Goal: Task Accomplishment & Management: Manage account settings

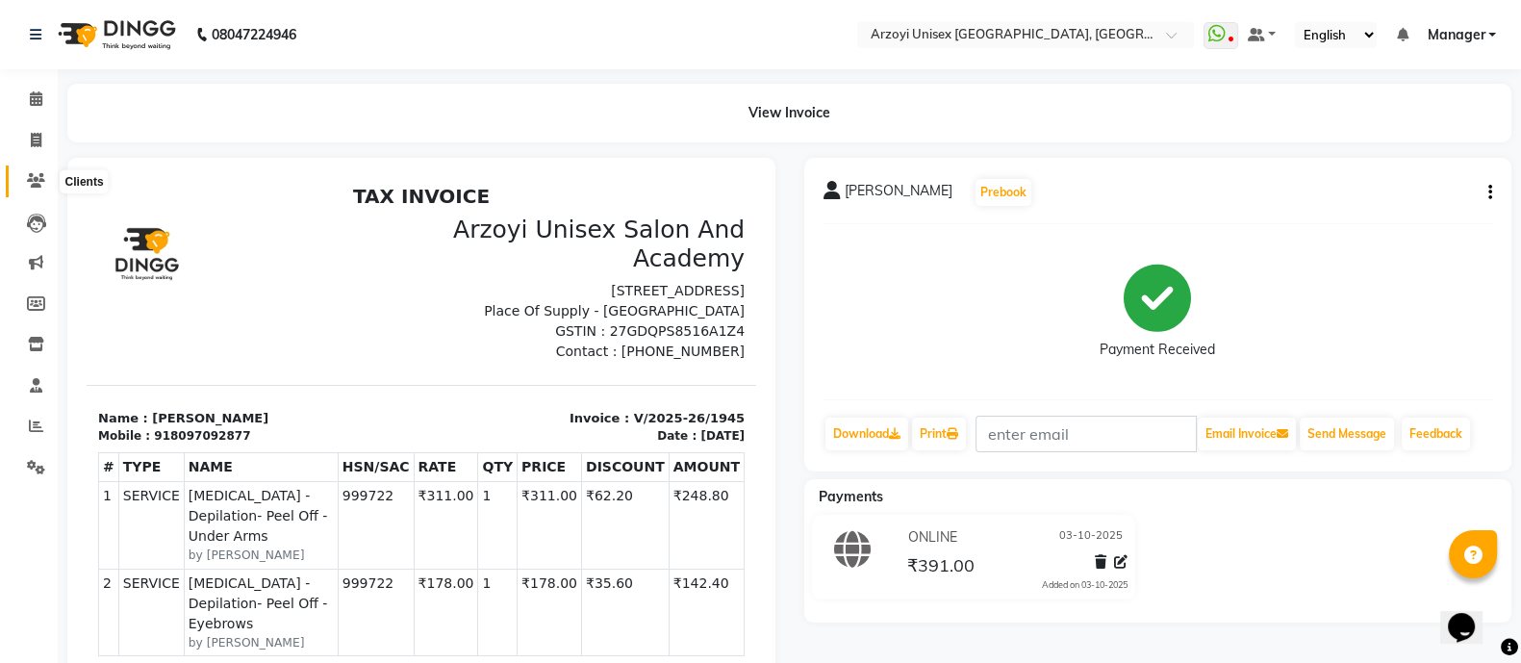
click at [28, 179] on icon at bounding box center [36, 180] width 18 height 14
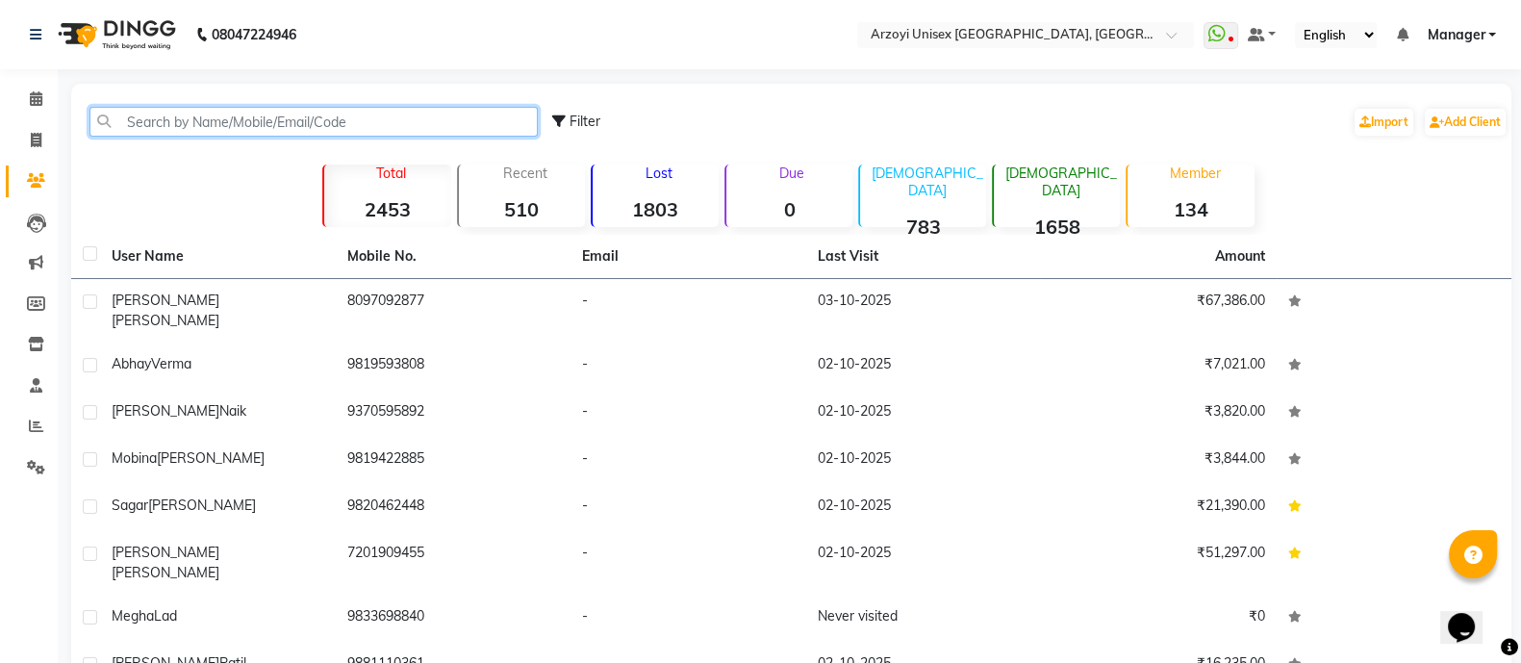
click at [199, 117] on input "text" at bounding box center [313, 122] width 448 height 30
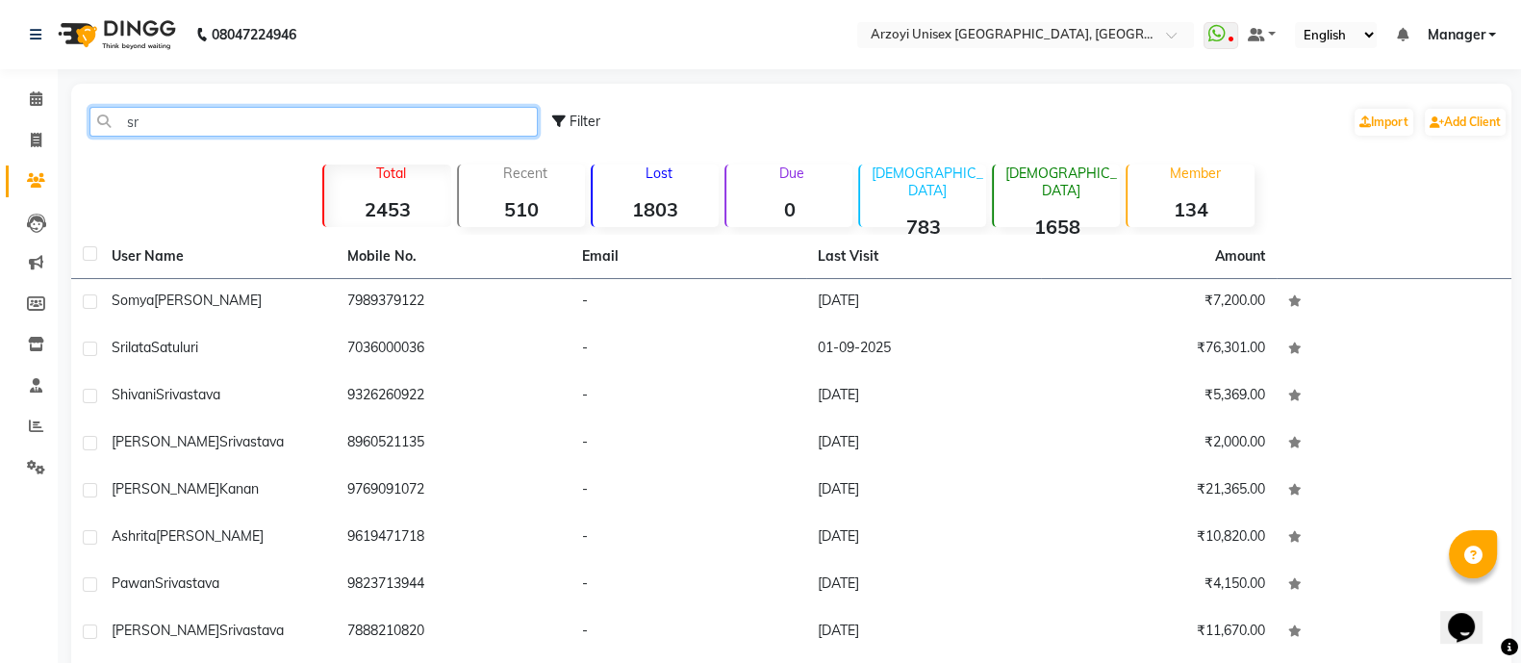
type input "s"
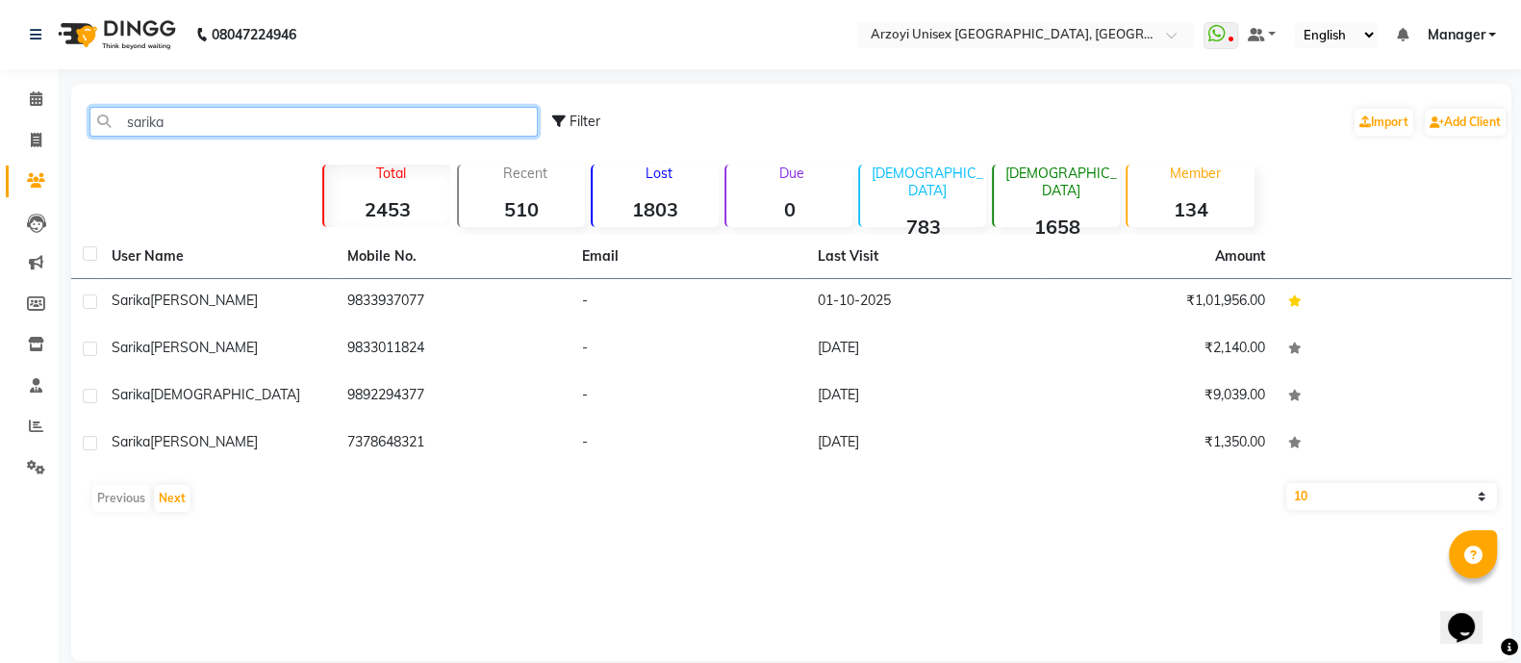
type input "sarika"
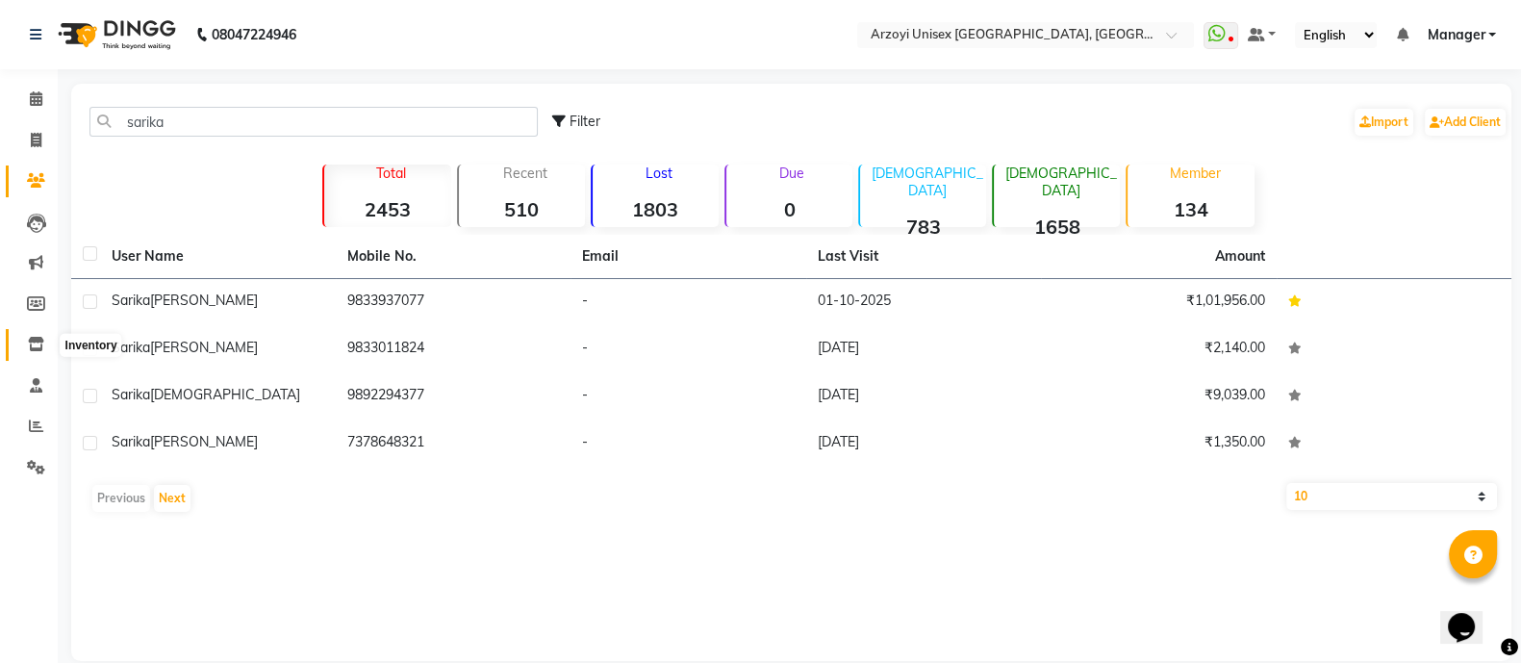
click at [37, 345] on icon at bounding box center [36, 344] width 16 height 14
select select
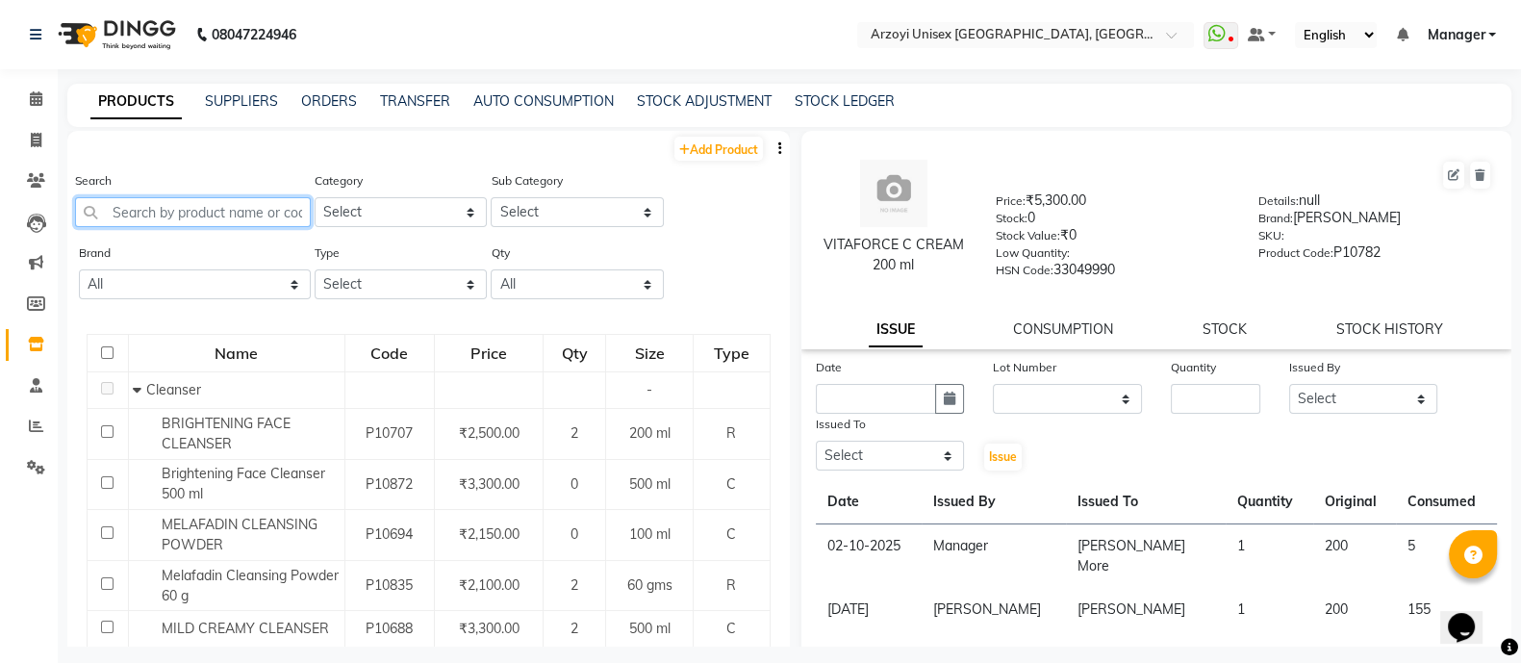
click at [238, 204] on input "text" at bounding box center [193, 212] width 236 height 30
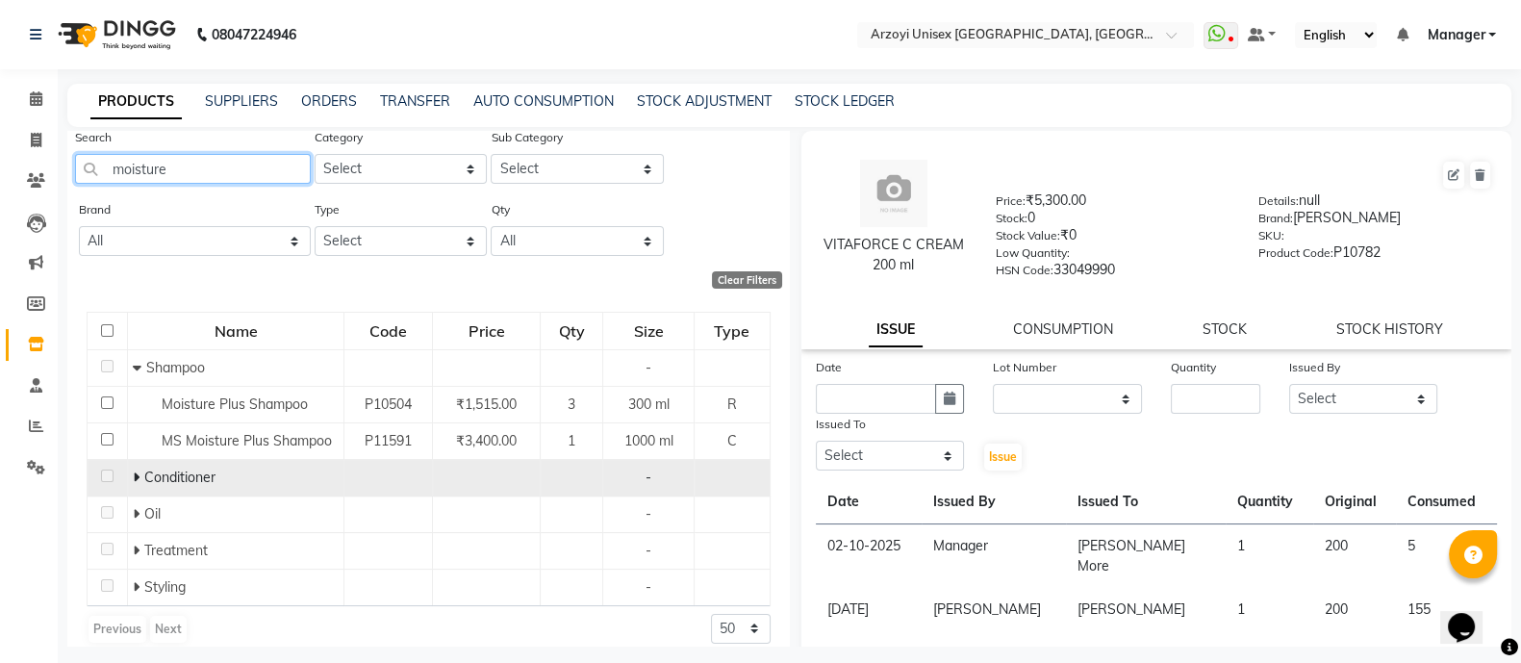
scroll to position [44, 0]
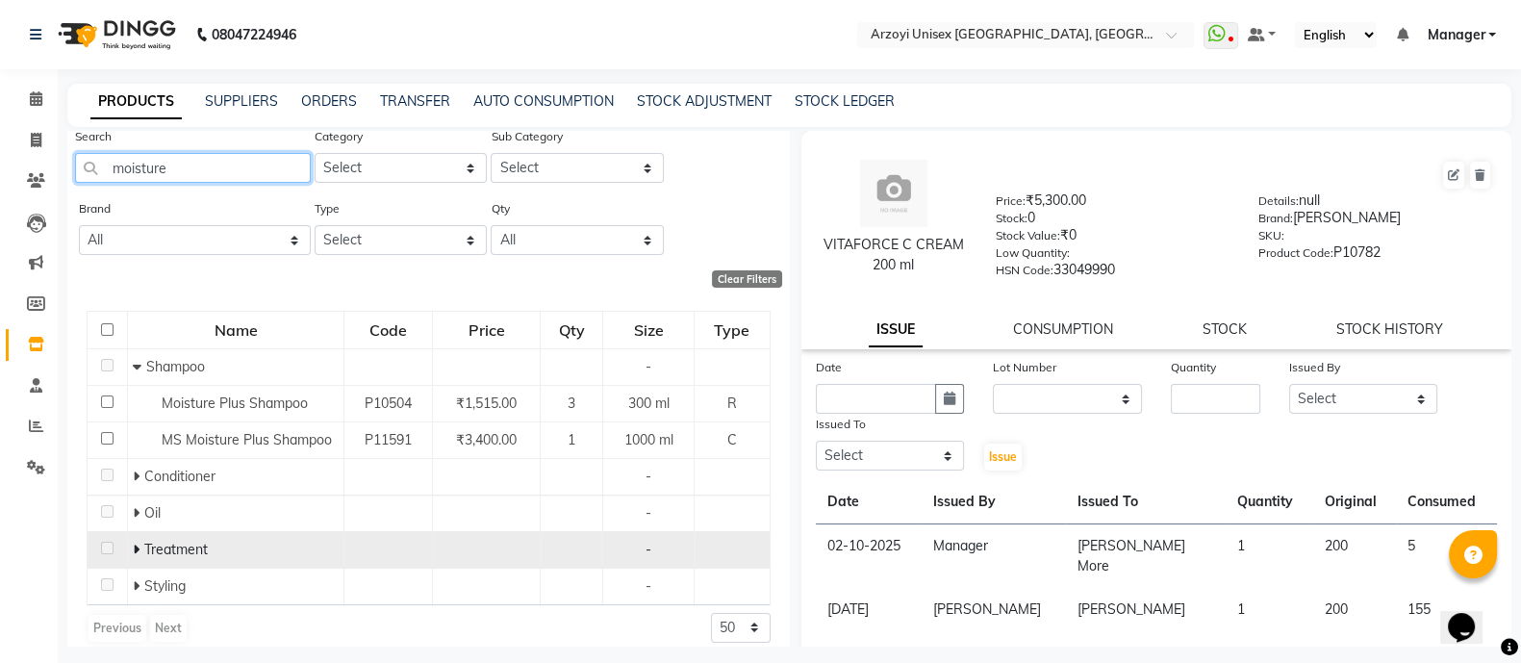
type input "moisture"
click at [136, 549] on icon at bounding box center [136, 548] width 7 height 13
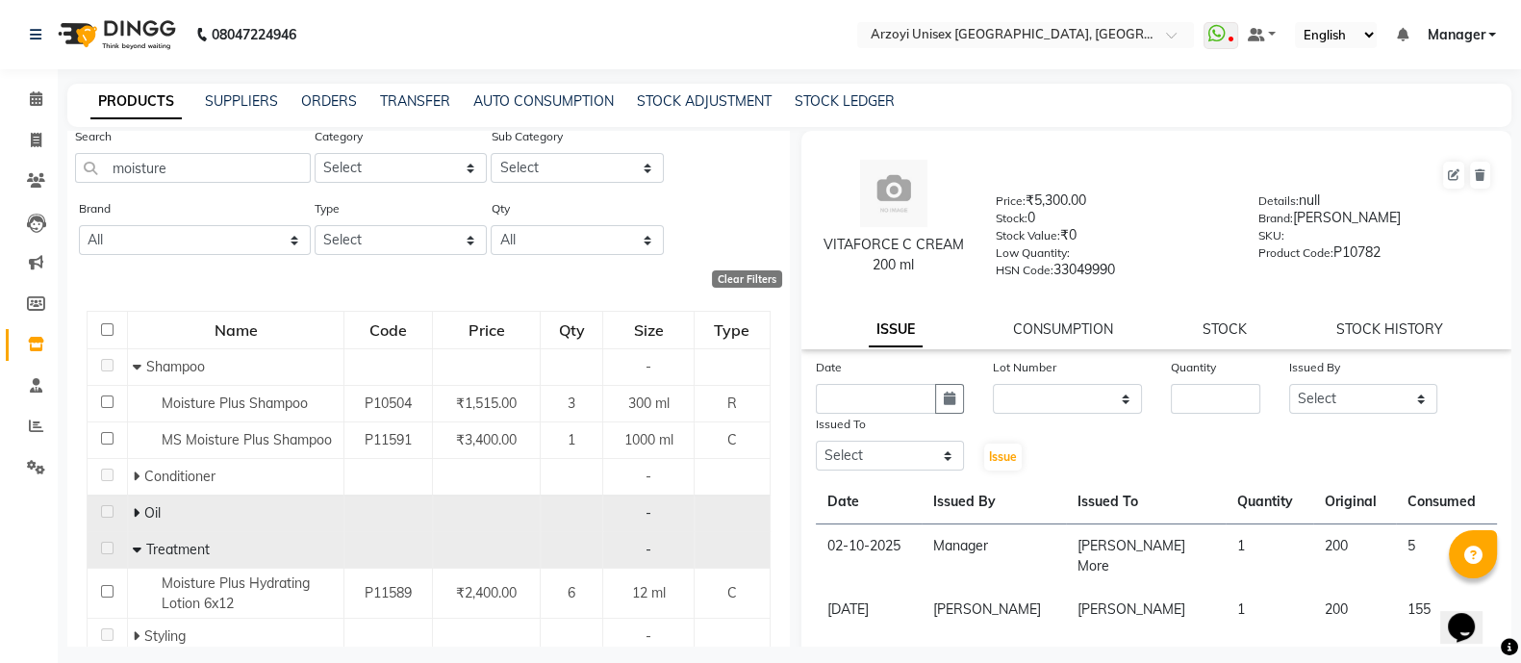
scroll to position [112, 0]
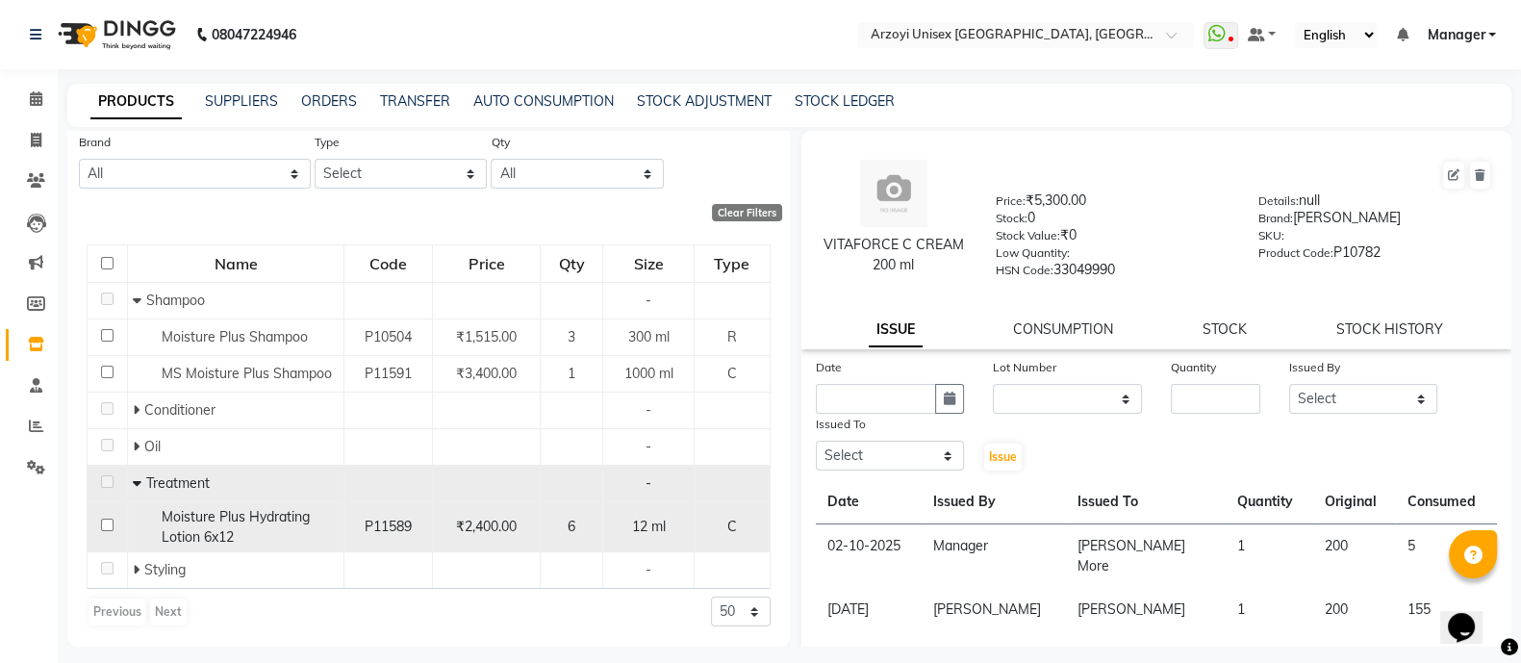
click at [104, 523] on input "checkbox" at bounding box center [107, 524] width 13 height 13
checkbox input "true"
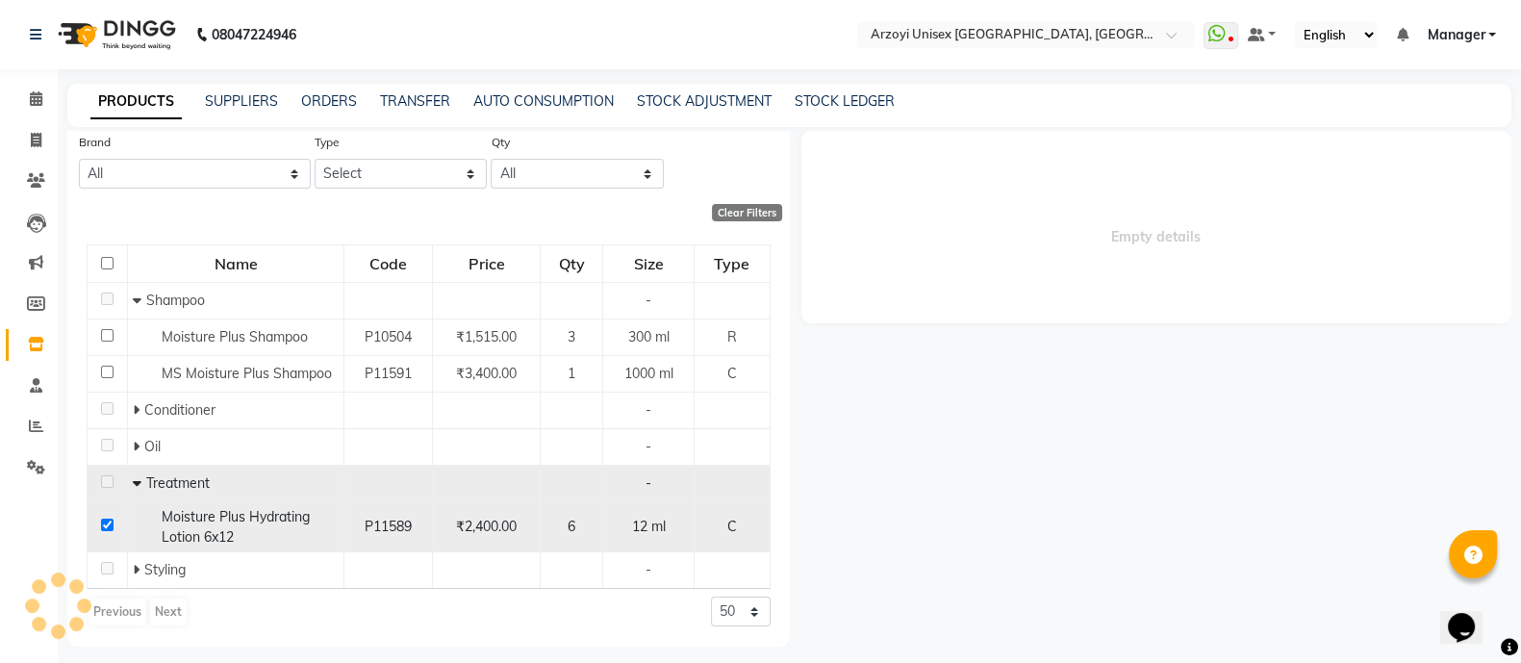
select select
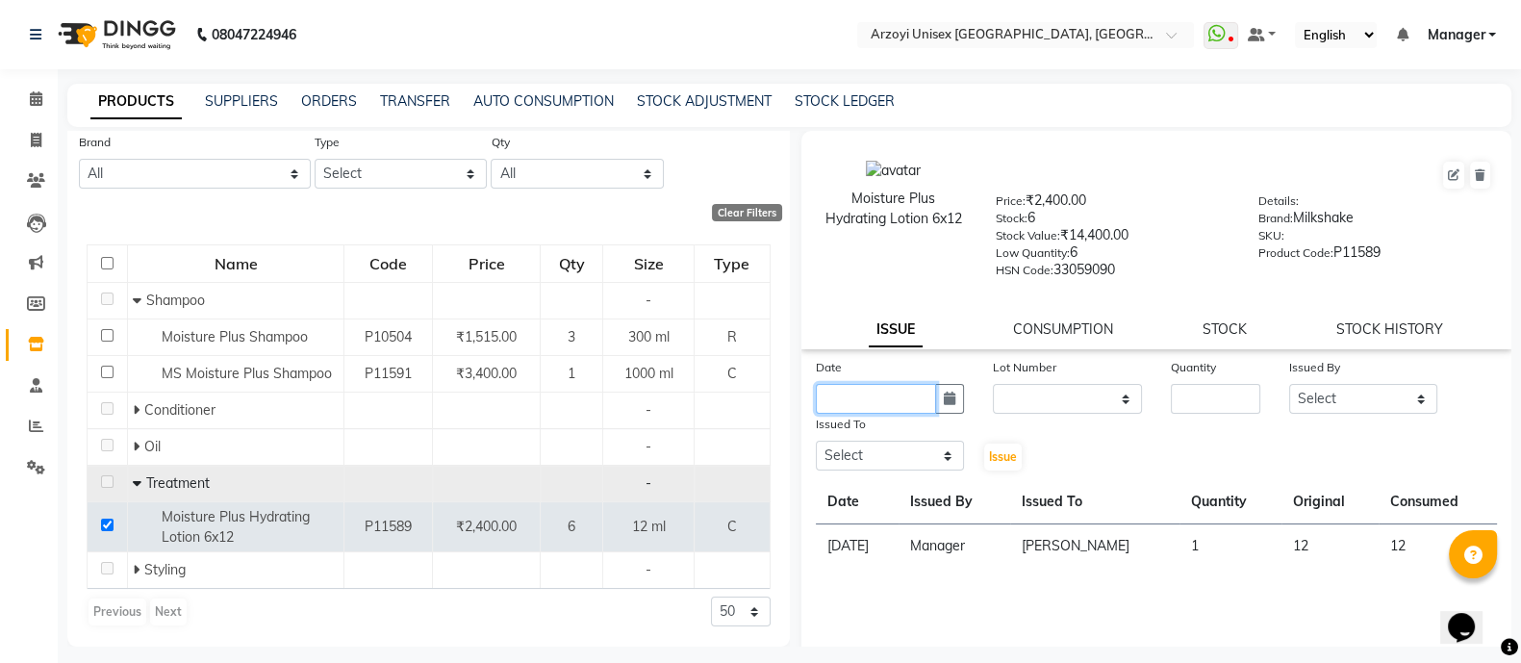
click at [893, 410] on input "text" at bounding box center [876, 399] width 121 height 30
select select "10"
select select "2025"
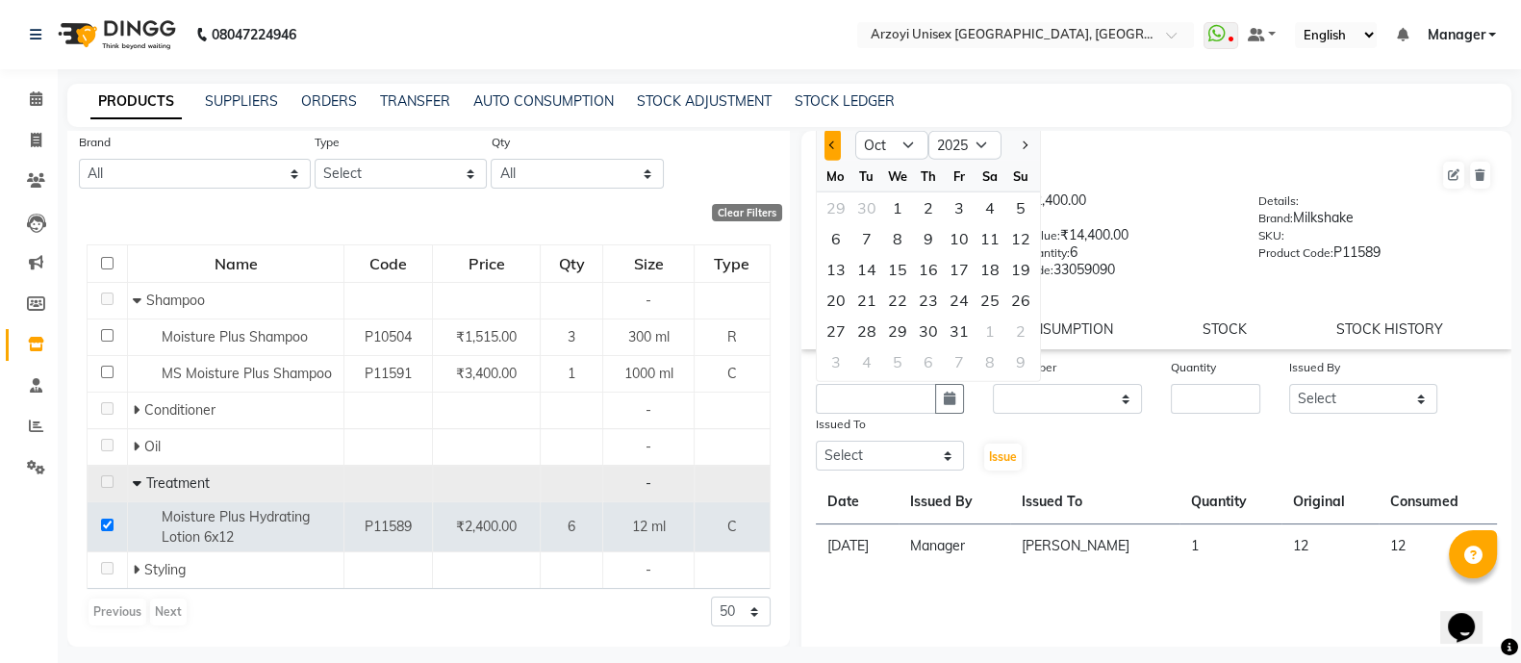
click at [828, 156] on button "Previous month" at bounding box center [832, 145] width 16 height 31
select select "9"
click at [957, 241] on div "12" at bounding box center [959, 238] width 31 height 31
type input "[DATE]"
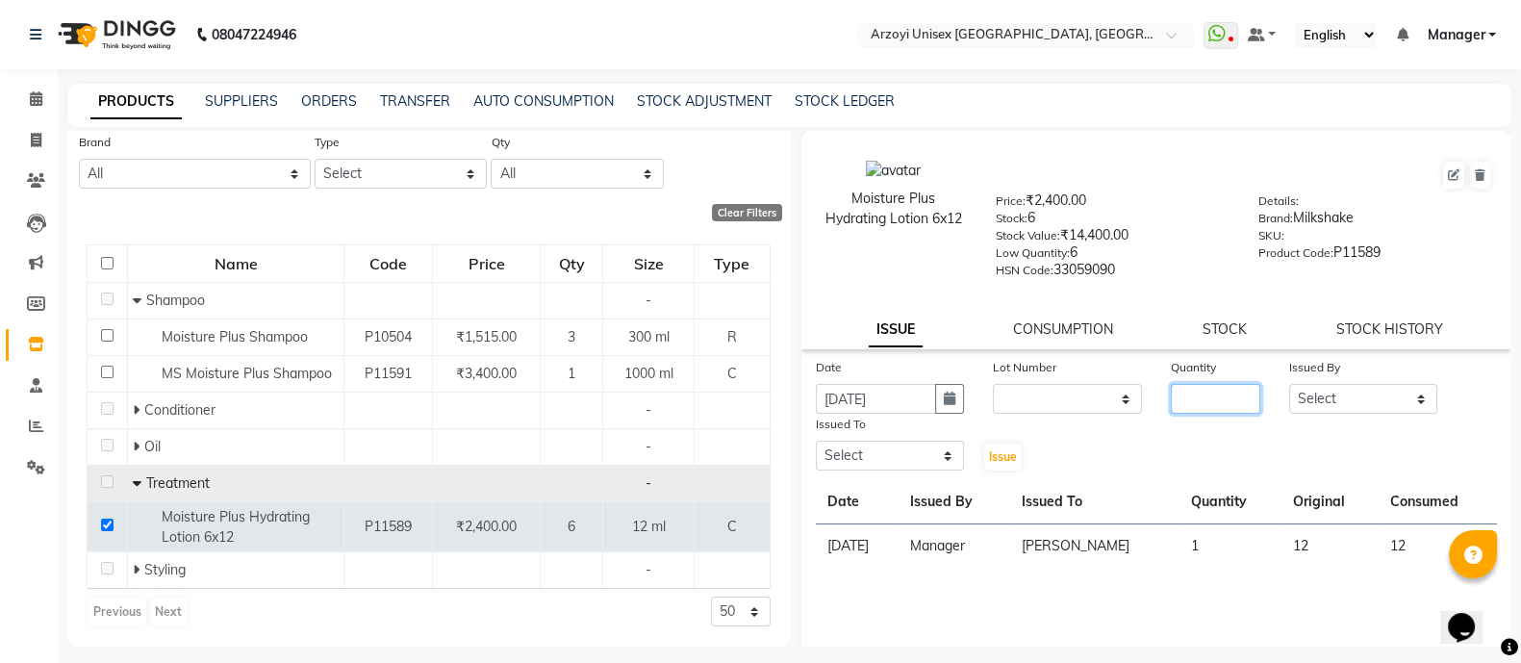
click at [1217, 396] on input "number" at bounding box center [1215, 399] width 89 height 30
type input "1"
click at [1359, 409] on select "Select [PERSON_NAME] Mohammmed [PERSON_NAME] [PERSON_NAME] [PERSON_NAME] [PERSO…" at bounding box center [1363, 399] width 149 height 30
click at [897, 459] on select "Select [PERSON_NAME] Mohammmed [PERSON_NAME] [PERSON_NAME] [PERSON_NAME] [PERSO…" at bounding box center [890, 456] width 149 height 30
select select "70633"
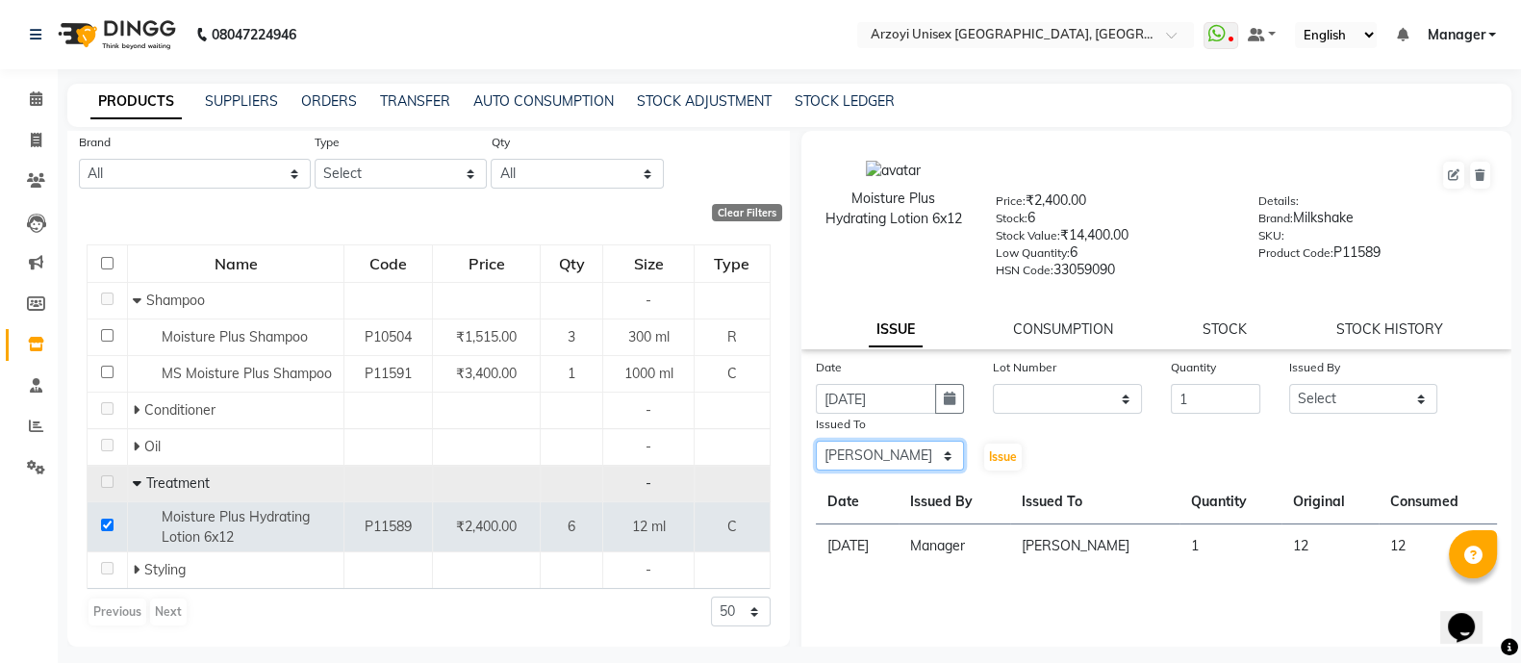
click at [816, 449] on select "Select [PERSON_NAME] Mohammmed [PERSON_NAME] [PERSON_NAME] [PERSON_NAME] [PERSO…" at bounding box center [890, 456] width 149 height 30
click at [984, 460] on button "Issue" at bounding box center [1003, 456] width 38 height 27
click at [1336, 331] on link "STOCK HISTORY" at bounding box center [1389, 328] width 107 height 17
select select "all"
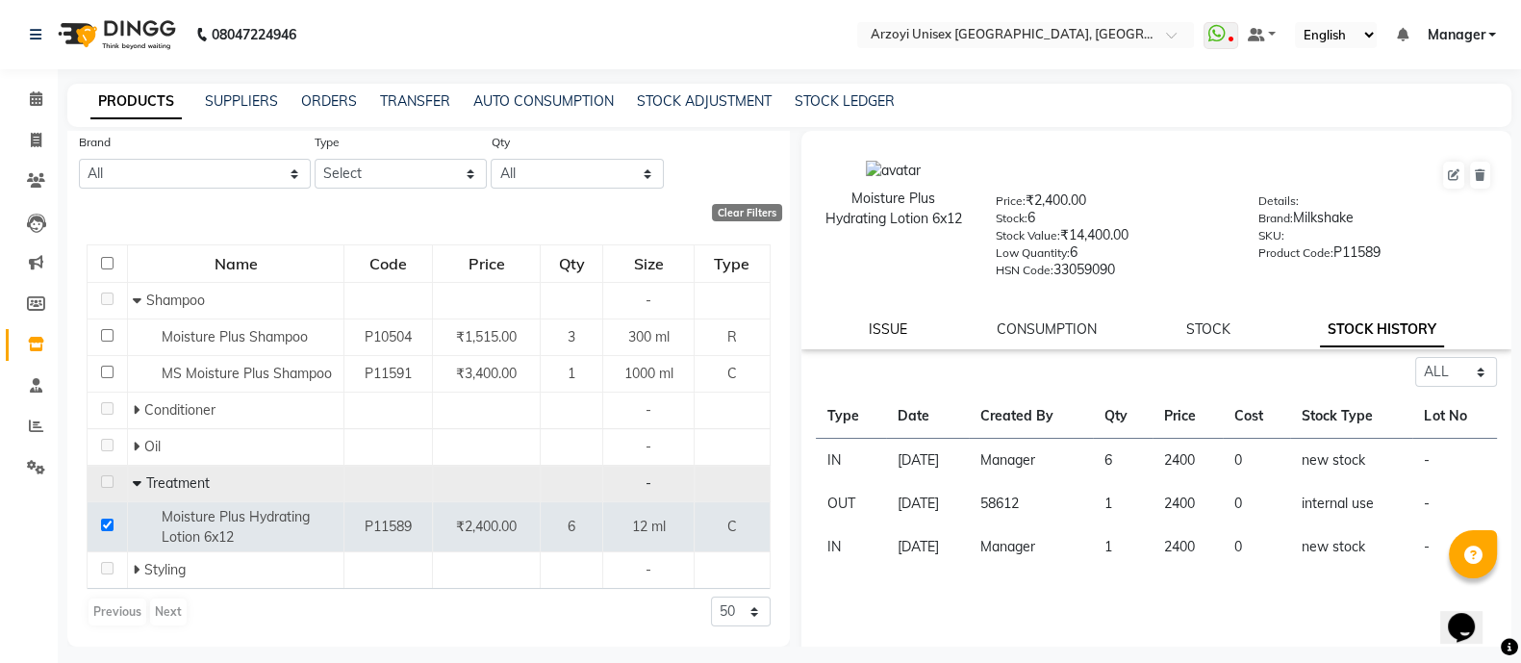
click at [880, 335] on link "ISSUE" at bounding box center [888, 328] width 38 height 17
select select
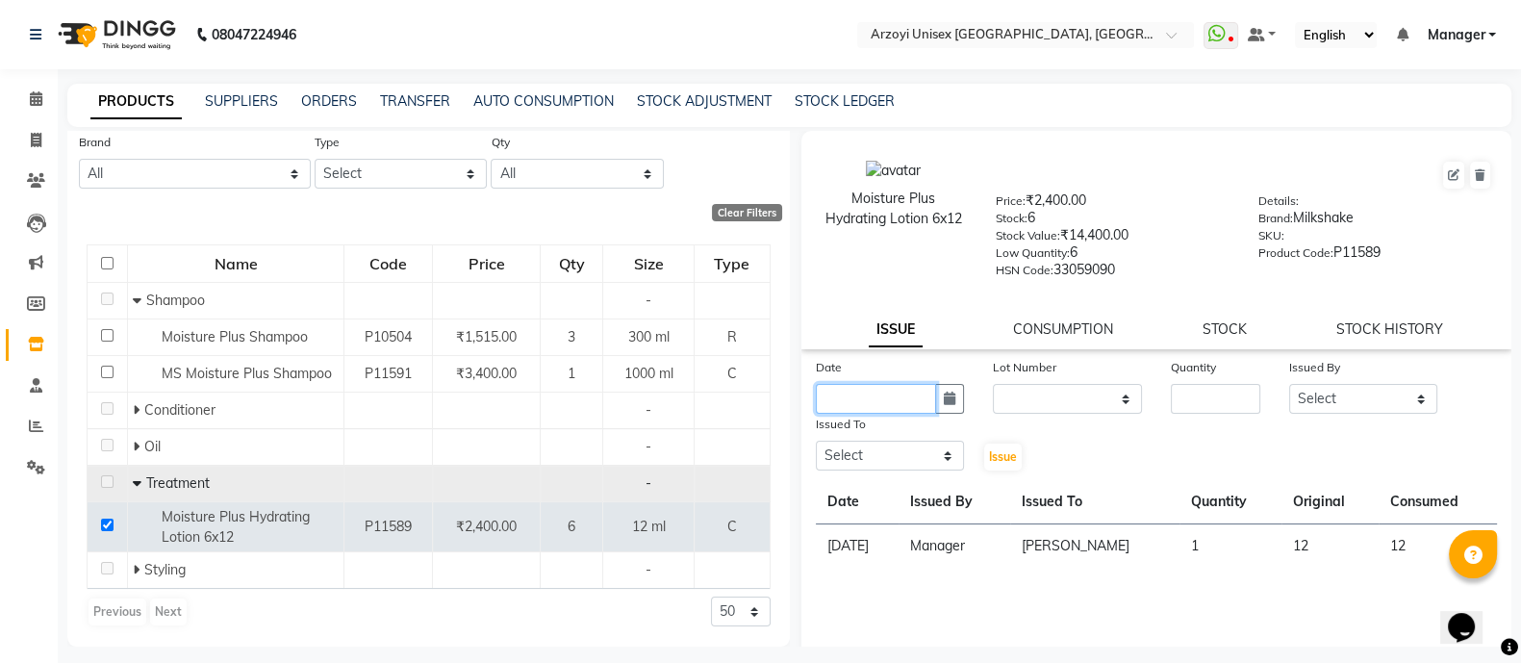
click at [861, 414] on input "text" at bounding box center [876, 399] width 121 height 30
select select "10"
select select "2025"
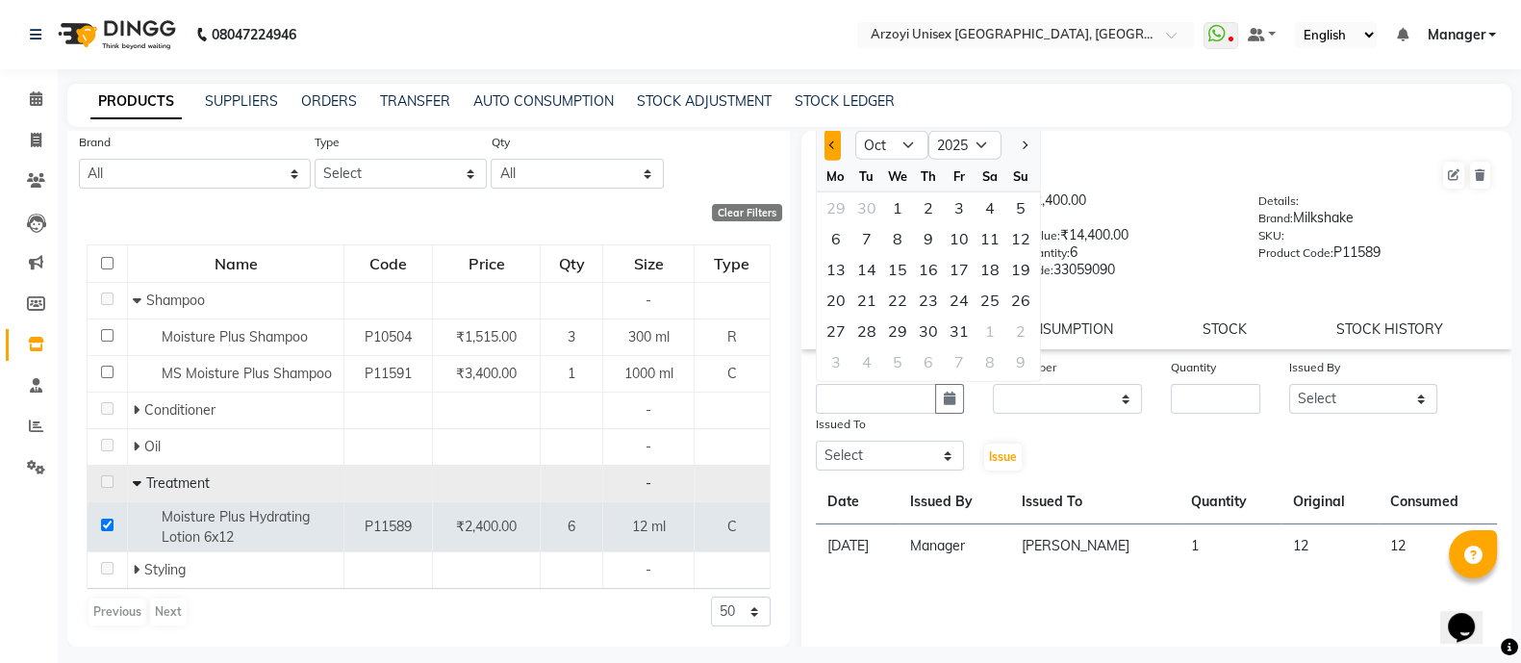
click at [827, 154] on button "Previous month" at bounding box center [832, 145] width 16 height 31
select select "9"
click at [965, 240] on div "12" at bounding box center [959, 238] width 31 height 31
type input "[DATE]"
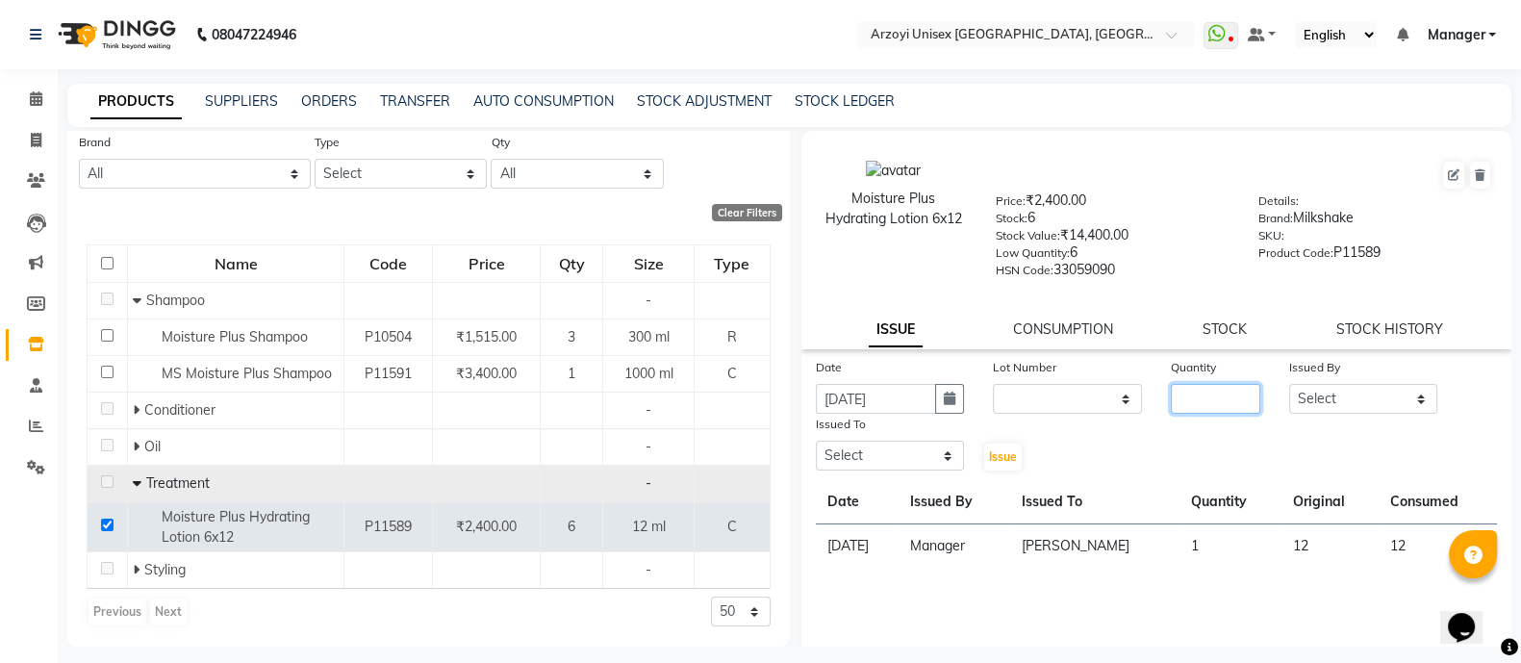
click at [1201, 391] on input "number" at bounding box center [1215, 399] width 89 height 30
type input "1"
click at [1346, 403] on select "Select [PERSON_NAME] Mohammmed [PERSON_NAME] [PERSON_NAME] [PERSON_NAME] [PERSO…" at bounding box center [1363, 399] width 149 height 30
select select "58612"
click at [1289, 391] on select "Select [PERSON_NAME] Mohammmed [PERSON_NAME] [PERSON_NAME] [PERSON_NAME] [PERSO…" at bounding box center [1363, 399] width 149 height 30
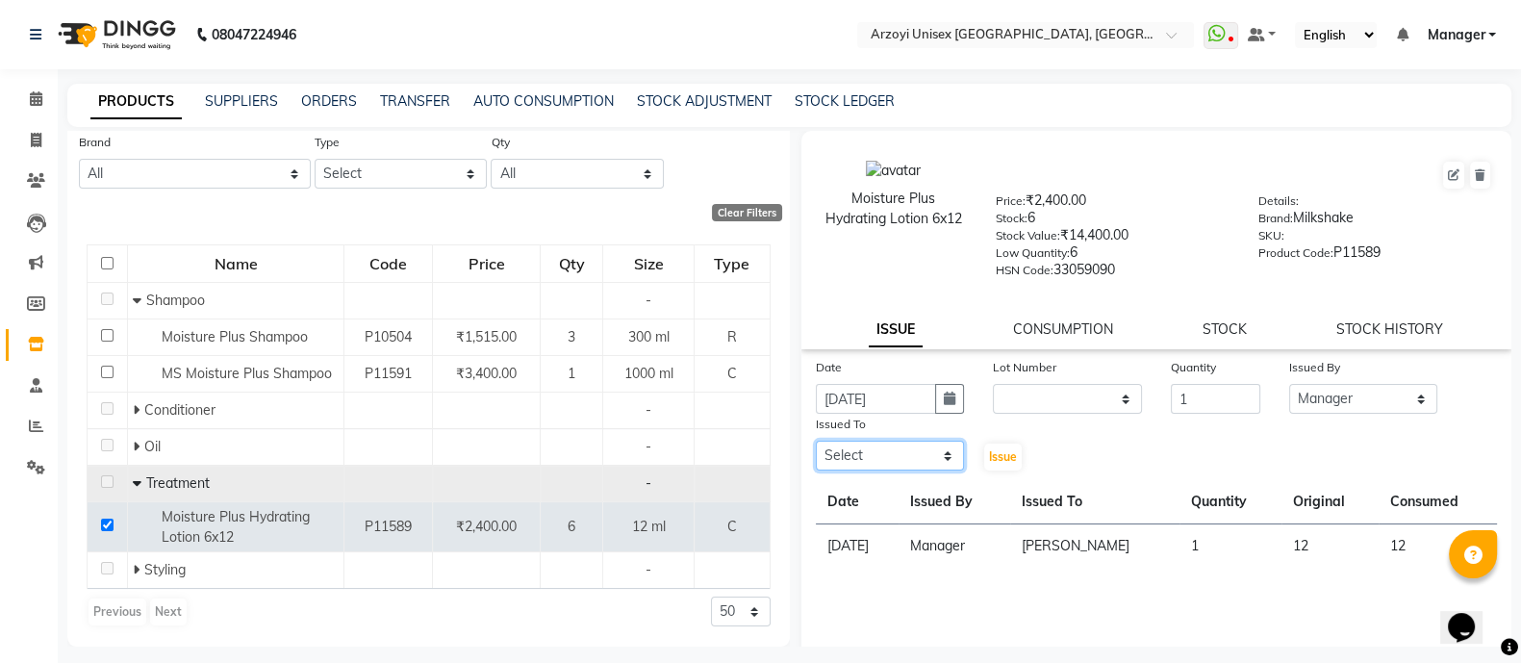
click at [881, 459] on select "Select [PERSON_NAME] Mohammmed [PERSON_NAME] [PERSON_NAME] [PERSON_NAME] [PERSO…" at bounding box center [890, 456] width 149 height 30
select select "70082"
click at [816, 449] on select "Select [PERSON_NAME] Mohammmed [PERSON_NAME] [PERSON_NAME] [PERSON_NAME] [PERSO…" at bounding box center [890, 456] width 149 height 30
click at [989, 464] on span "Issue" at bounding box center [1003, 456] width 28 height 14
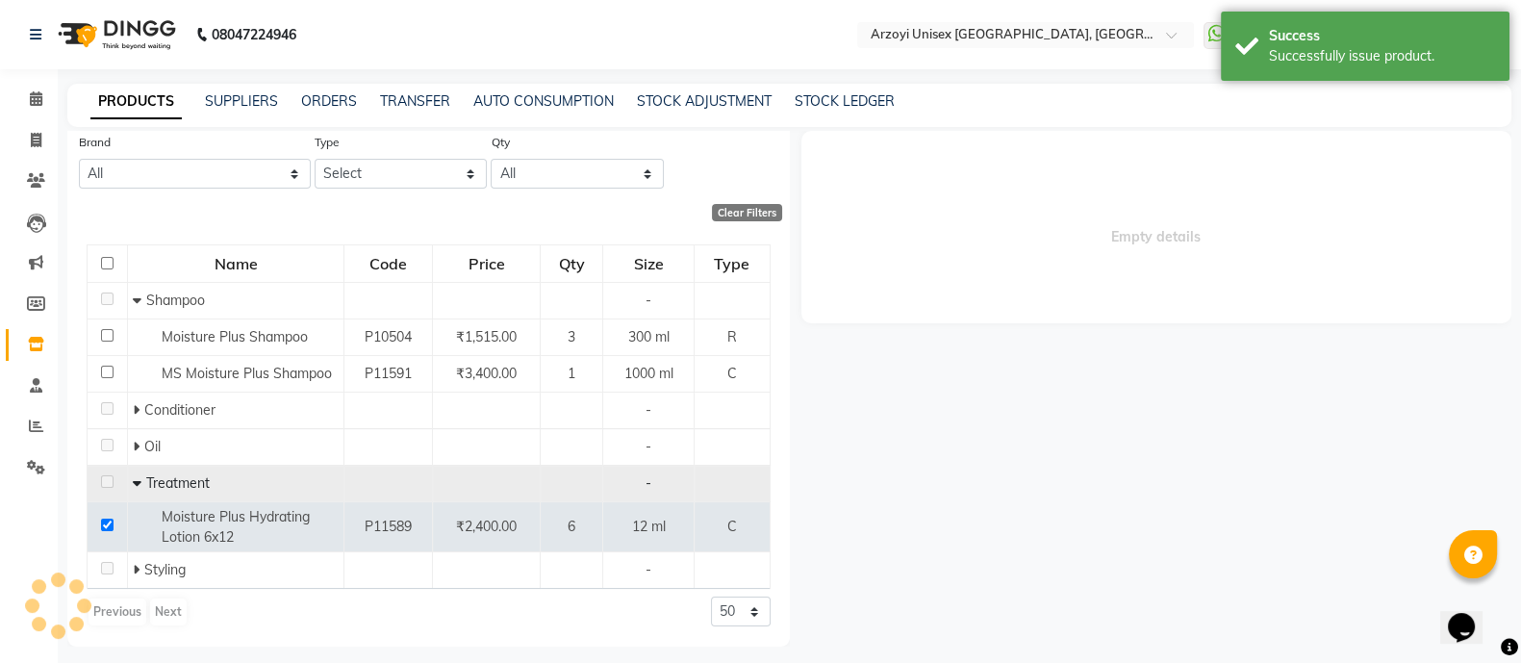
select select
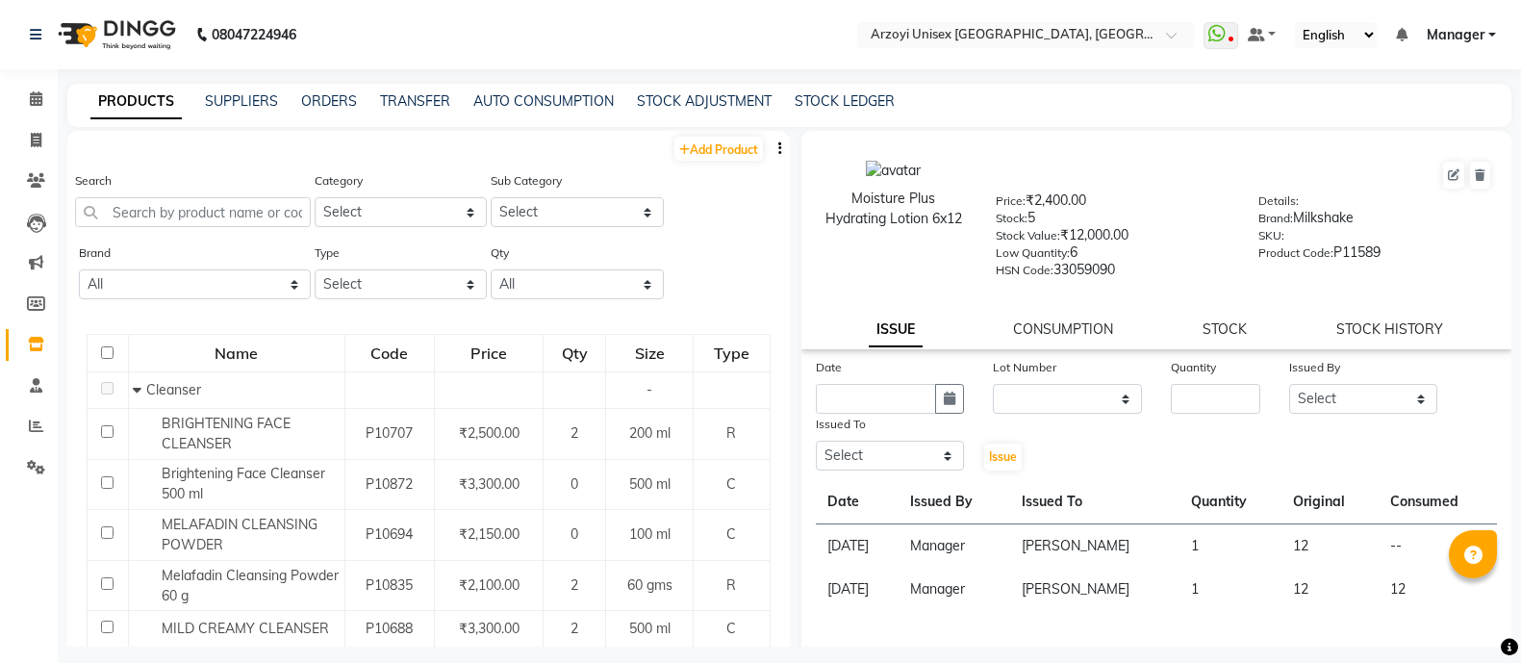
select select
click at [207, 209] on input "text" at bounding box center [193, 212] width 236 height 30
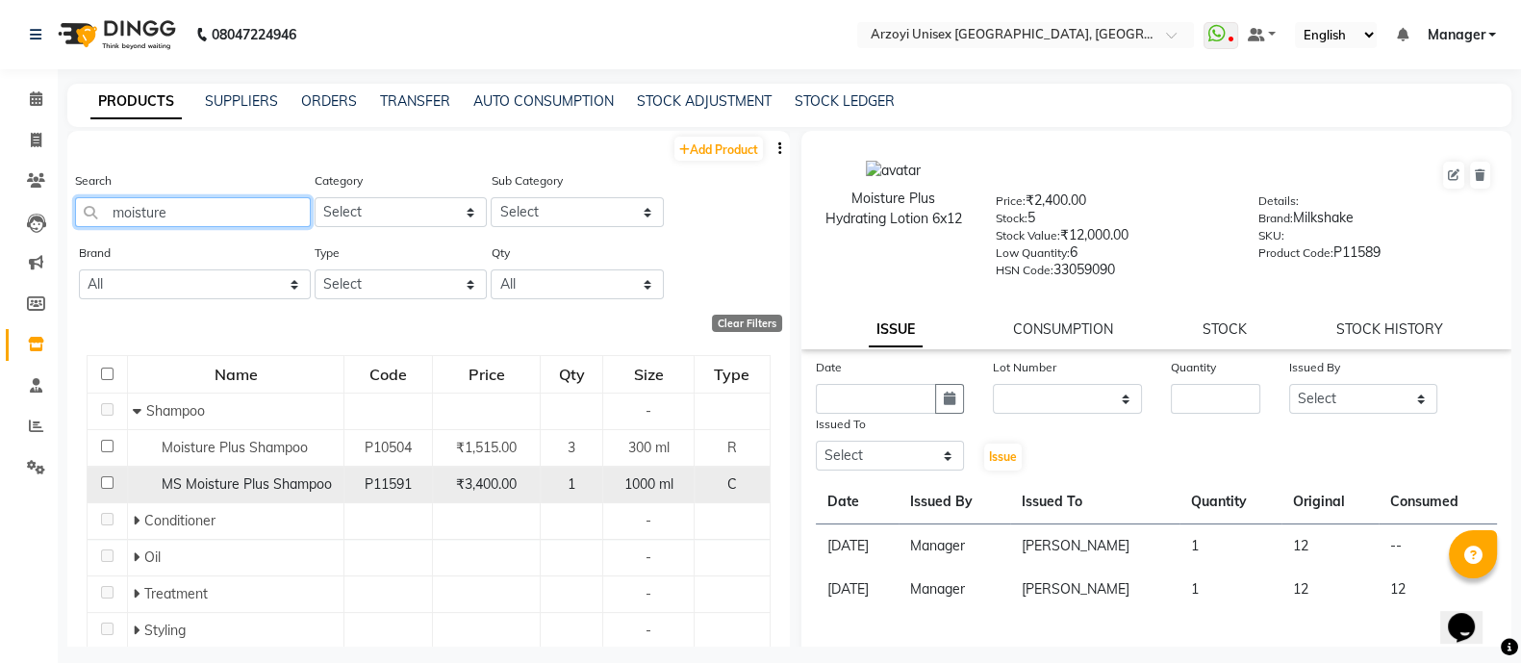
scroll to position [62, 0]
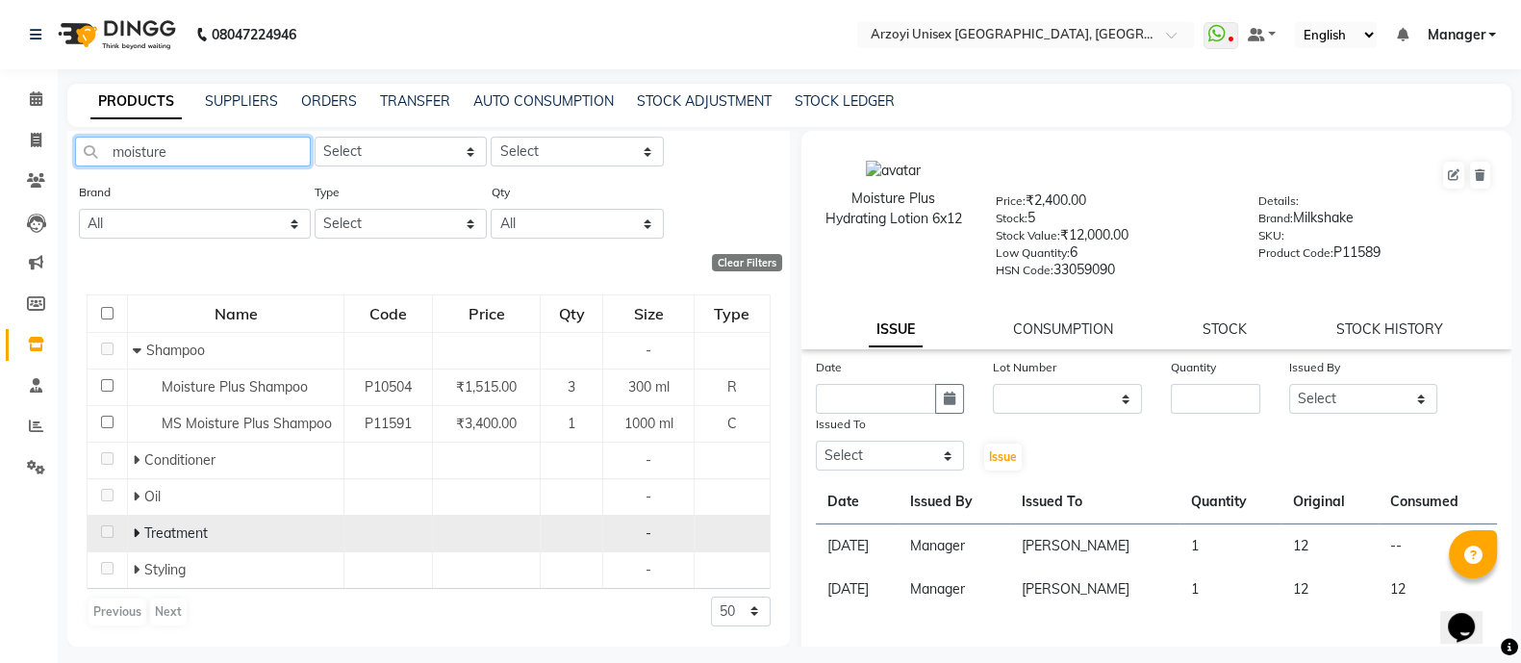
type input "moisture"
click at [133, 537] on icon at bounding box center [136, 532] width 7 height 13
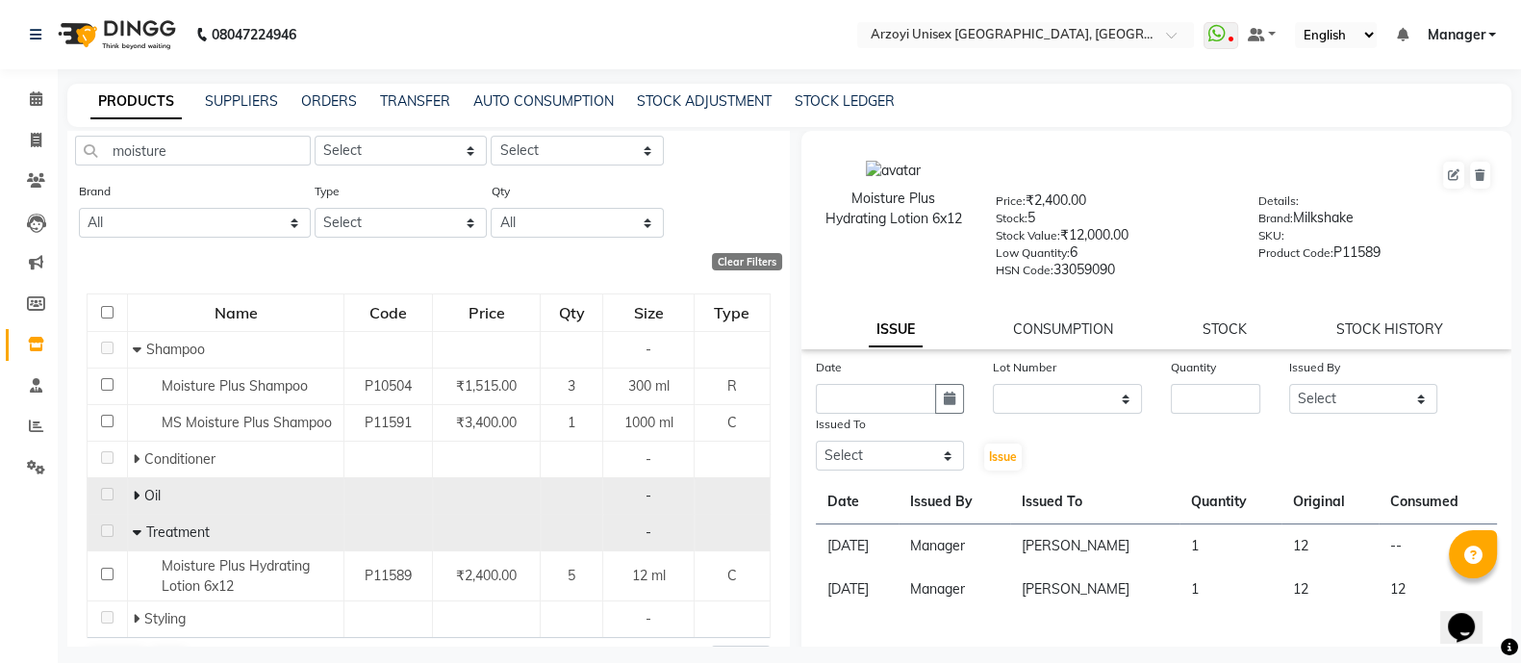
scroll to position [112, 0]
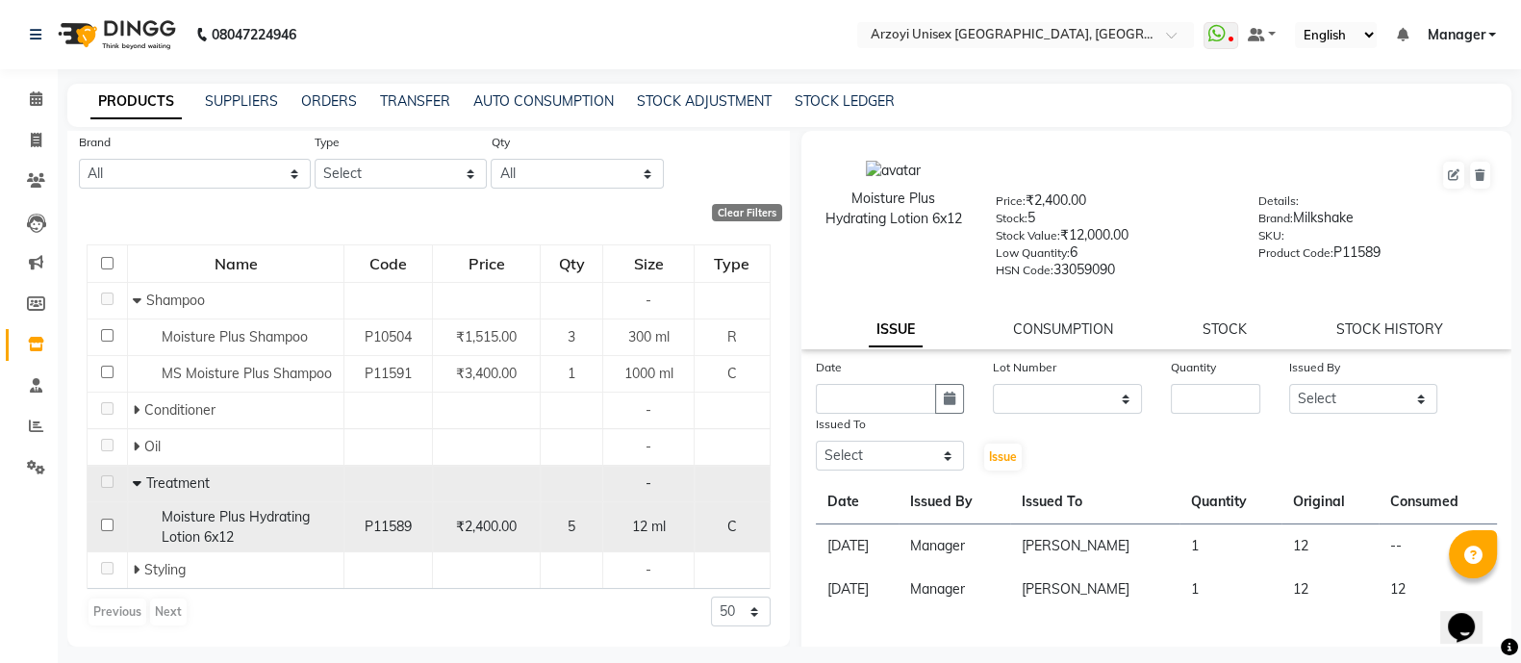
click at [110, 523] on input "checkbox" at bounding box center [107, 524] width 13 height 13
checkbox input "true"
select select
click at [1208, 328] on link "STOCK" at bounding box center [1224, 328] width 44 height 17
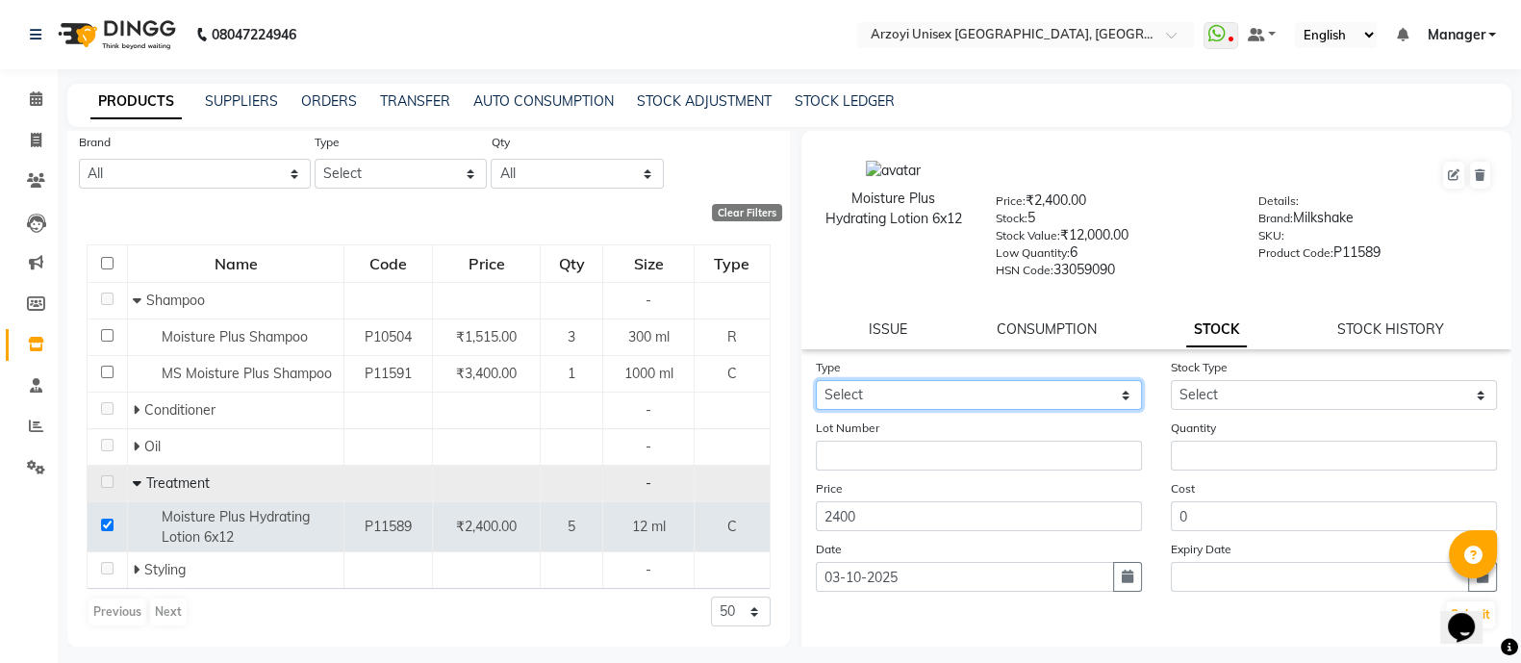
click at [1020, 395] on select "Select In Out" at bounding box center [979, 395] width 326 height 30
select select "in"
click at [816, 387] on select "Select In Out" at bounding box center [979, 395] width 326 height 30
click at [887, 330] on link "ISSUE" at bounding box center [888, 328] width 38 height 17
select select
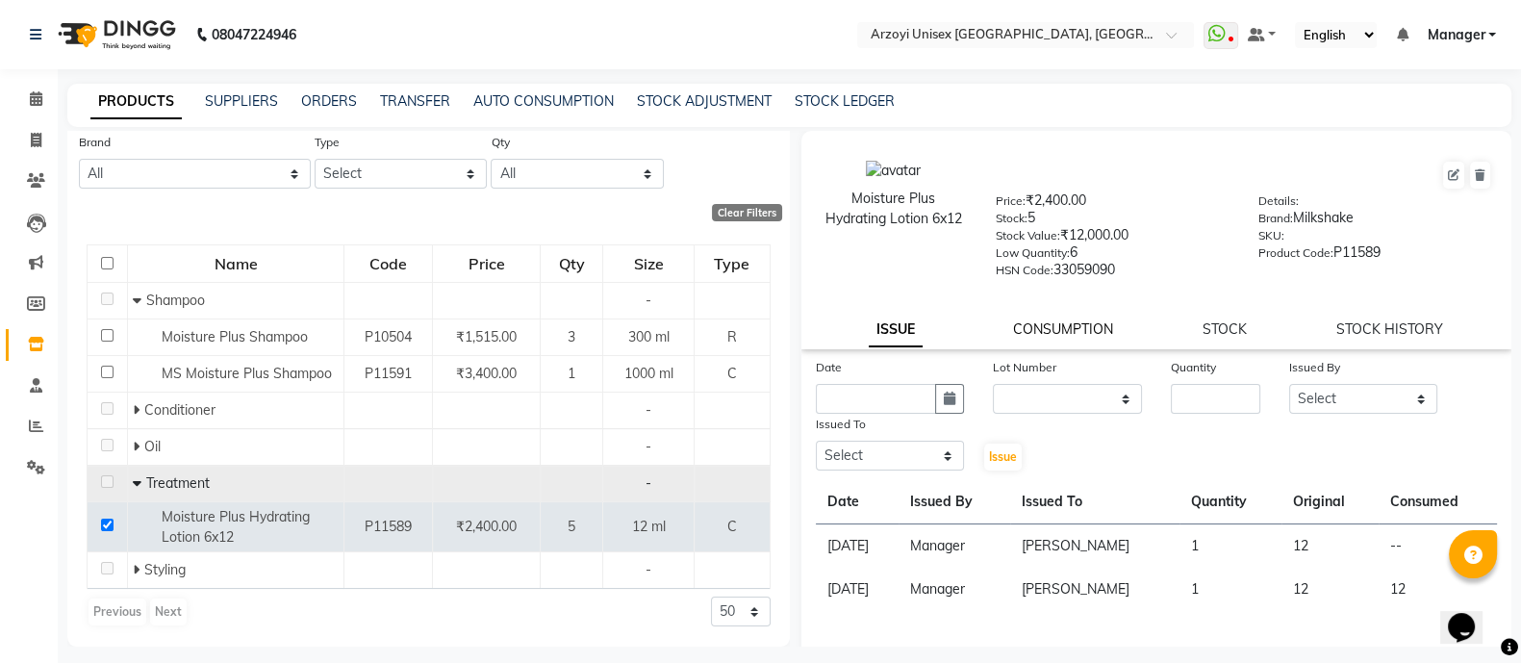
click at [1055, 332] on link "CONSUMPTION" at bounding box center [1063, 328] width 100 height 17
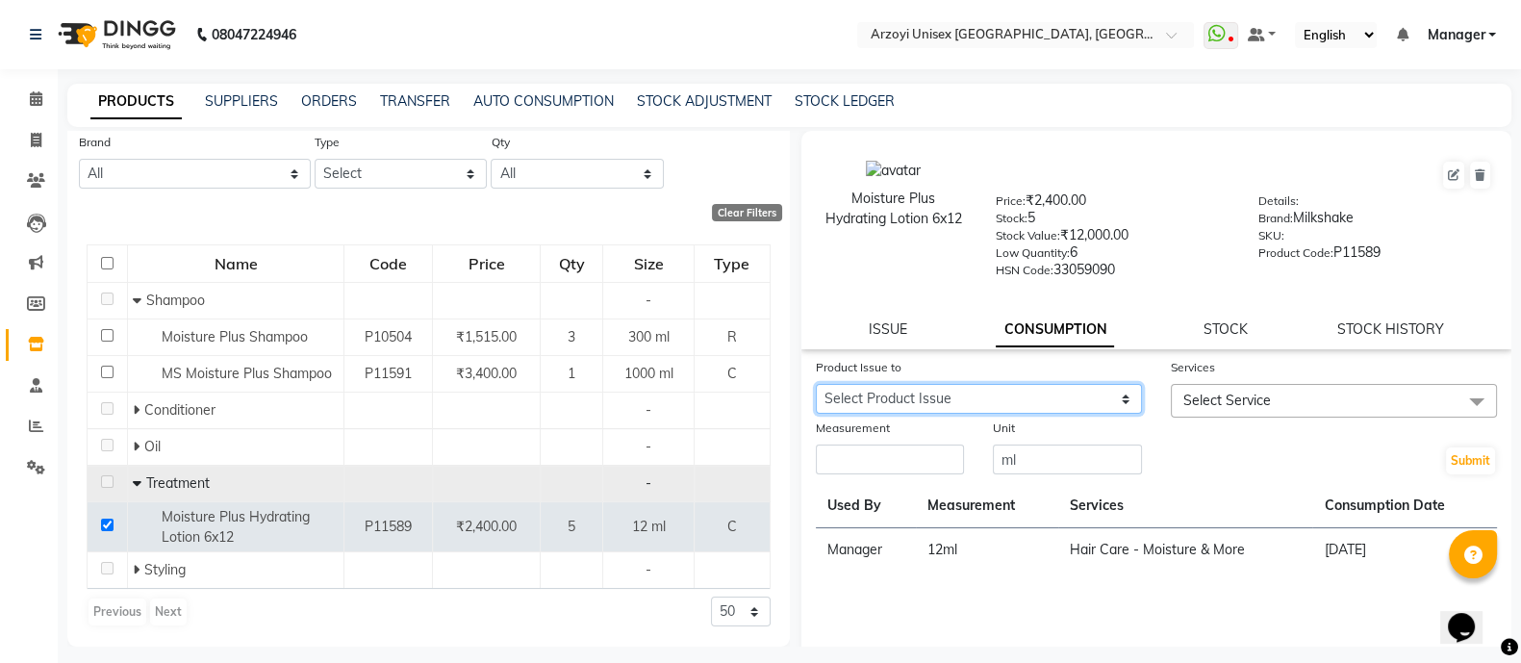
click at [967, 408] on select "Select Product Issue 2025-09-12, Issued to: Aatif Mohammmed, Balance: 12" at bounding box center [979, 399] width 326 height 30
select select "1282586"
click at [816, 391] on select "Select Product Issue 2025-09-12, Issued to: Aatif Mohammmed, Balance: 12" at bounding box center [979, 399] width 326 height 30
click at [1210, 409] on span "Select Service" at bounding box center [1227, 399] width 88 height 17
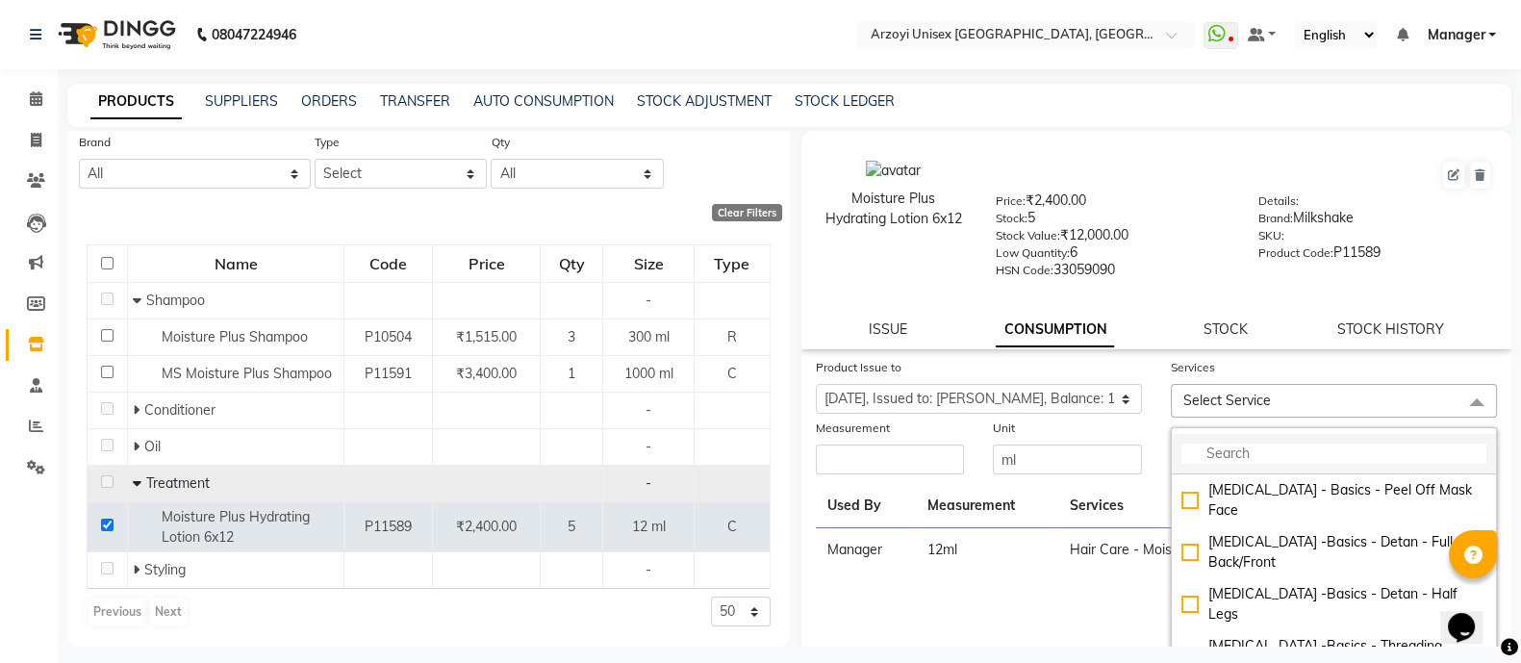
click at [1233, 458] on input "multiselect-search" at bounding box center [1333, 453] width 305 height 20
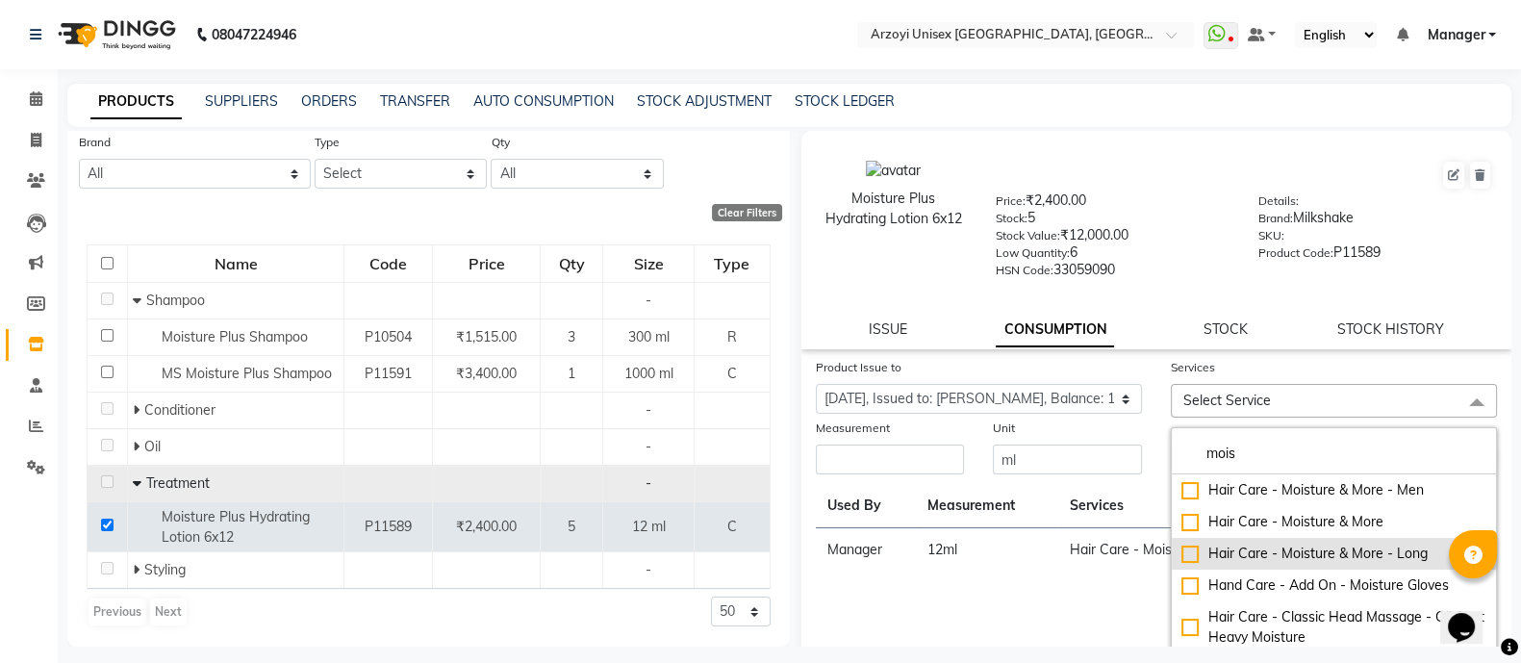
type input "mois"
click at [1183, 560] on div "Hair Care - Moisture & More - Long" at bounding box center [1333, 553] width 305 height 20
checkbox input "true"
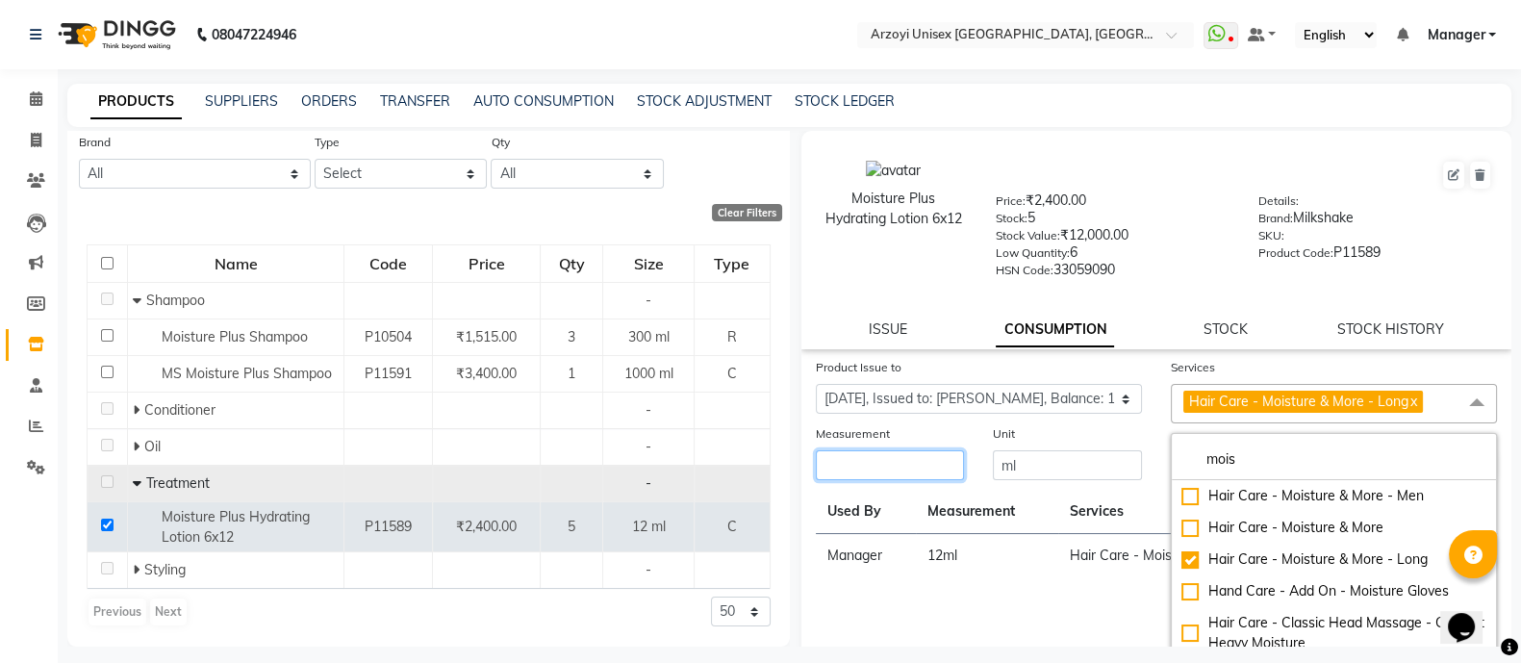
click at [902, 474] on input "number" at bounding box center [890, 465] width 149 height 30
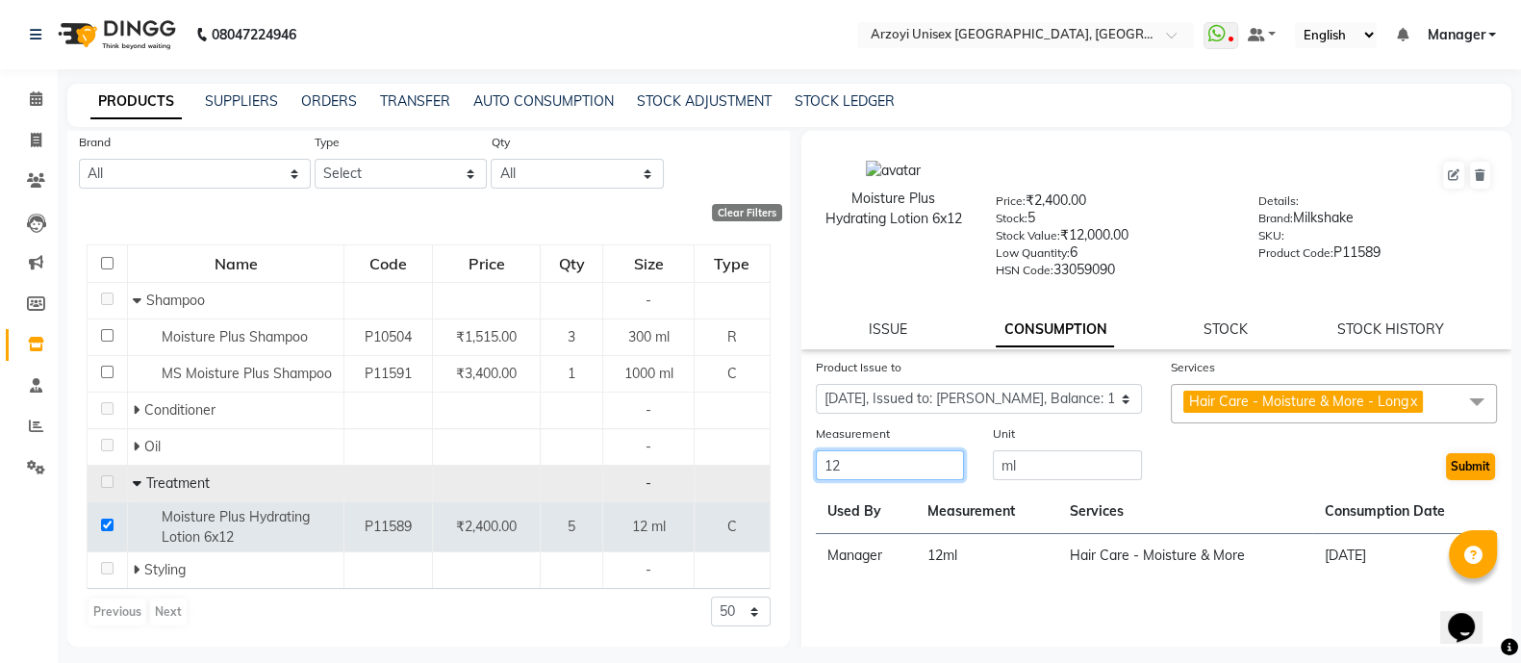
type input "12"
click at [1447, 476] on button "Submit" at bounding box center [1470, 466] width 49 height 27
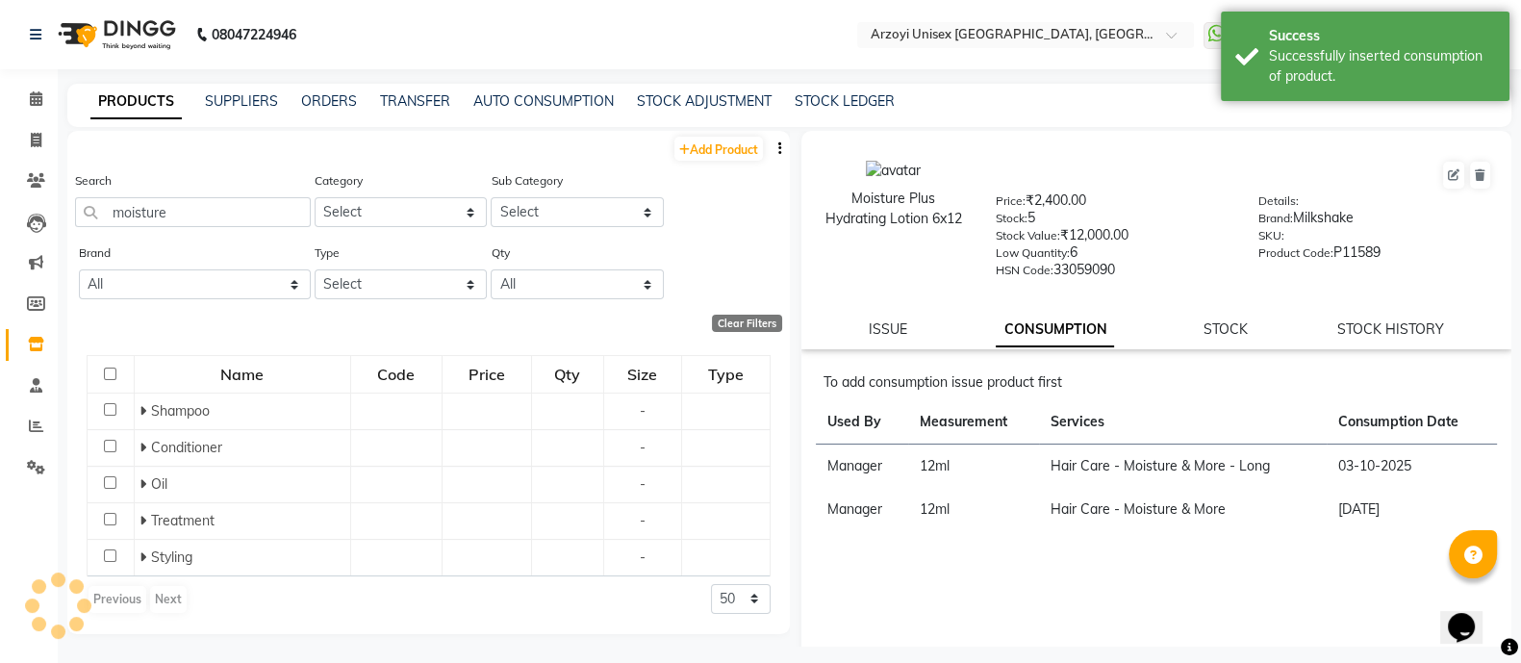
scroll to position [0, 0]
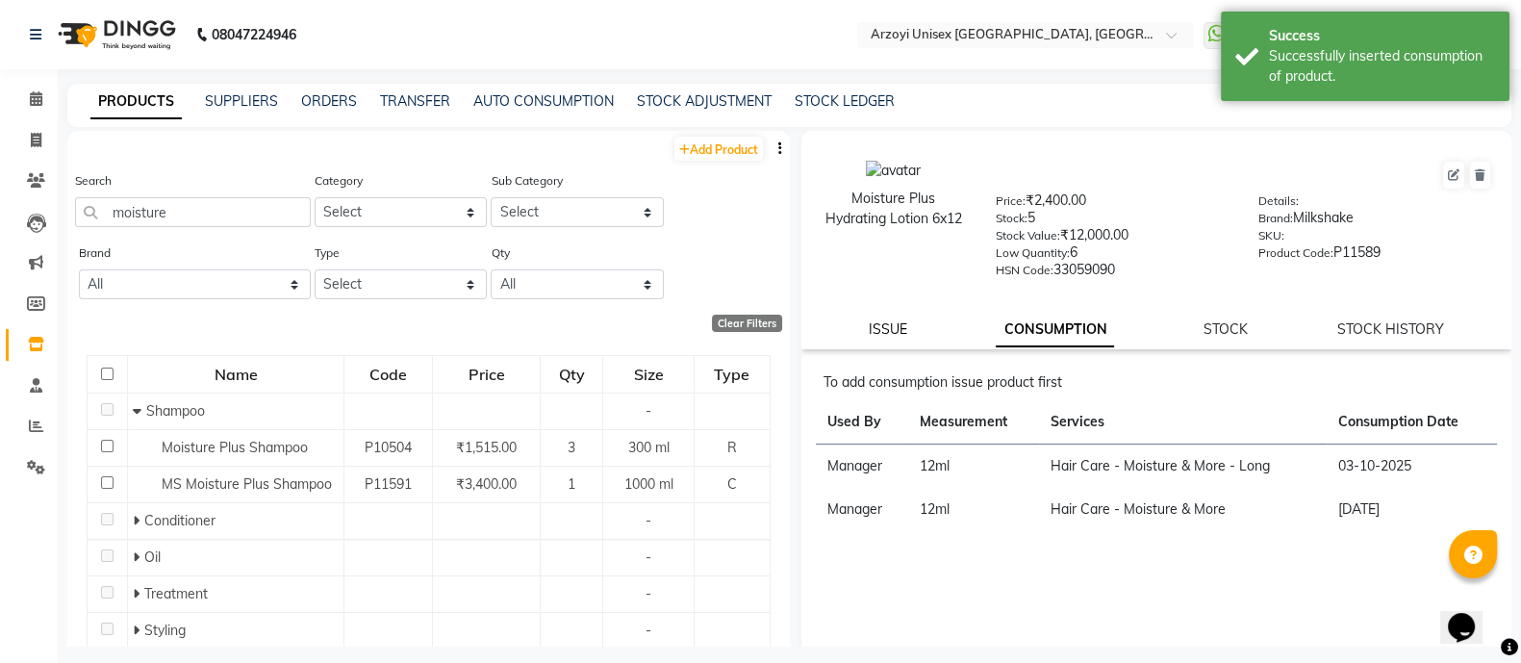
click at [886, 333] on link "ISSUE" at bounding box center [888, 328] width 38 height 17
select select
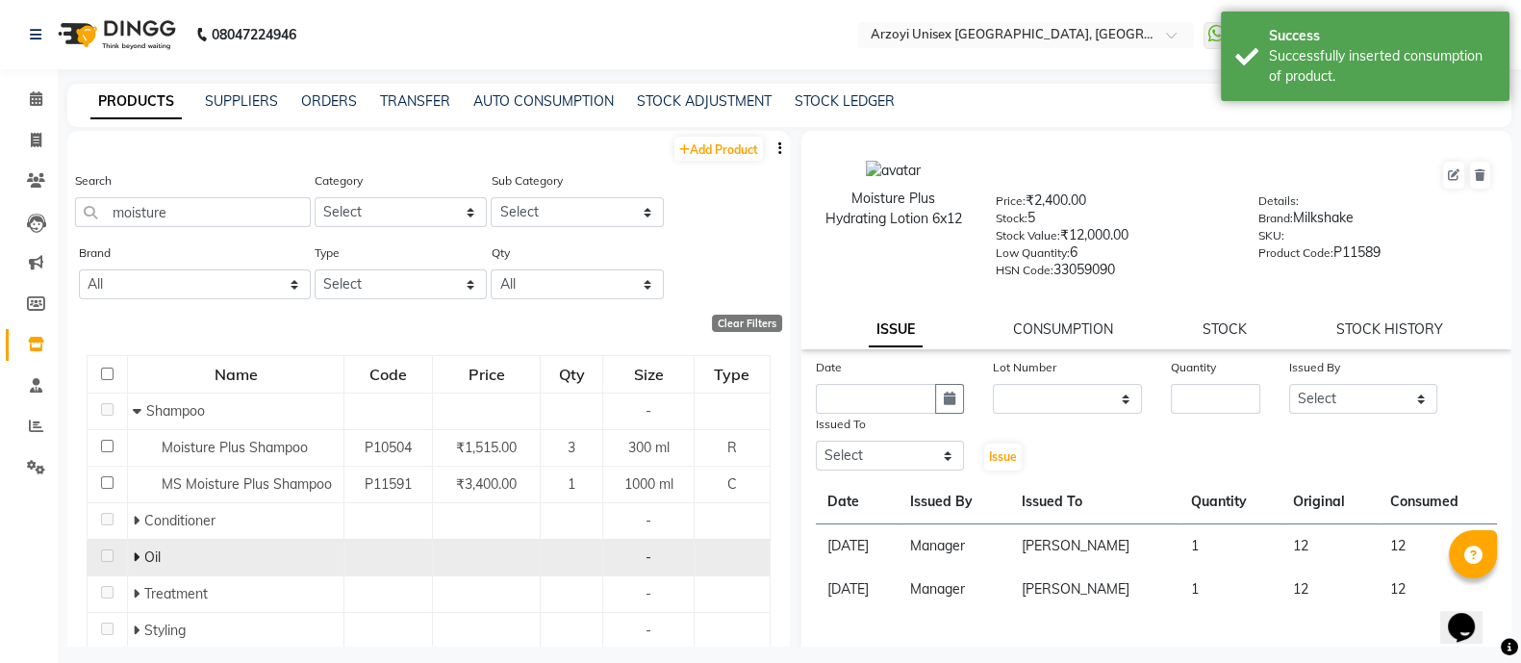
scroll to position [62, 0]
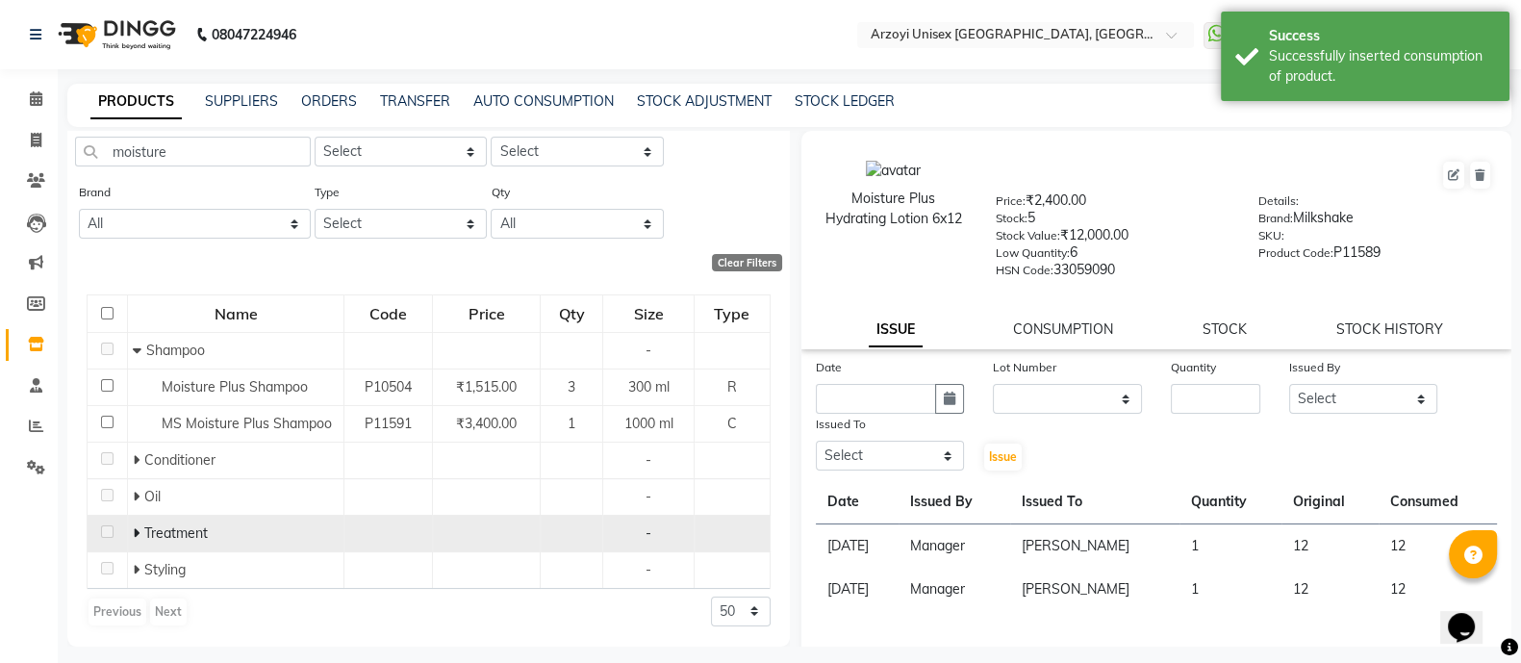
click at [137, 529] on span at bounding box center [139, 532] width 12 height 17
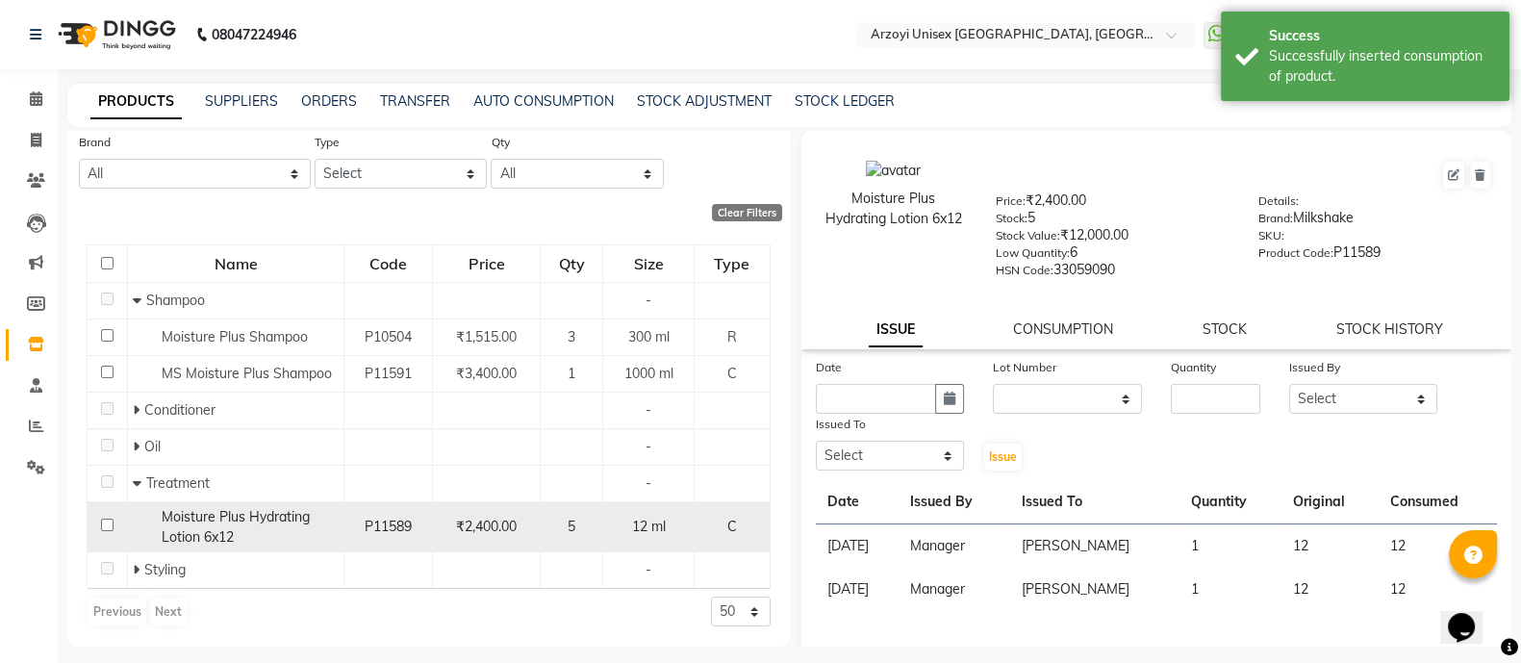
click at [104, 522] on input "checkbox" at bounding box center [107, 524] width 13 height 13
checkbox input "true"
click at [883, 409] on input "text" at bounding box center [876, 399] width 121 height 30
select select "10"
select select "2025"
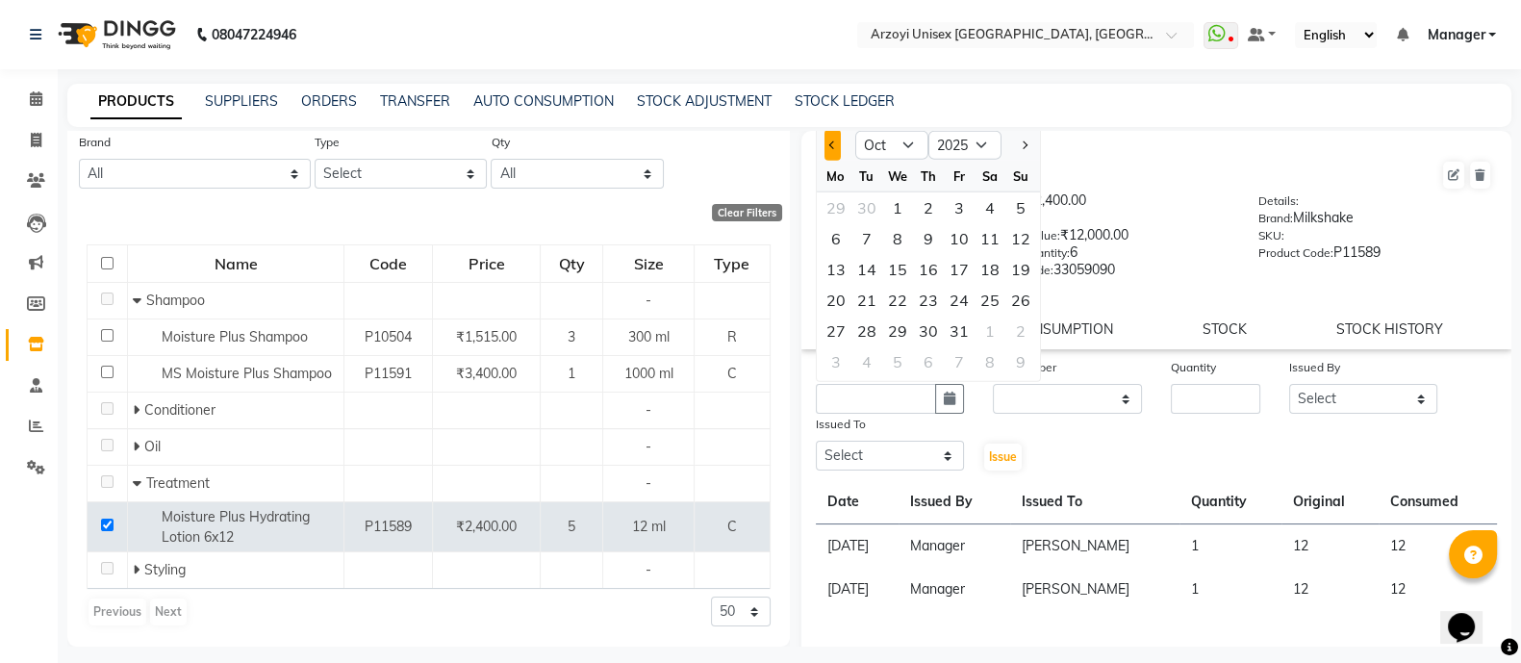
click at [826, 158] on button "Previous month" at bounding box center [832, 145] width 16 height 31
select select "9"
click at [956, 240] on div "12" at bounding box center [959, 238] width 31 height 31
type input "[DATE]"
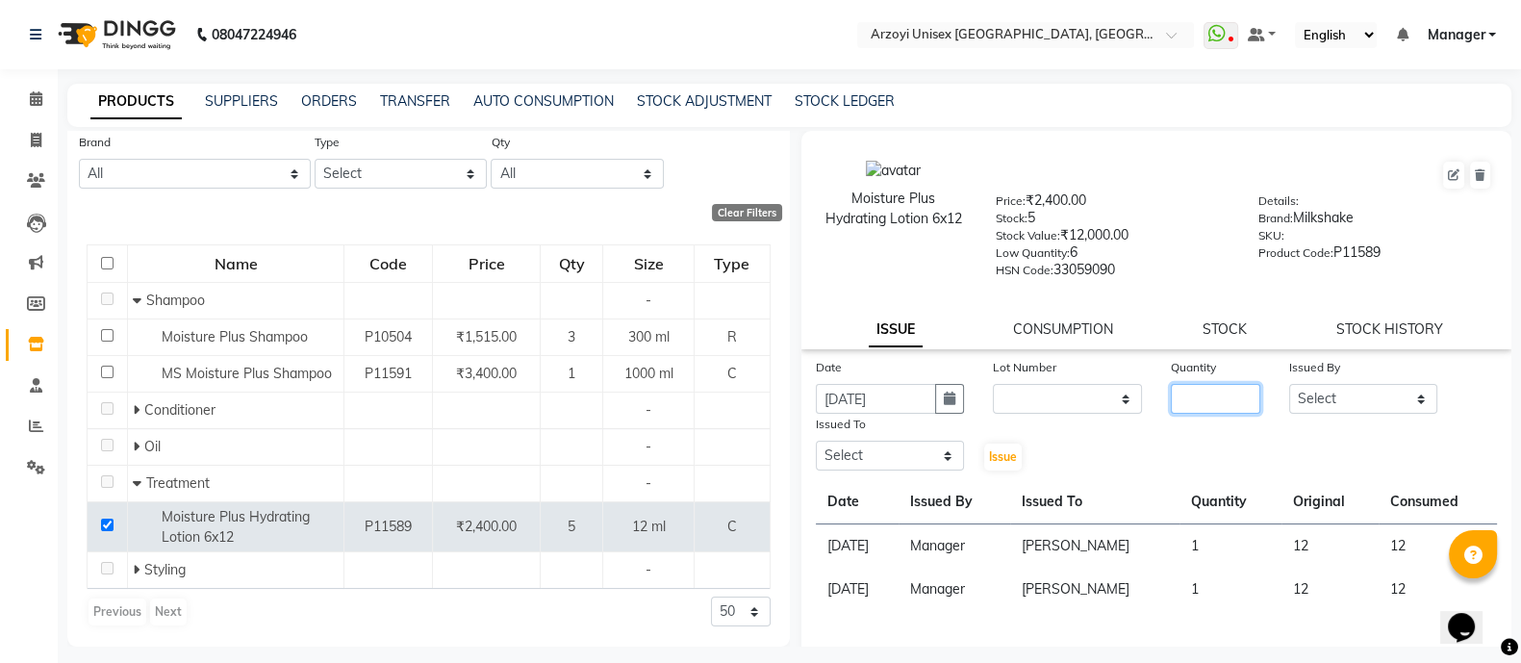
click at [1210, 411] on input "number" at bounding box center [1215, 399] width 89 height 30
type input "5"
click at [1329, 411] on select "Select [PERSON_NAME] Mohammmed [PERSON_NAME] [PERSON_NAME] [PERSON_NAME] [PERSO…" at bounding box center [1363, 399] width 149 height 30
click at [910, 453] on select "Select [PERSON_NAME] Mohammmed [PERSON_NAME] [PERSON_NAME] [PERSON_NAME] [PERSO…" at bounding box center [890, 456] width 149 height 30
select select "70082"
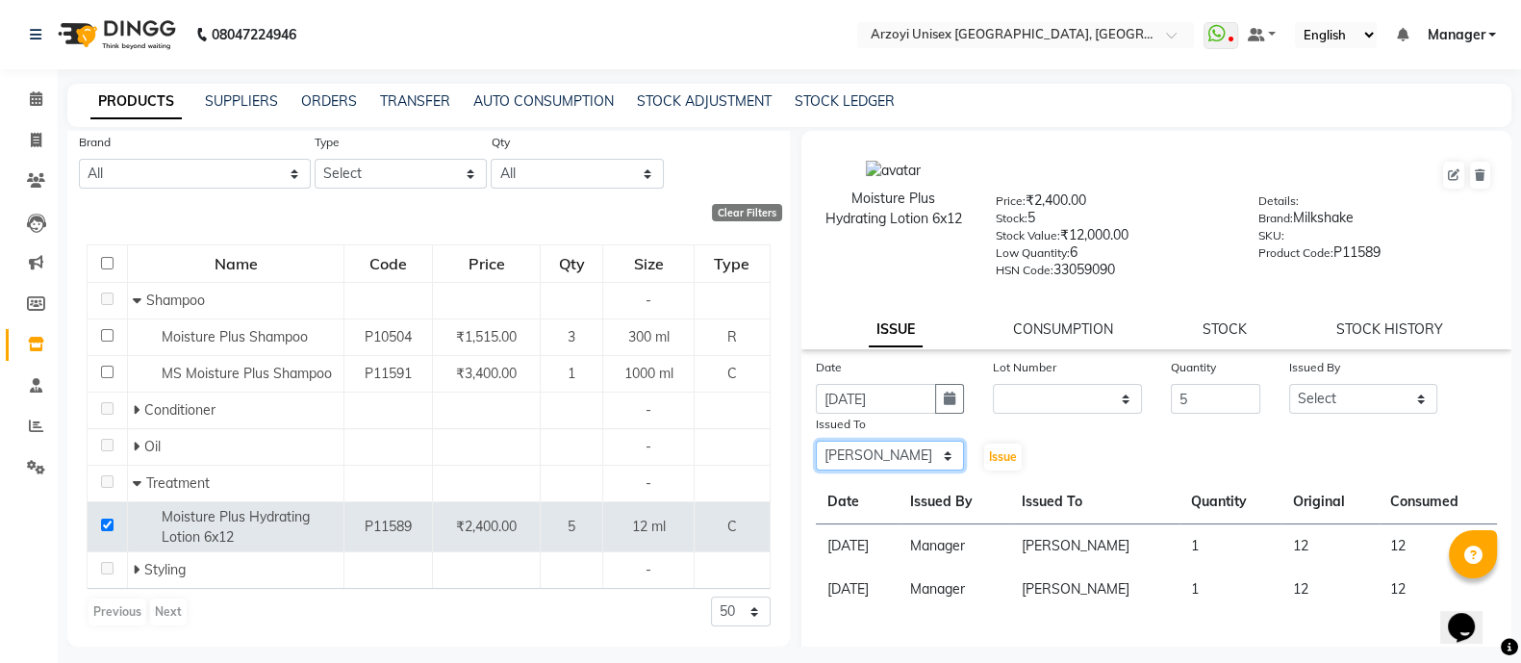
click at [816, 449] on select "Select [PERSON_NAME] Mohammmed [PERSON_NAME] [PERSON_NAME] [PERSON_NAME] [PERSO…" at bounding box center [890, 456] width 149 height 30
click at [996, 464] on span "Issue" at bounding box center [1003, 456] width 28 height 14
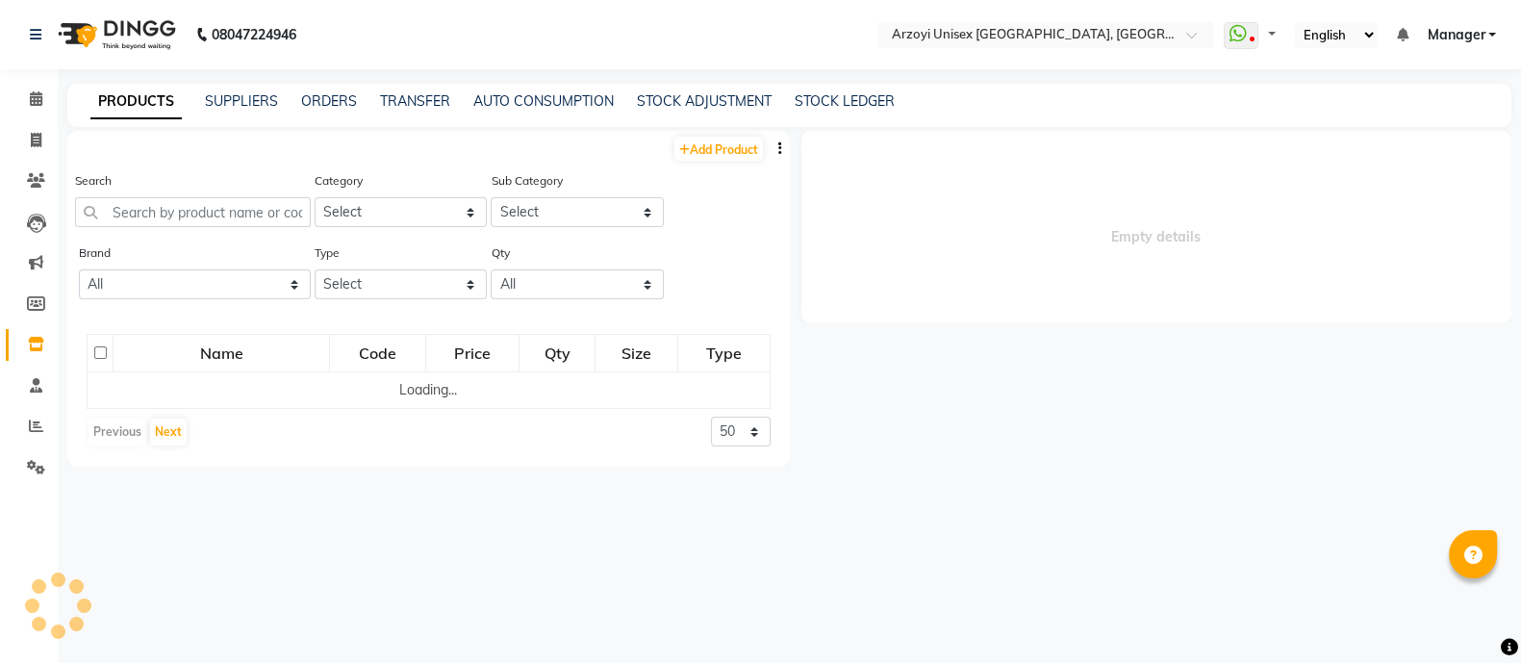
select select
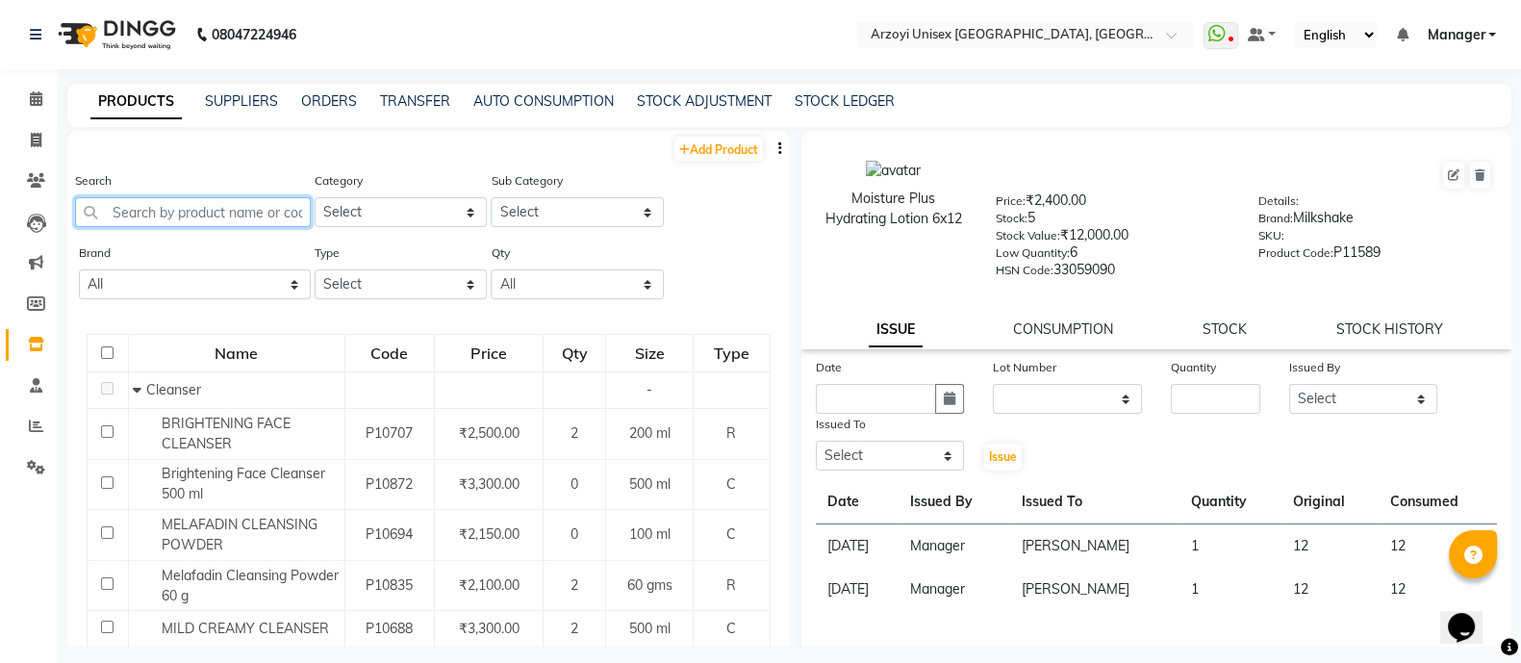
click at [167, 214] on input "text" at bounding box center [193, 212] width 236 height 30
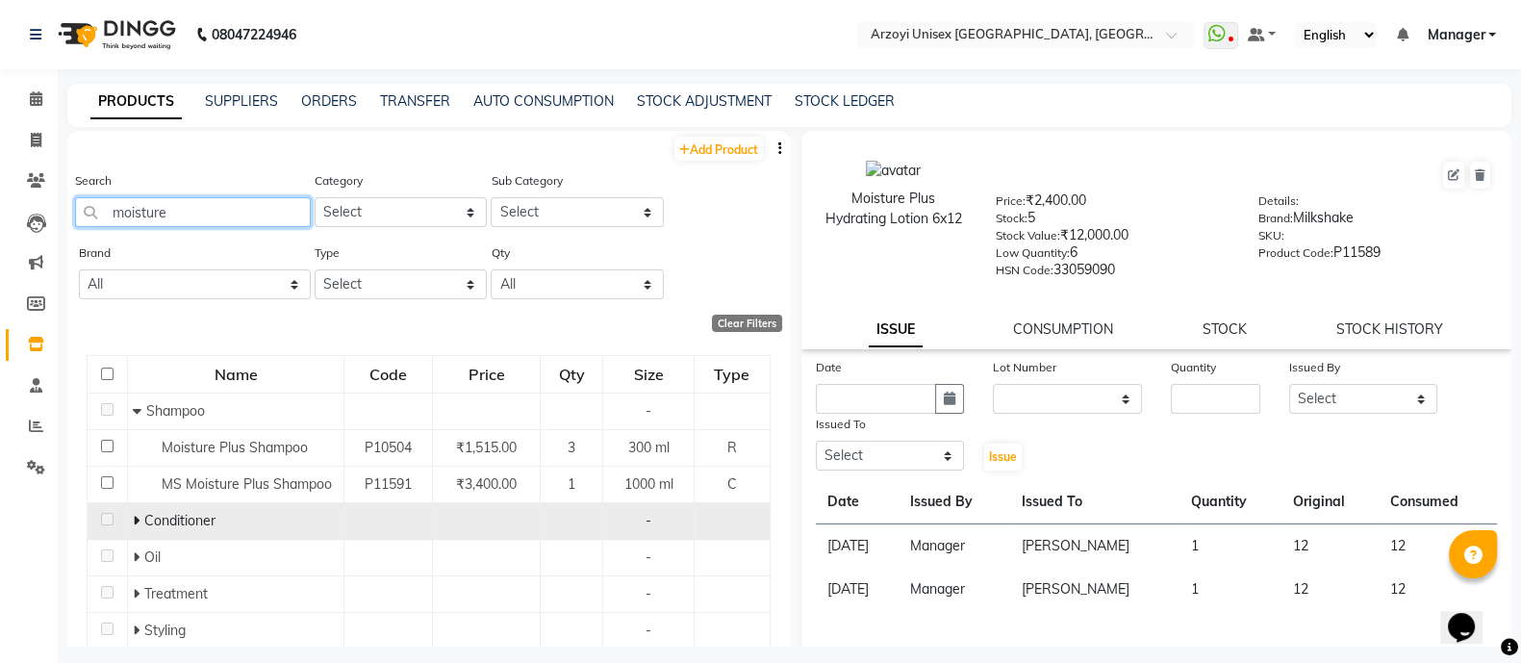
scroll to position [62, 0]
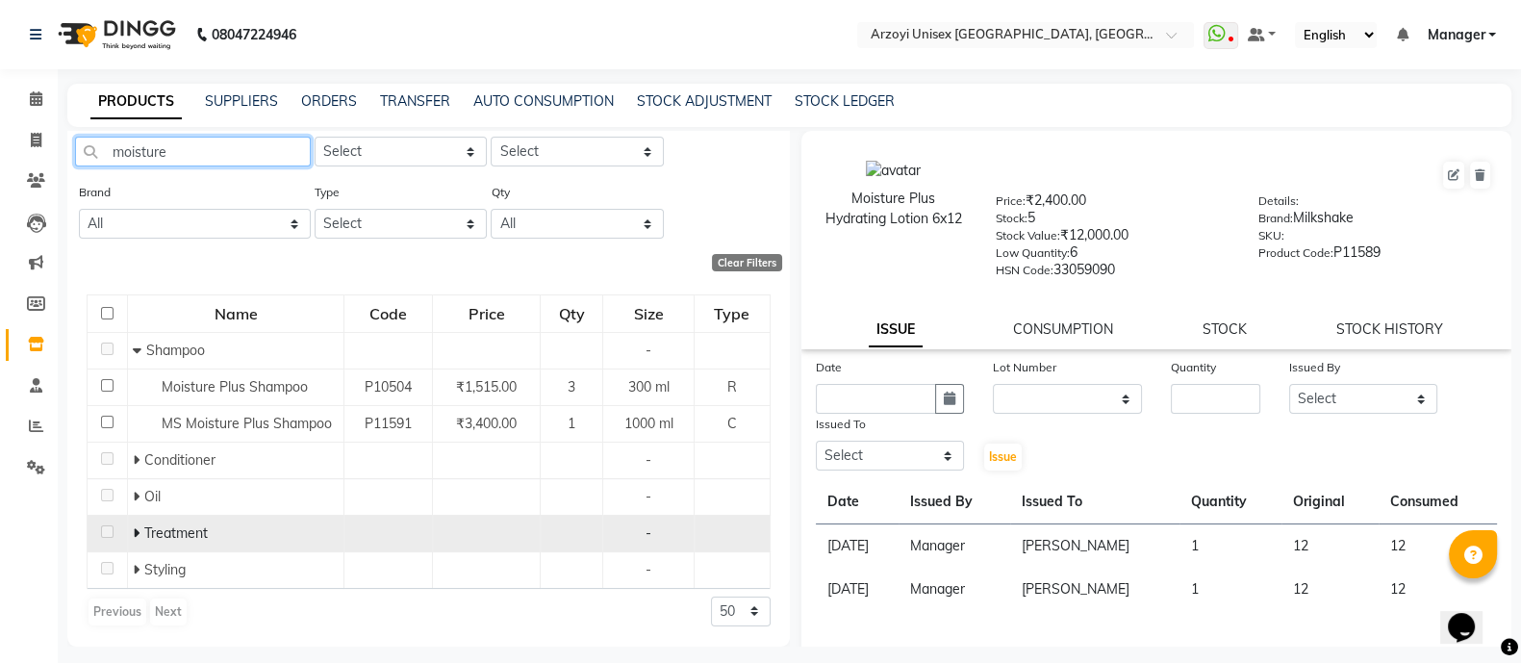
type input "moisture"
click at [133, 531] on icon at bounding box center [136, 532] width 7 height 13
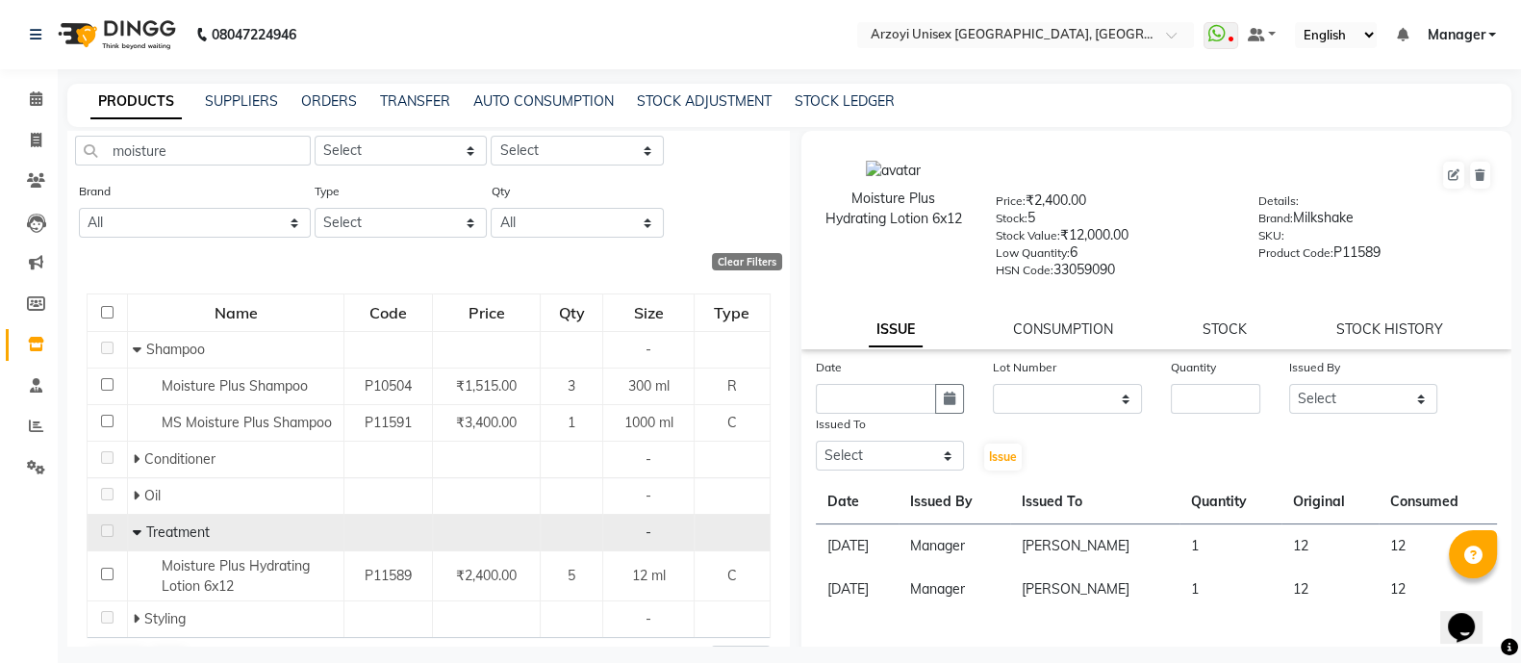
scroll to position [112, 0]
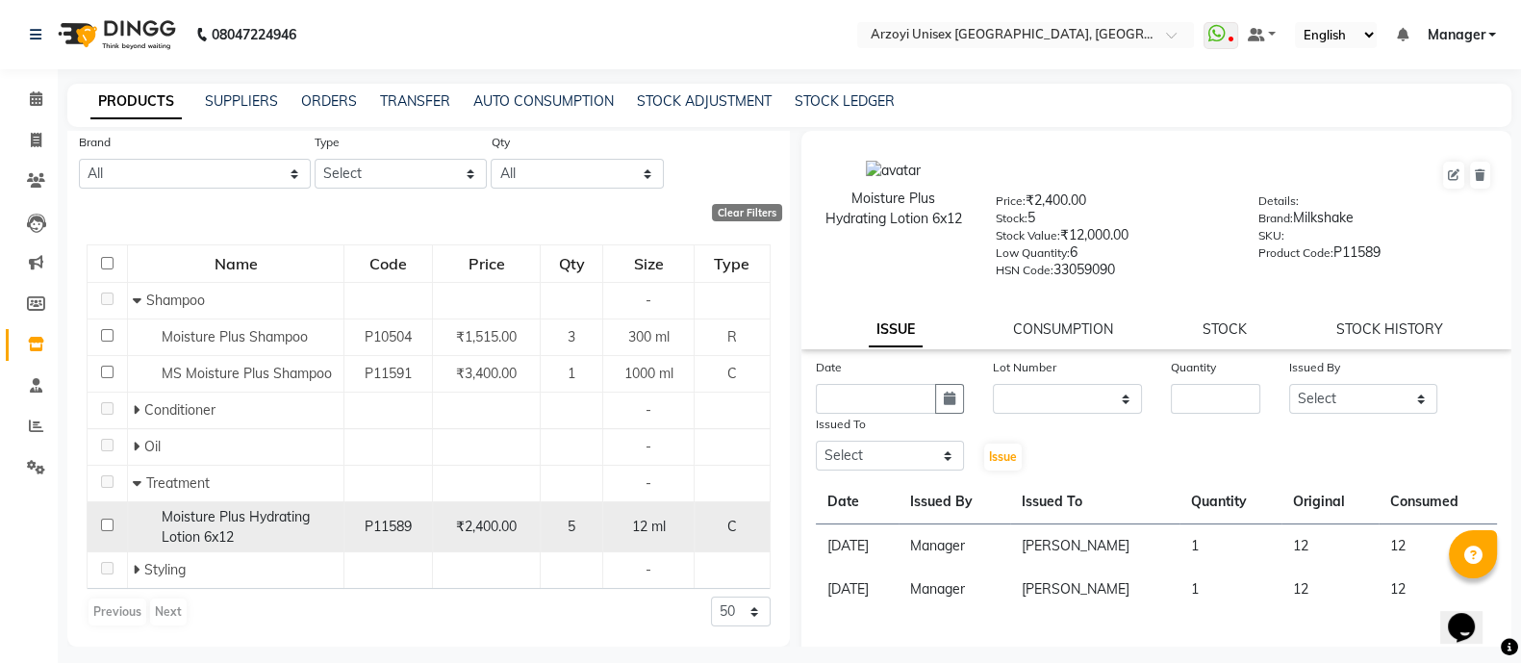
click at [103, 522] on input "checkbox" at bounding box center [107, 524] width 13 height 13
checkbox input "true"
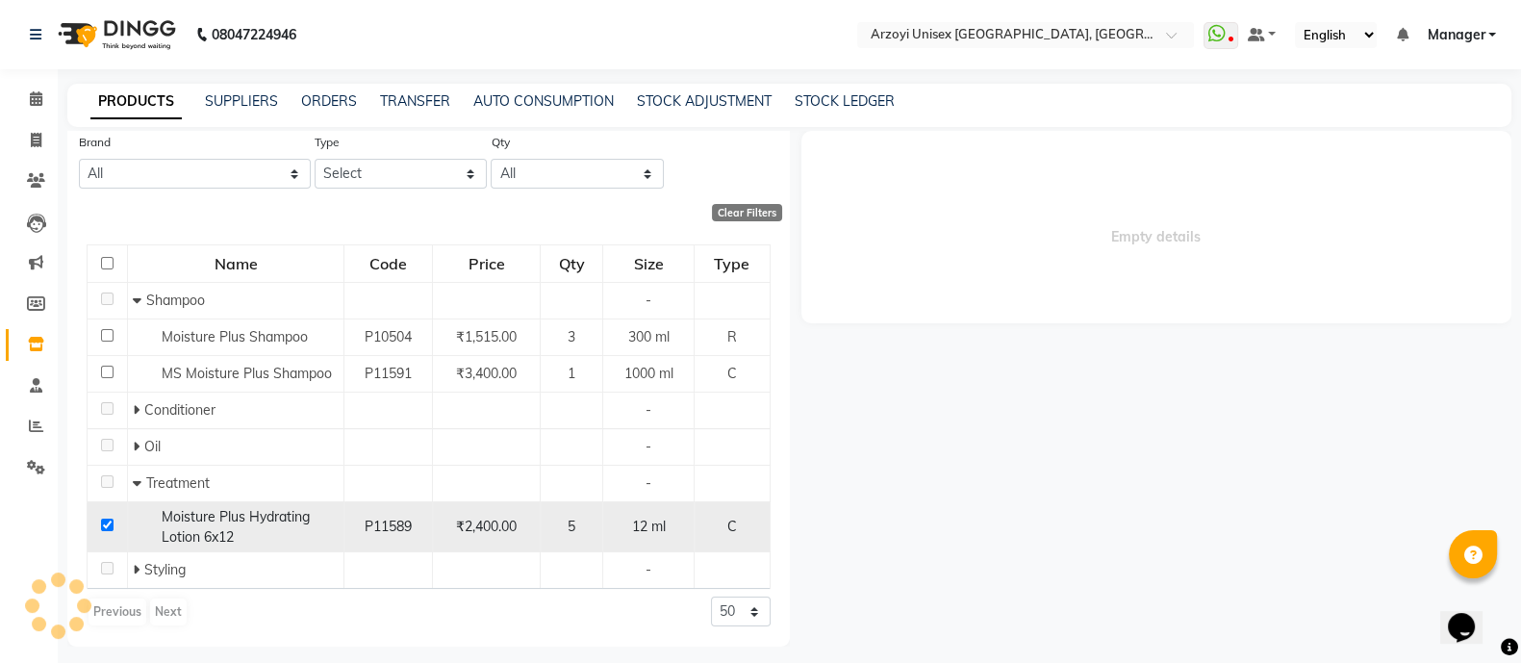
select select
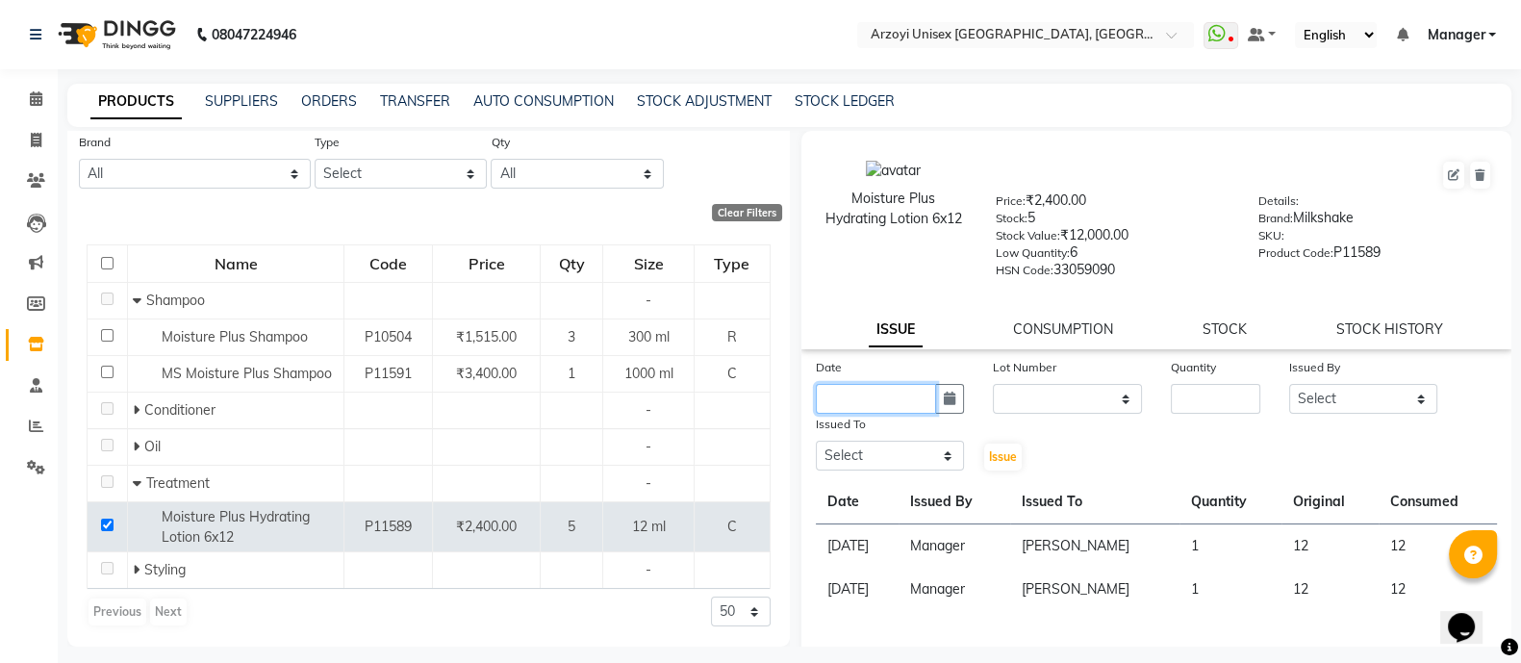
click at [890, 411] on input "text" at bounding box center [876, 399] width 121 height 30
select select "10"
select select "2025"
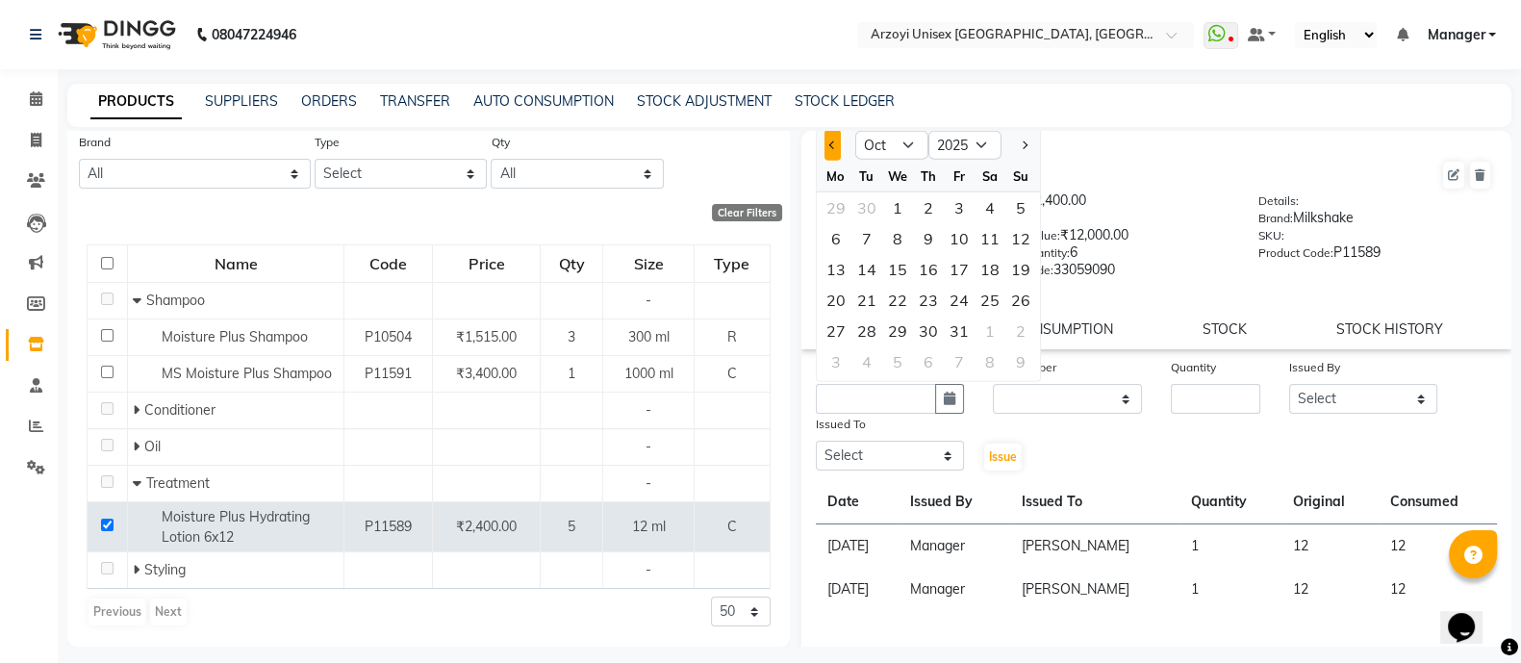
click at [827, 149] on button "Previous month" at bounding box center [832, 145] width 16 height 31
select select "9"
click at [946, 238] on div "12" at bounding box center [959, 238] width 31 height 31
type input "[DATE]"
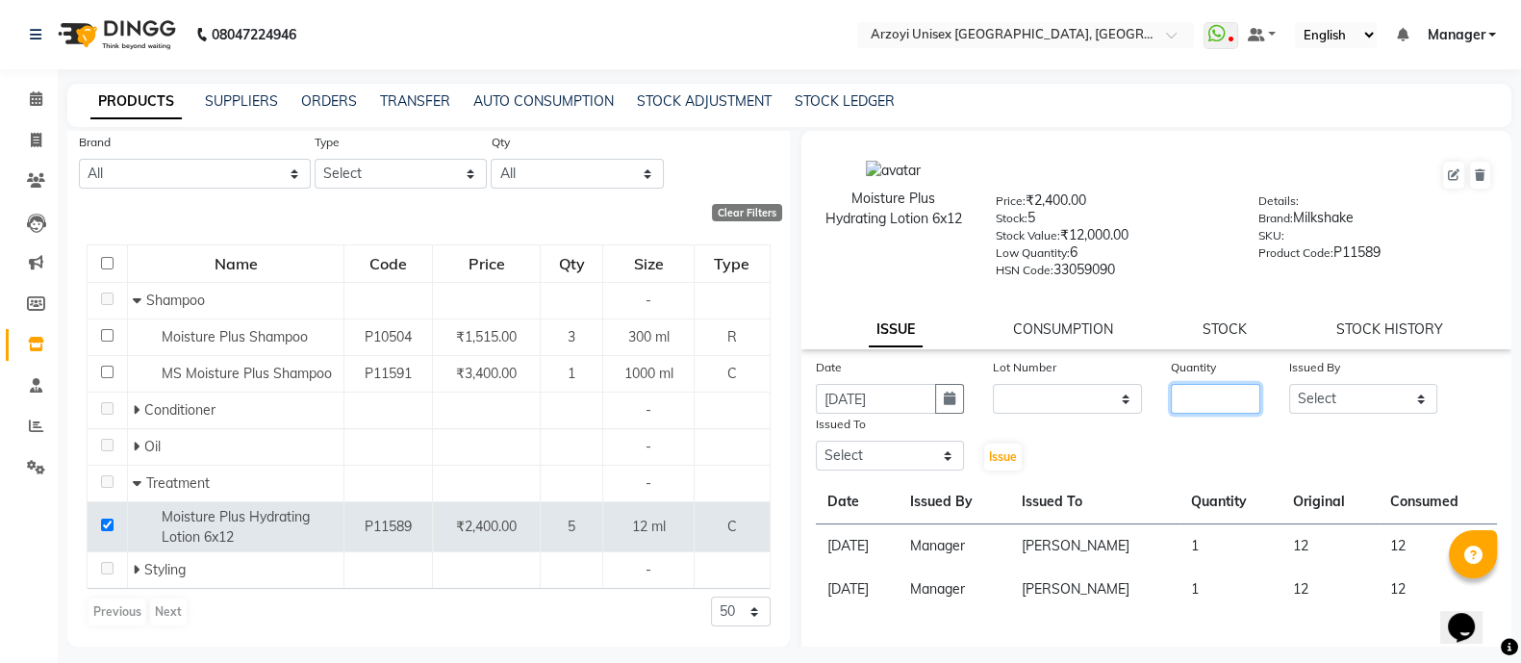
click at [1202, 414] on input "number" at bounding box center [1215, 399] width 89 height 30
type input "5"
click at [1358, 406] on select "Select [PERSON_NAME] Mohammmed [PERSON_NAME] [PERSON_NAME] [PERSON_NAME] [PERSO…" at bounding box center [1363, 399] width 149 height 30
select select "58612"
click at [1289, 391] on select "Select [PERSON_NAME] Mohammmed [PERSON_NAME] [PERSON_NAME] [PERSON_NAME] [PERSO…" at bounding box center [1363, 399] width 149 height 30
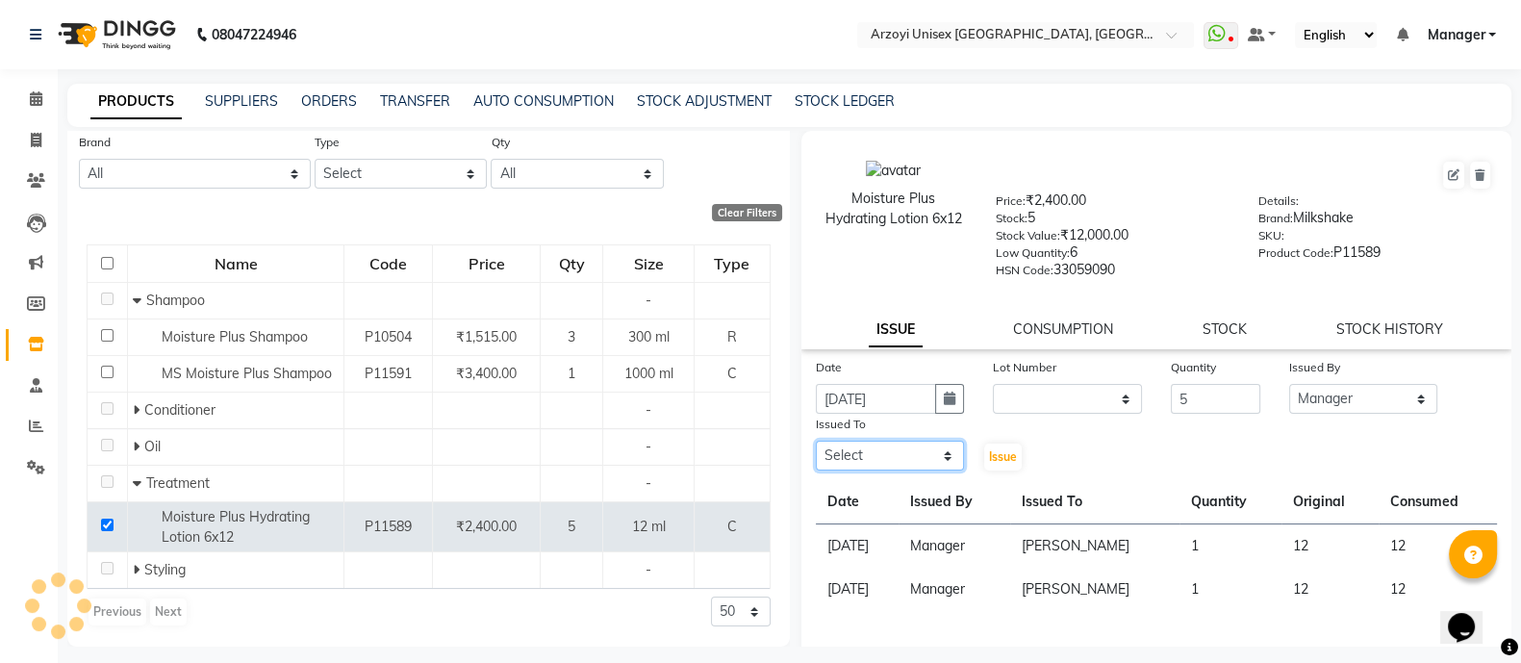
click at [857, 464] on select "Select [PERSON_NAME] Mohammmed [PERSON_NAME] [PERSON_NAME] [PERSON_NAME] [PERSO…" at bounding box center [890, 456] width 149 height 30
select select "70082"
click at [816, 449] on select "Select [PERSON_NAME] Mohammmed [PERSON_NAME] [PERSON_NAME] [PERSON_NAME] [PERSO…" at bounding box center [890, 456] width 149 height 30
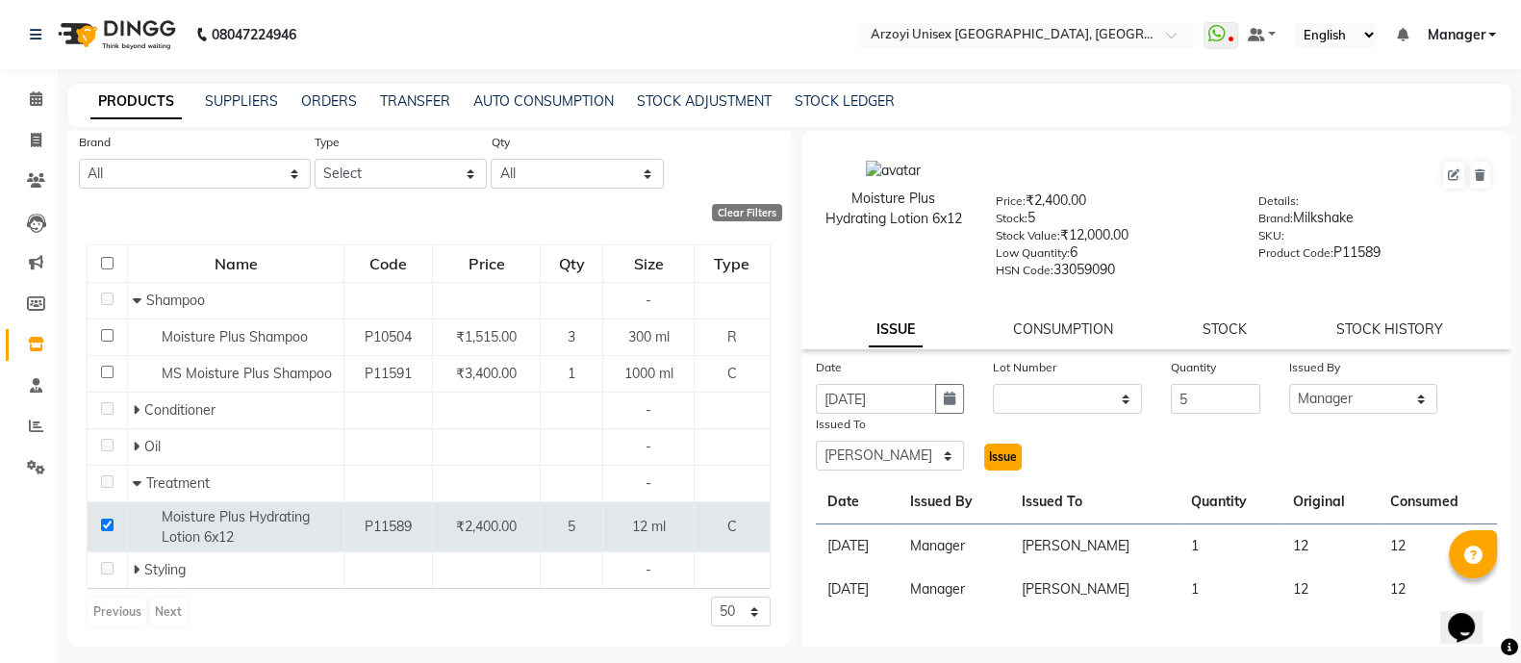
click at [990, 461] on span "Issue" at bounding box center [1003, 456] width 28 height 14
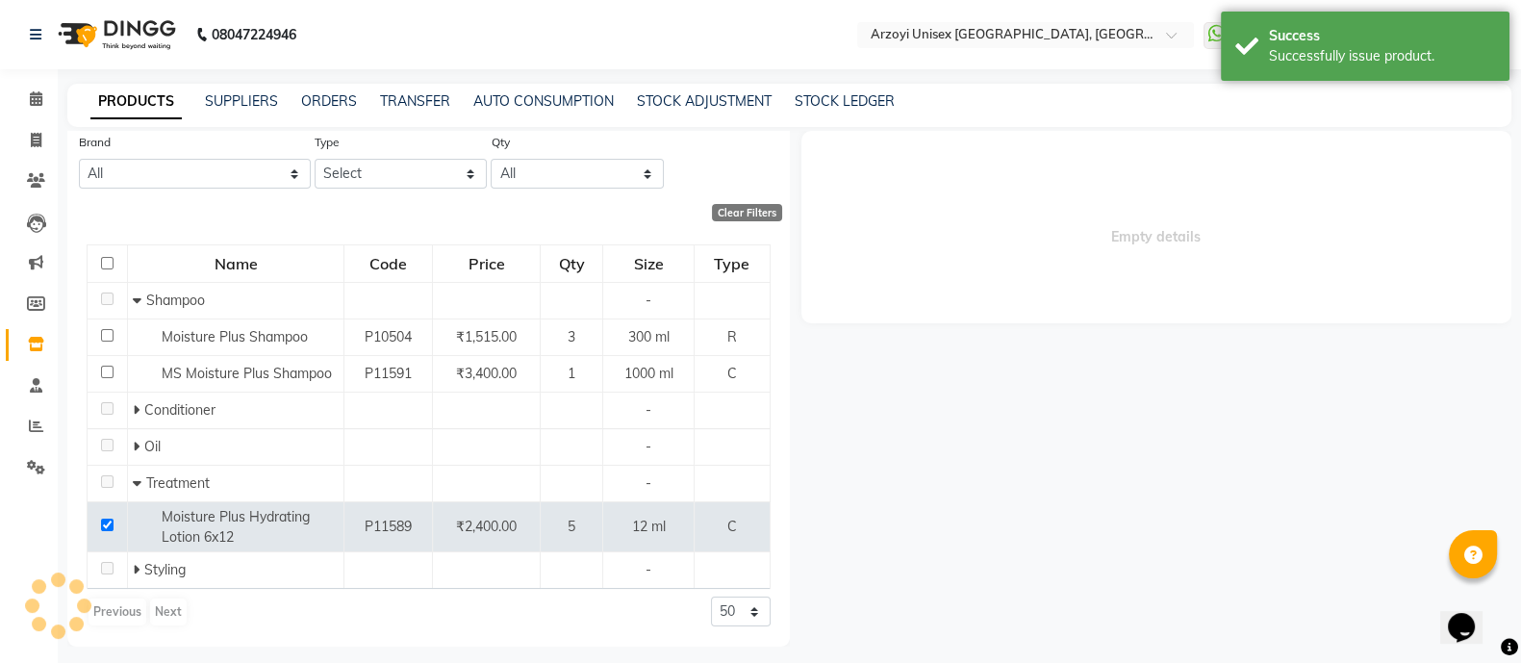
select select
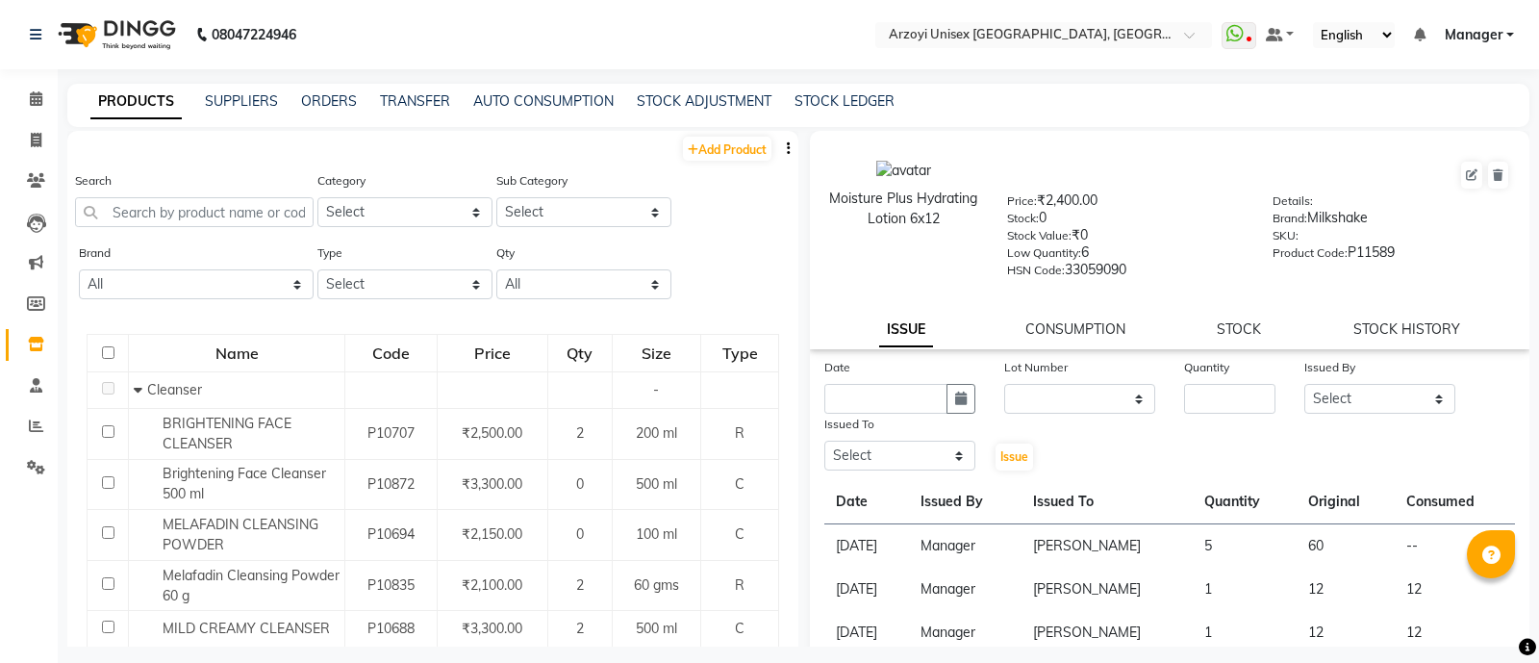
select select
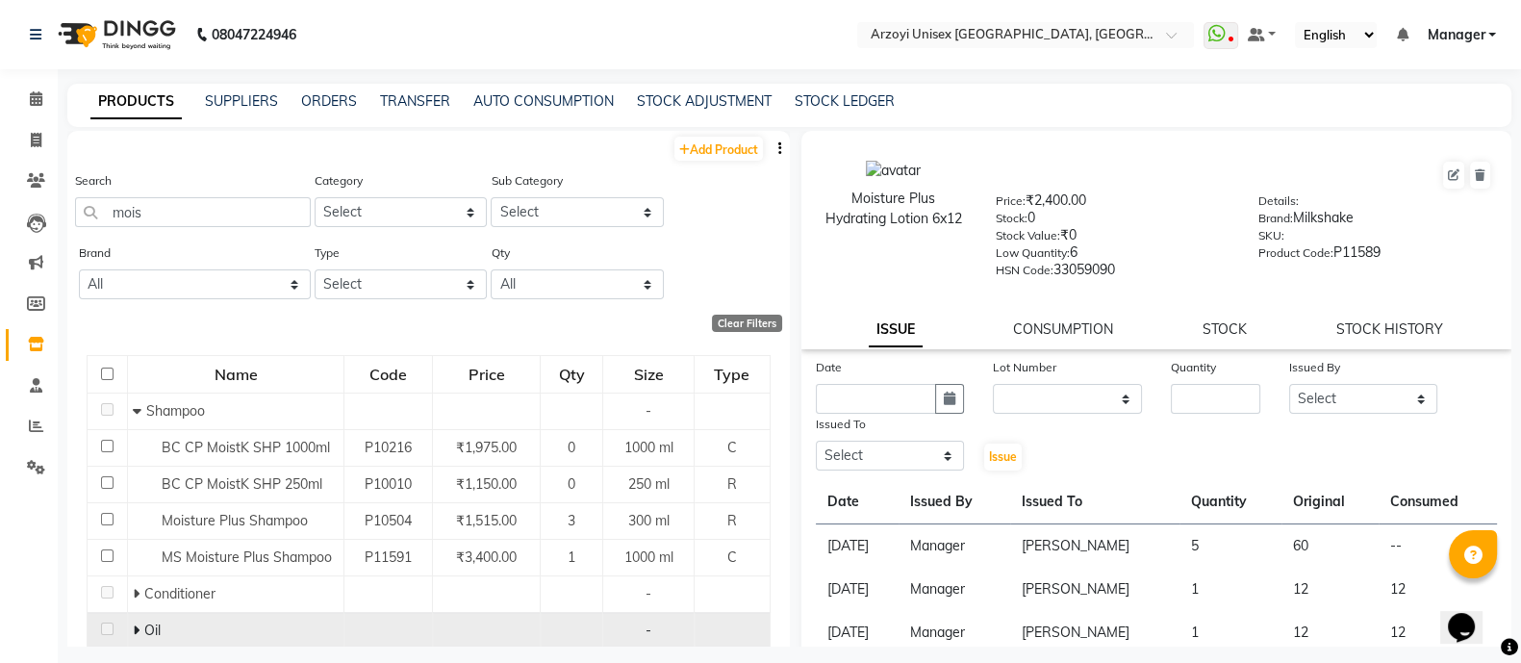
scroll to position [114, 0]
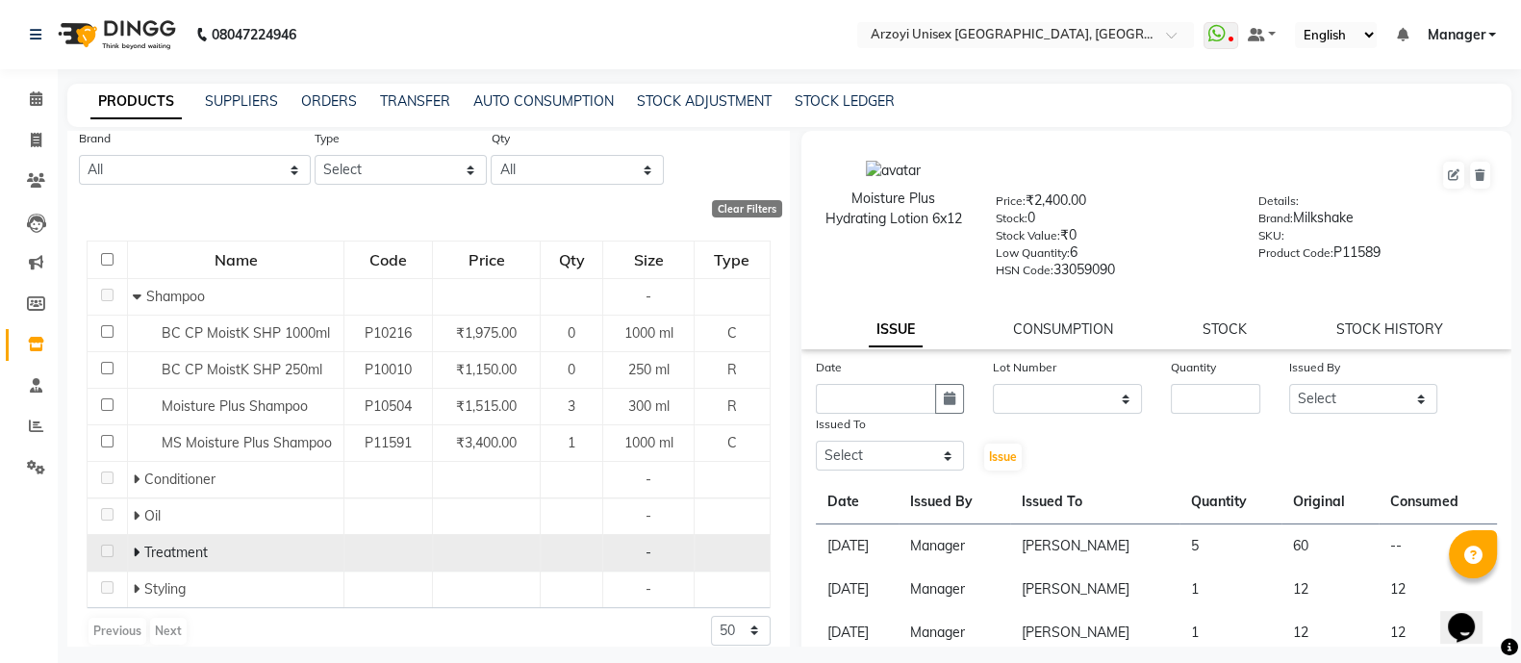
type input "mois"
click at [133, 548] on icon at bounding box center [136, 551] width 7 height 13
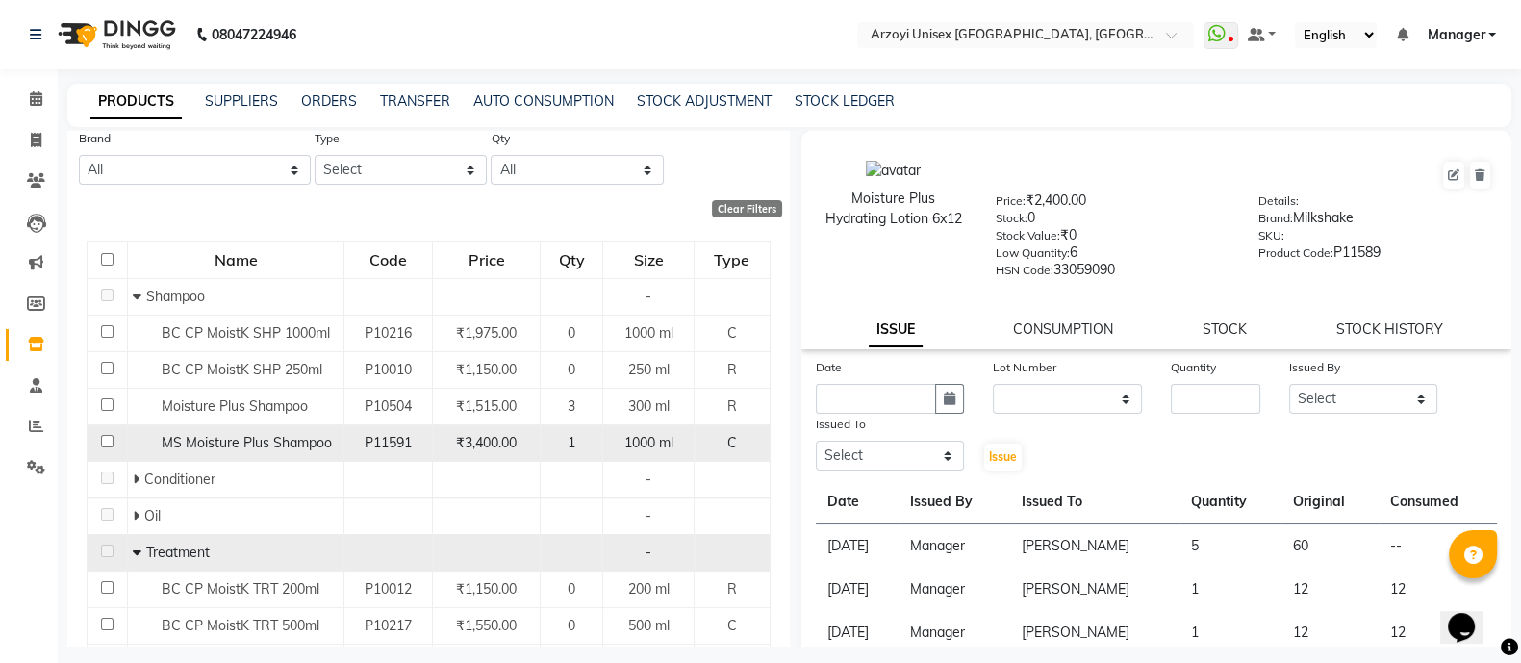
scroll to position [257, 0]
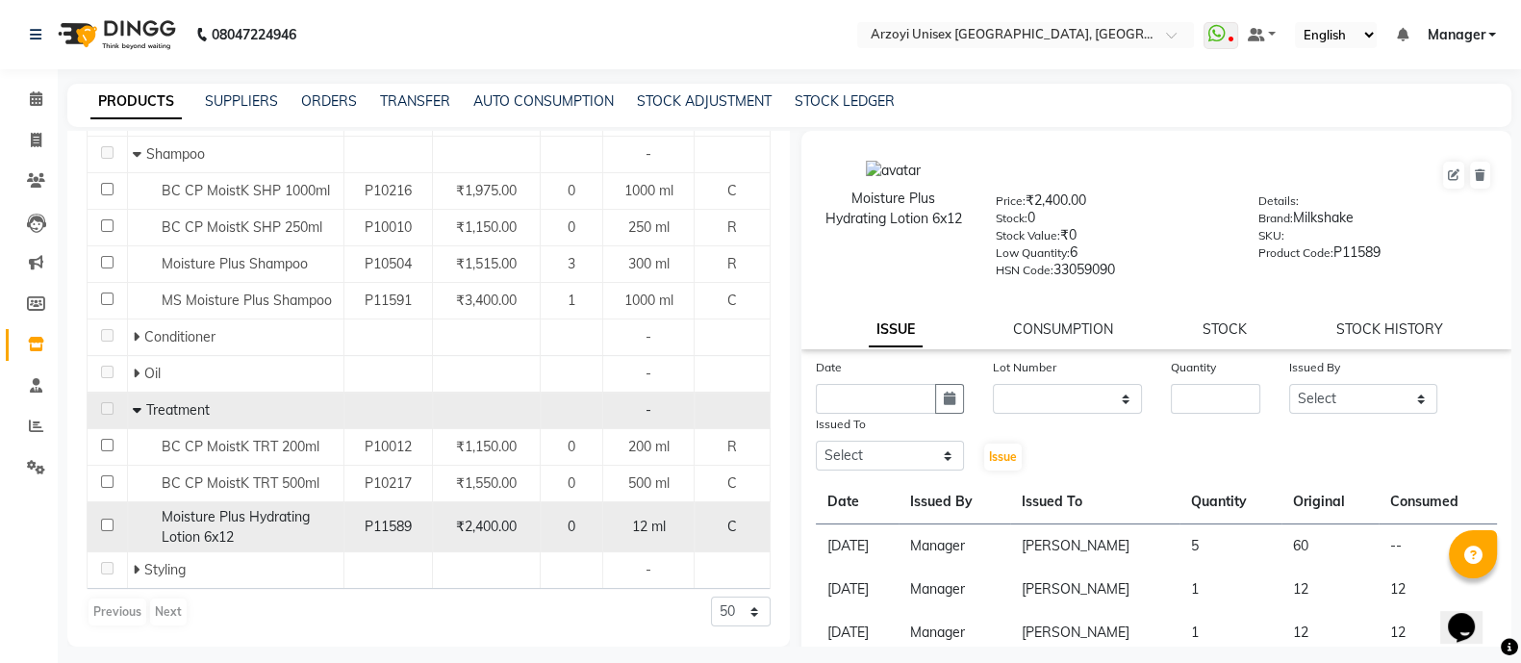
click at [105, 524] on input "checkbox" at bounding box center [107, 524] width 13 height 13
checkbox input "true"
select select
click at [869, 406] on input "text" at bounding box center [876, 399] width 121 height 30
select select "10"
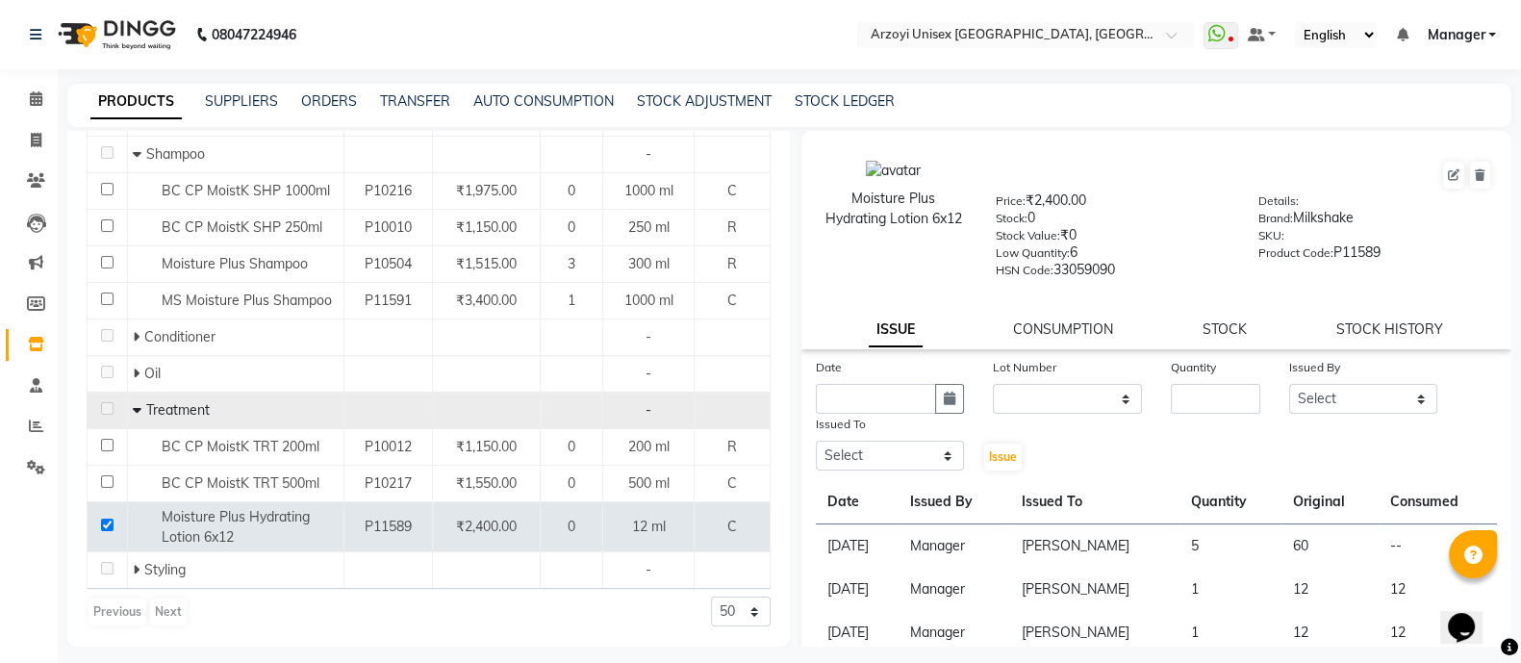
select select "2025"
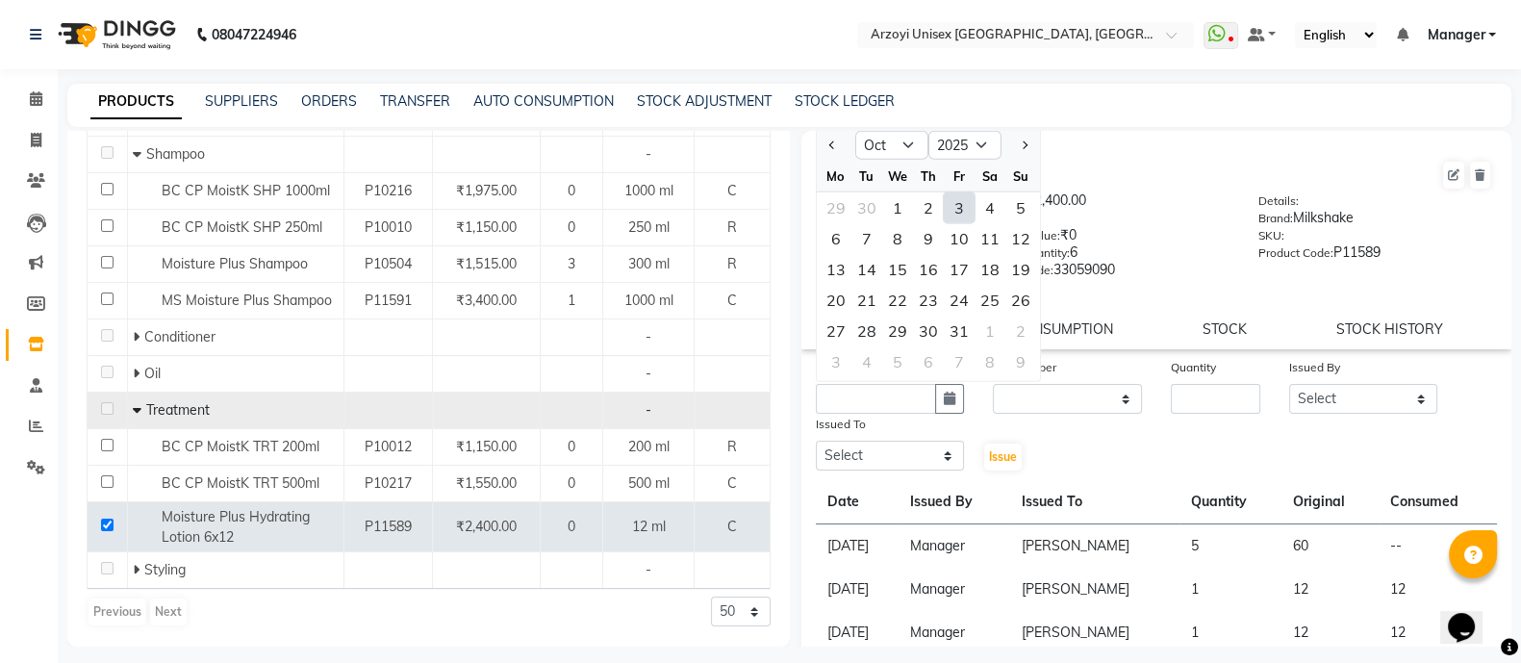
click at [958, 217] on div "3" at bounding box center [959, 207] width 31 height 31
type input "03-10-2025"
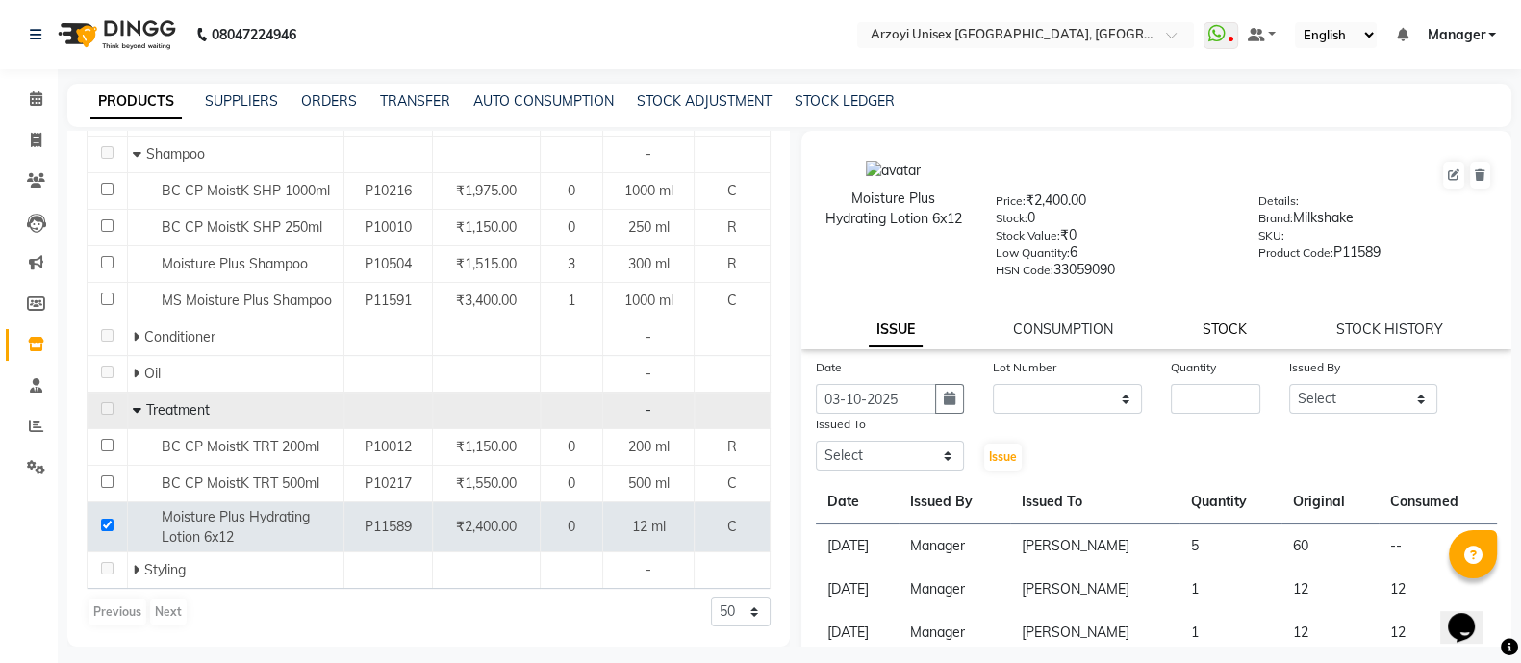
click at [1202, 331] on link "STOCK" at bounding box center [1224, 328] width 44 height 17
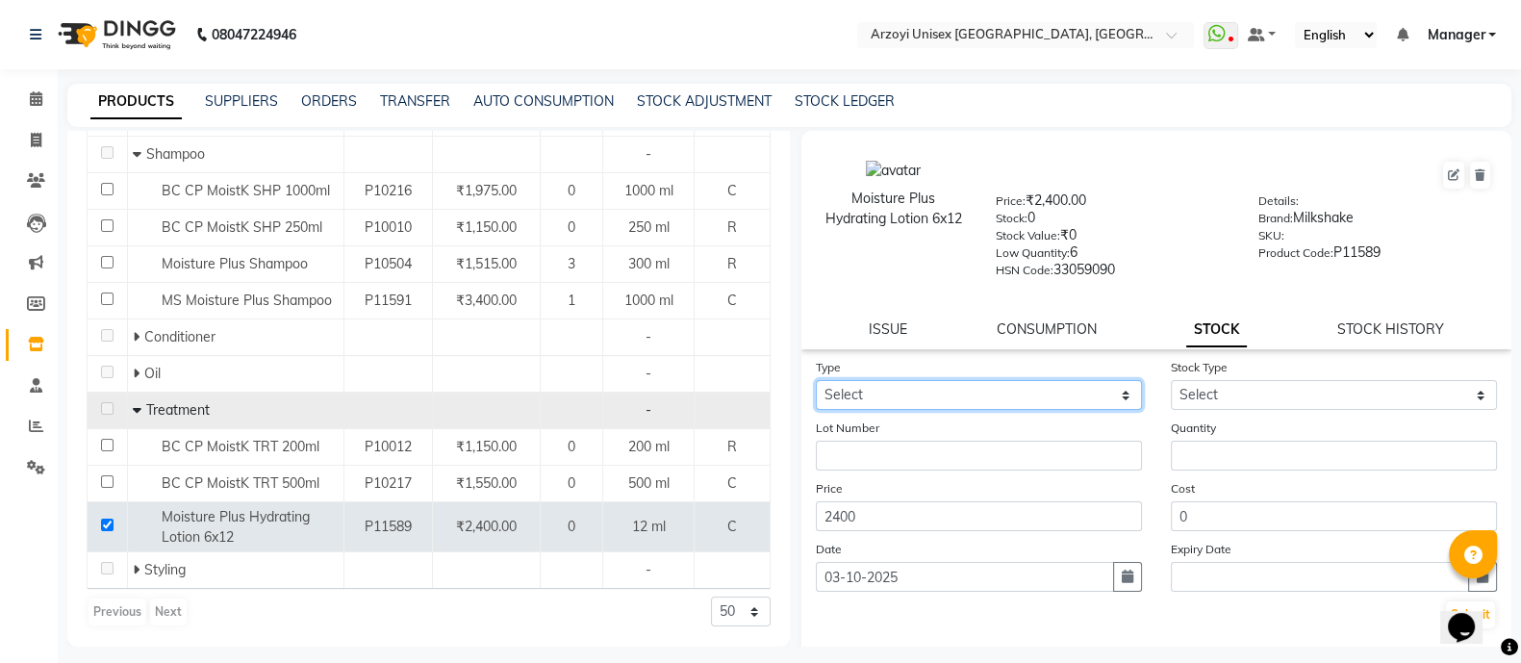
drag, startPoint x: 996, startPoint y: 396, endPoint x: 950, endPoint y: 467, distance: 83.5
click at [950, 467] on form "Type Select In Out Stock Type Select Lot Number Quantity Price 2400 Cost 0 Date…" at bounding box center [1157, 493] width 682 height 273
select select "in"
click at [816, 387] on select "Select In Out" at bounding box center [979, 395] width 326 height 30
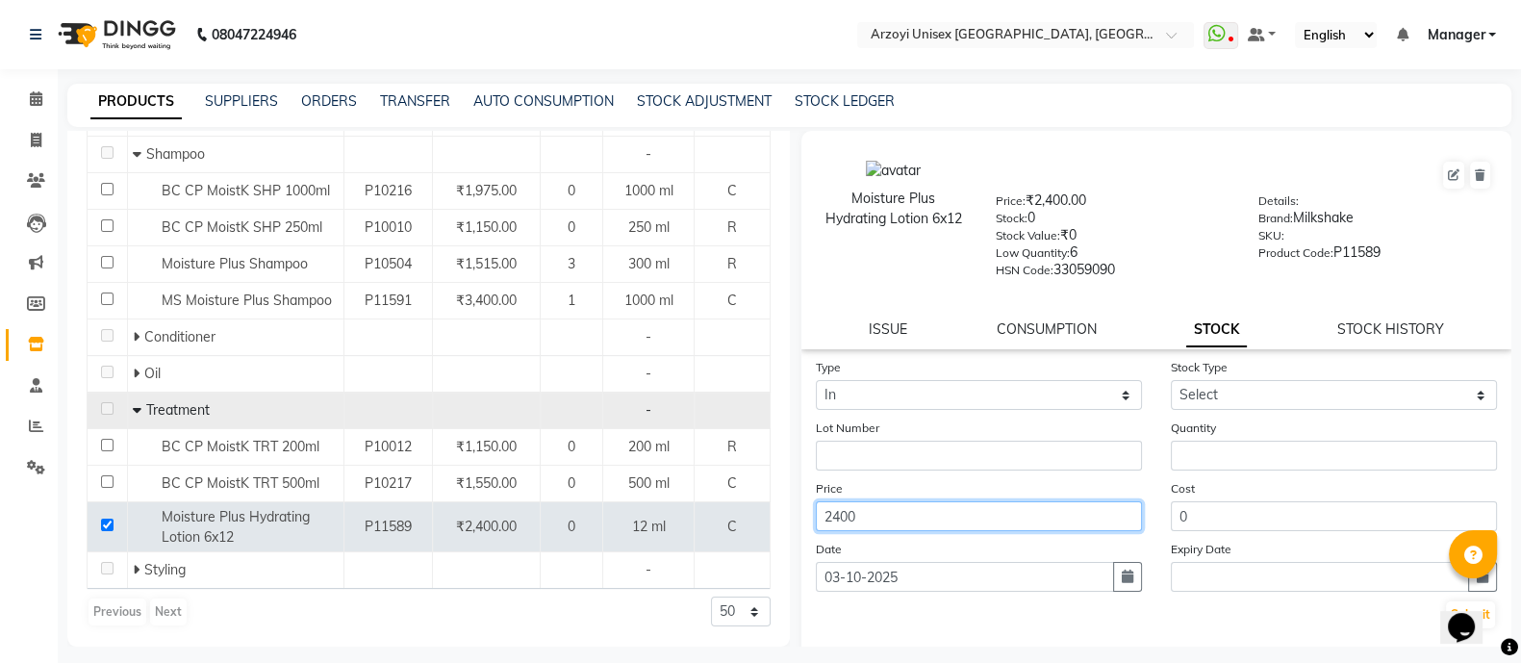
click at [923, 523] on input "2400" at bounding box center [979, 516] width 326 height 30
type input "2600"
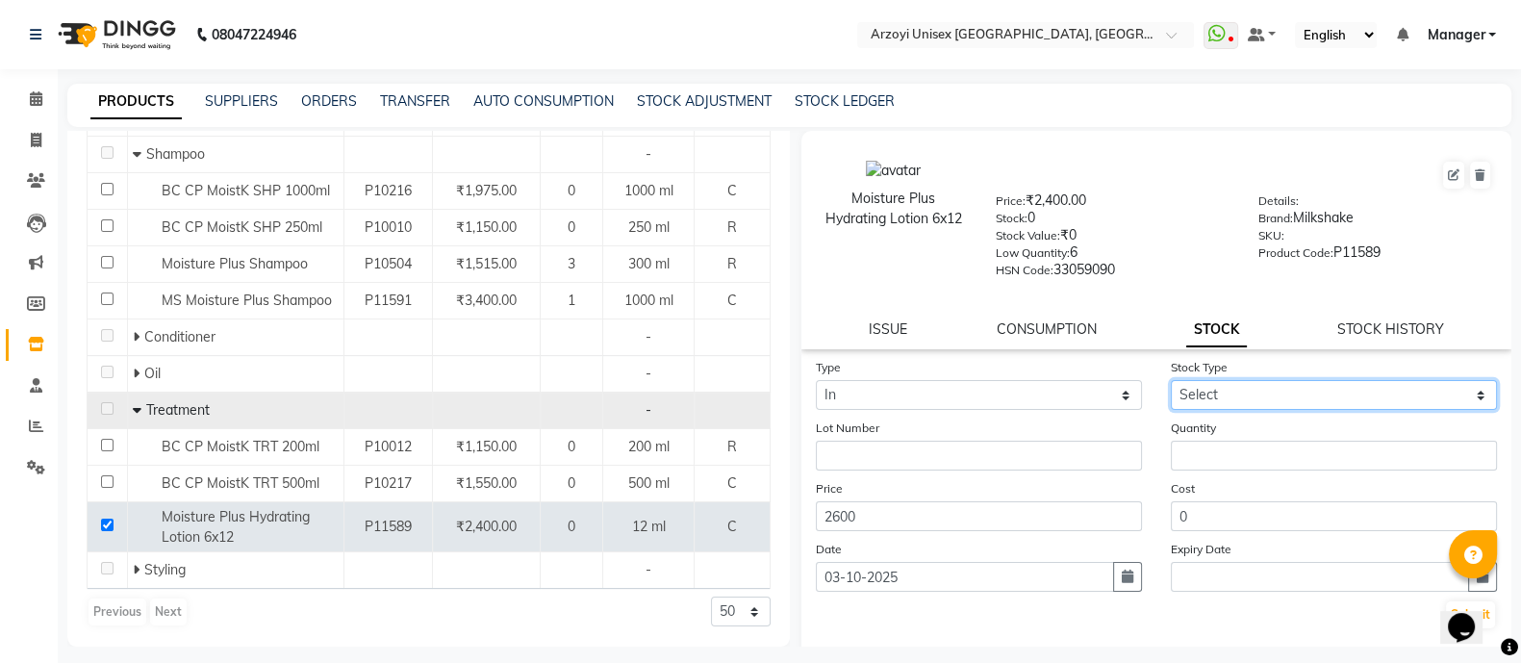
click at [1212, 405] on select "Select New Stock Adjustment Return Other" at bounding box center [1334, 395] width 326 height 30
select select "new stock"
click at [1171, 387] on select "Select New Stock Adjustment Return Other" at bounding box center [1334, 395] width 326 height 30
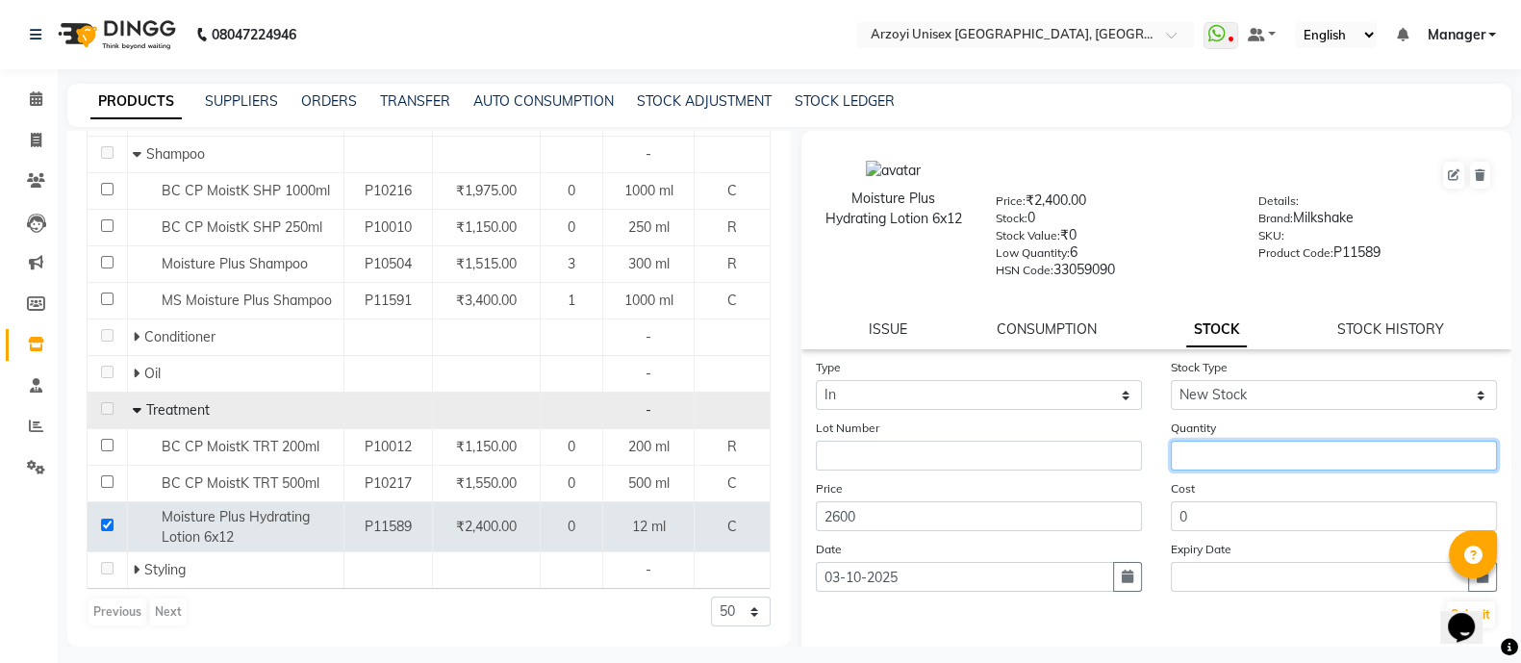
click at [1199, 470] on input "number" at bounding box center [1334, 456] width 326 height 30
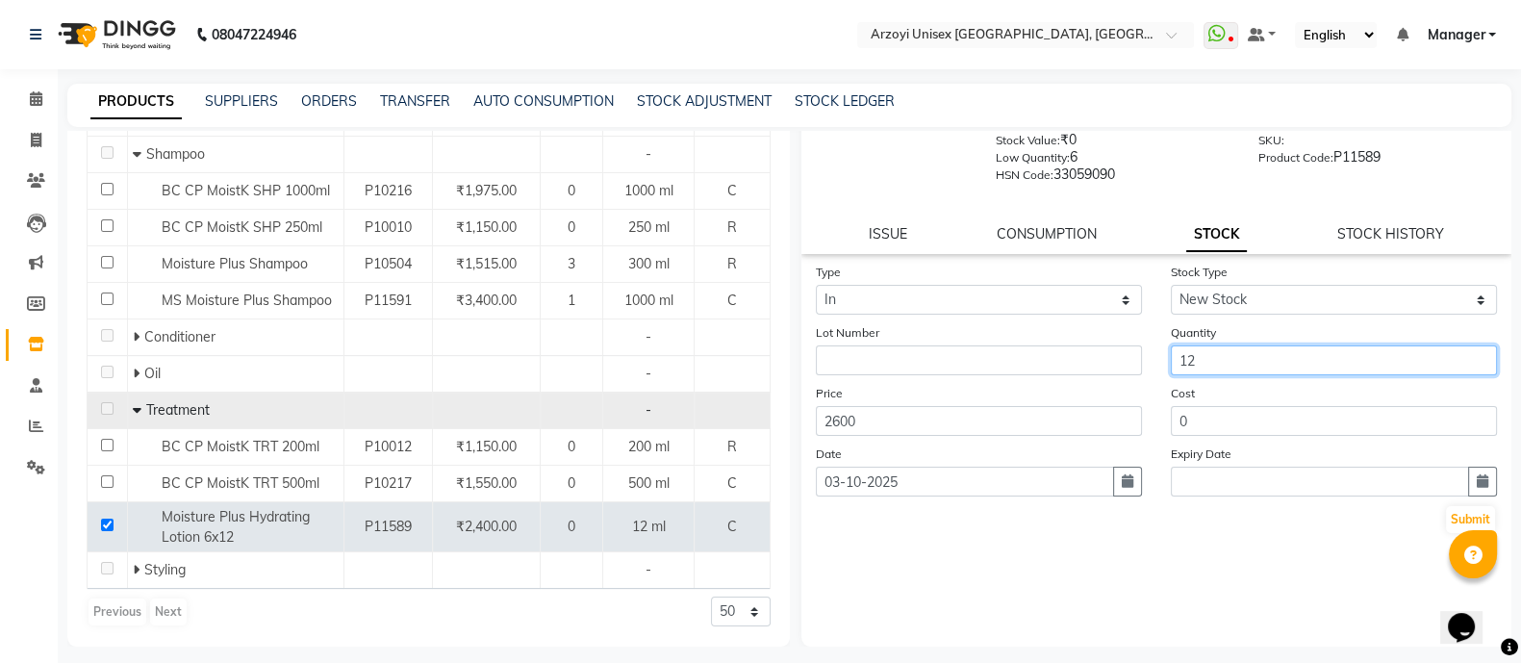
type input "12"
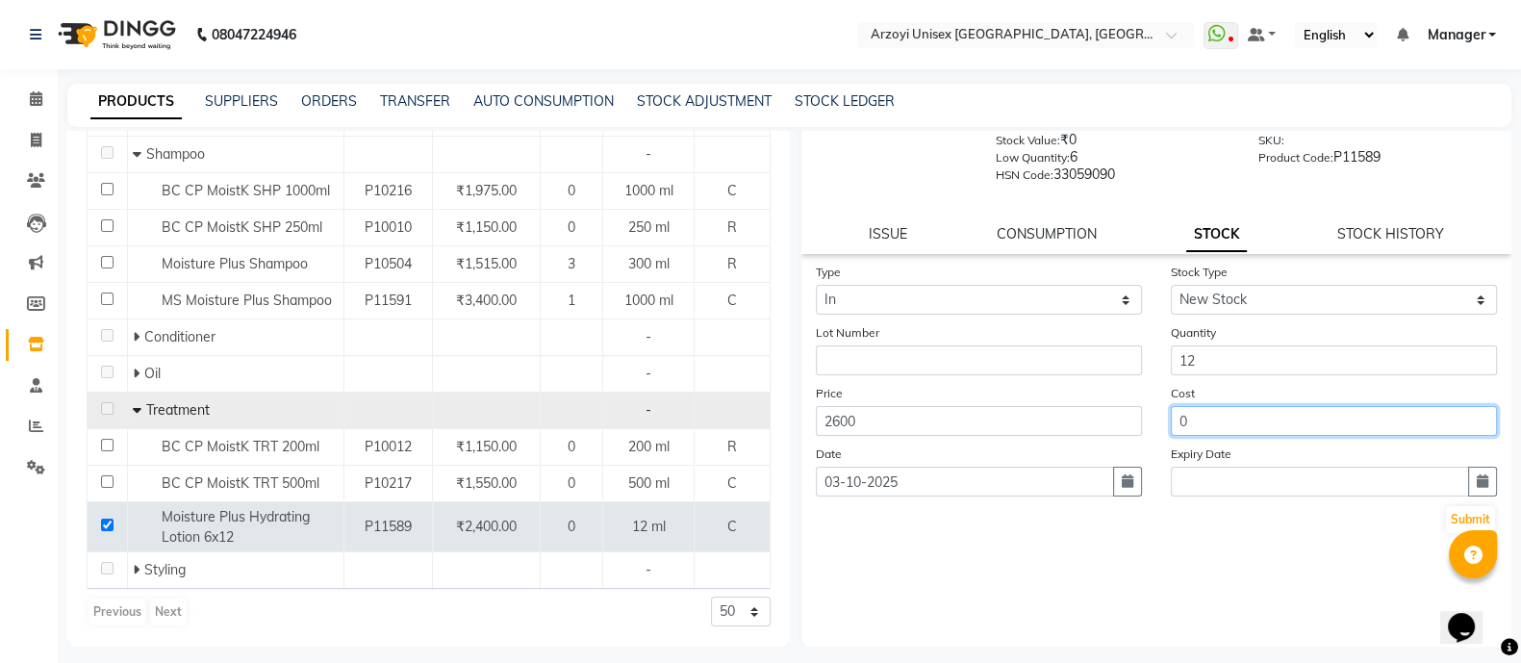
click at [1254, 436] on input "0" at bounding box center [1334, 421] width 326 height 30
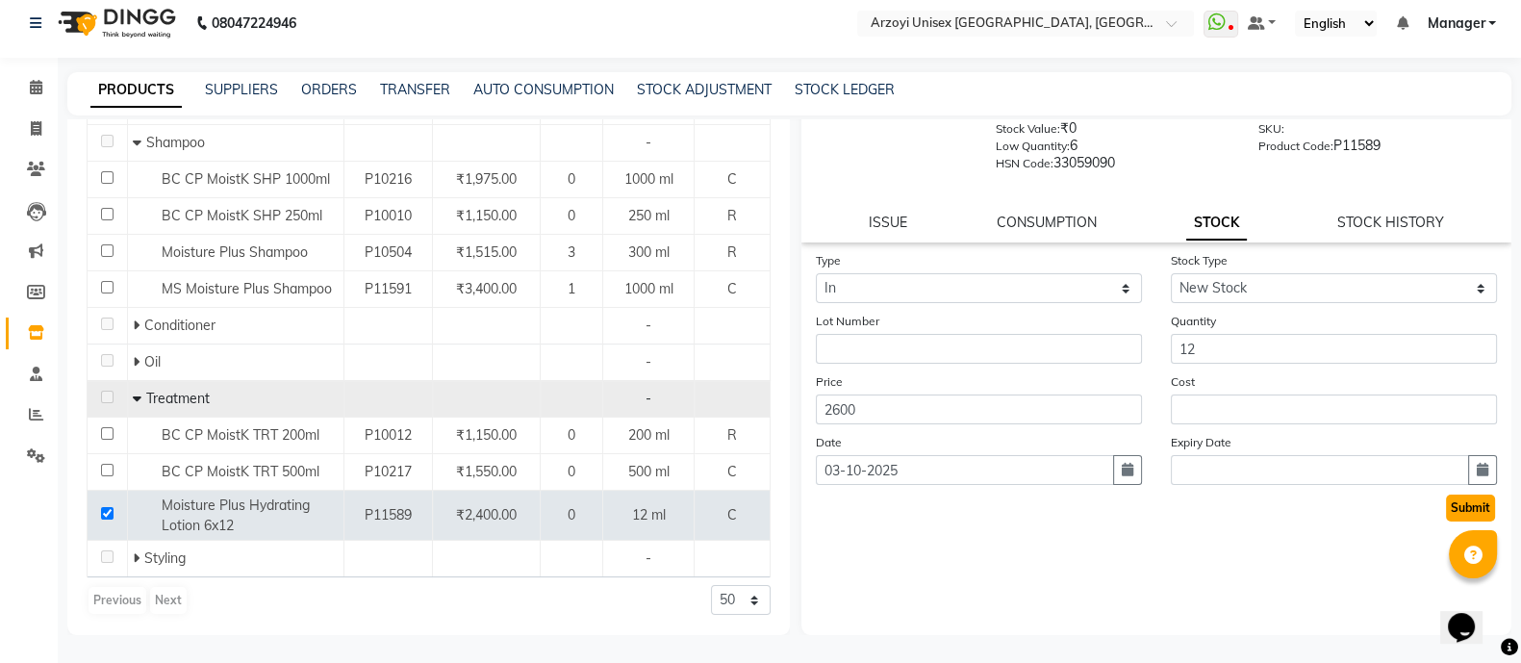
click at [1449, 511] on button "Submit" at bounding box center [1470, 507] width 49 height 27
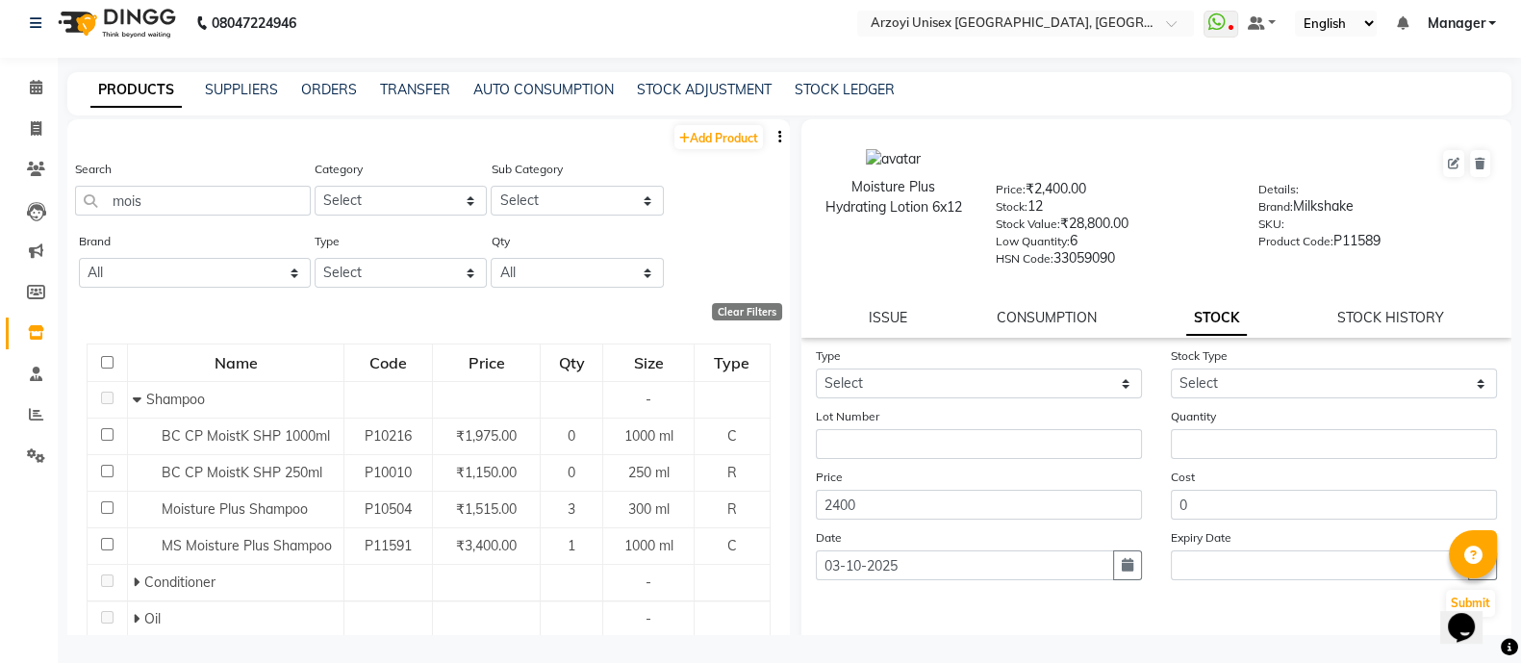
scroll to position [0, 0]
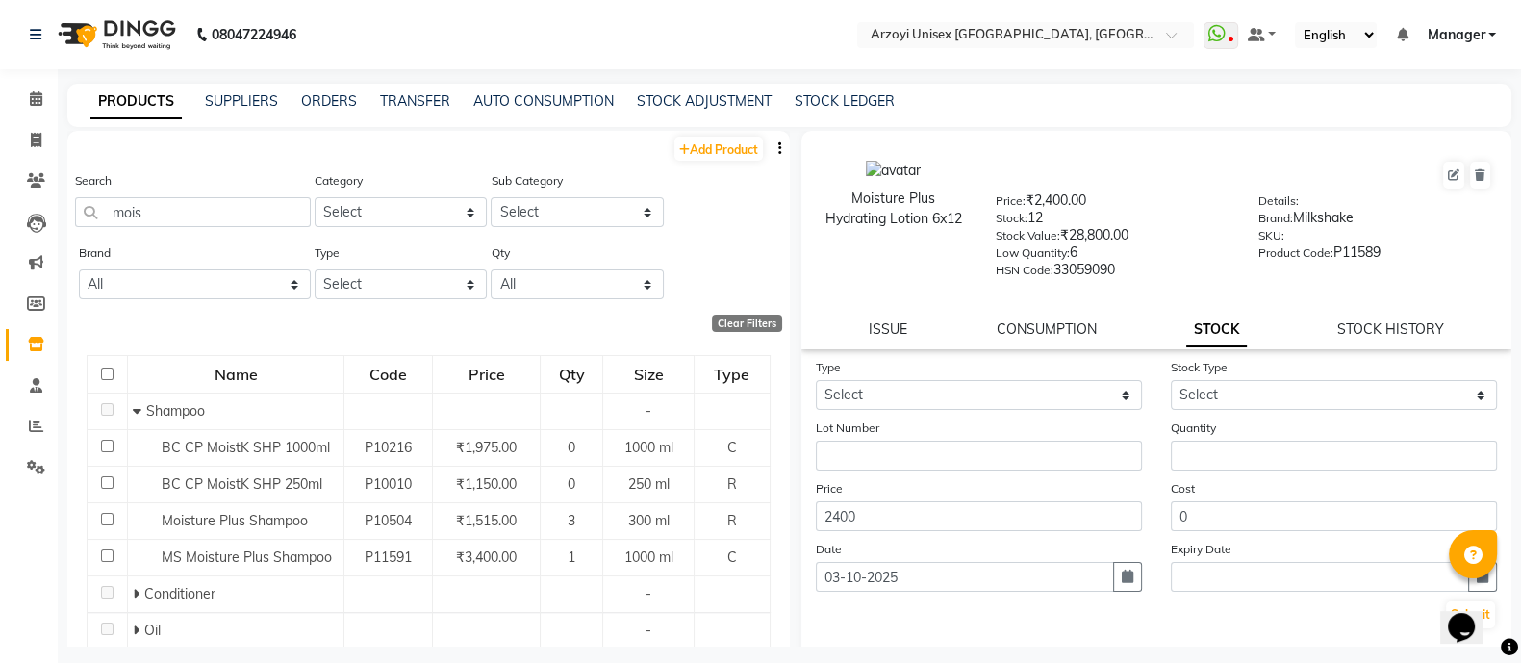
click at [745, 21] on nav "08047224946 Select Location × Arzoyi Unisex Salon And Academy, Kolshet Industri…" at bounding box center [760, 34] width 1521 height 69
